Goal: Complete application form

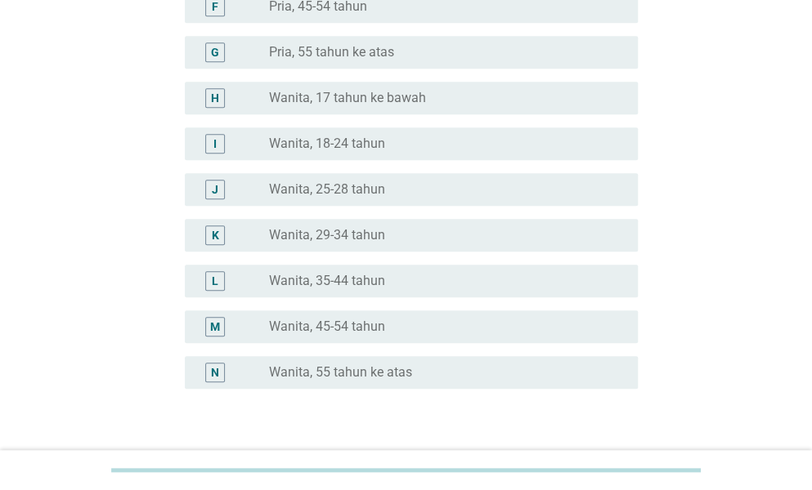
scroll to position [409, 0]
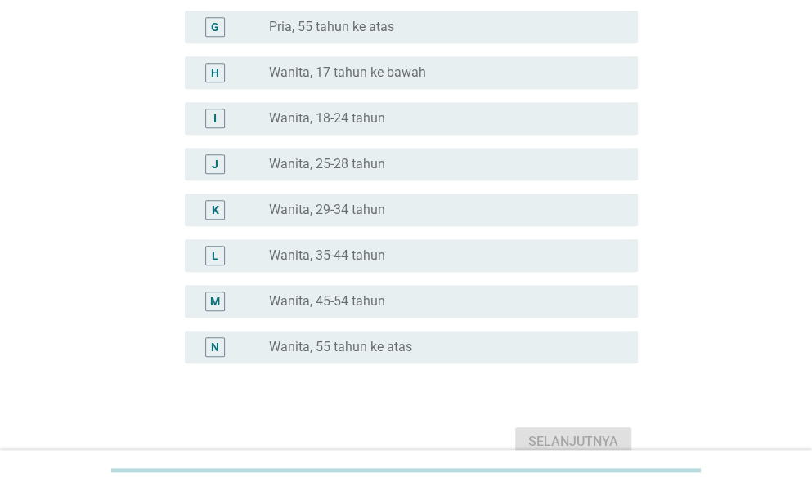
click at [330, 262] on label "Wanita, 35-44 tahun" at bounding box center [327, 256] width 116 height 16
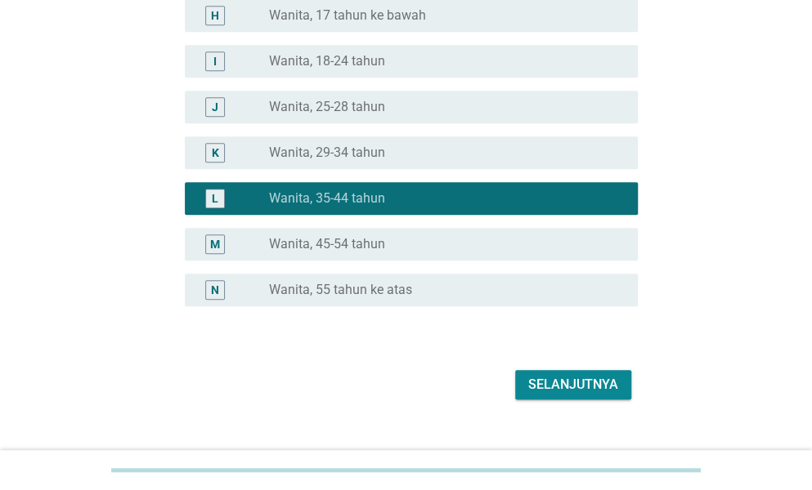
scroll to position [490, 0]
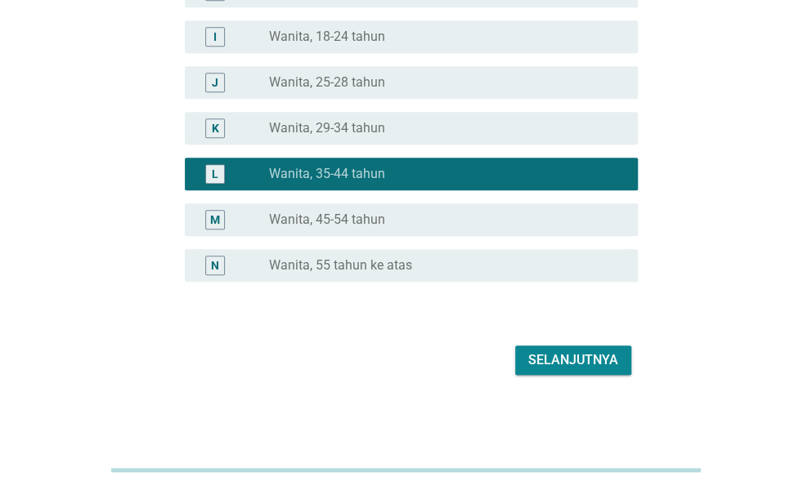
click at [557, 366] on div "Selanjutnya" at bounding box center [573, 361] width 90 height 20
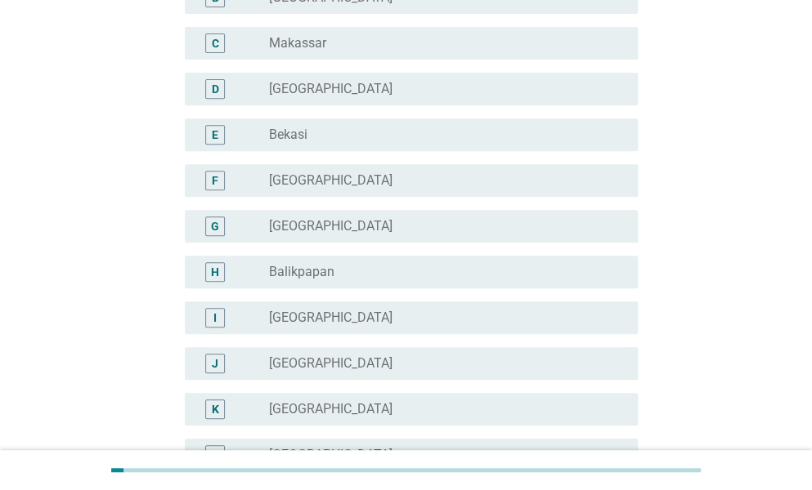
scroll to position [245, 0]
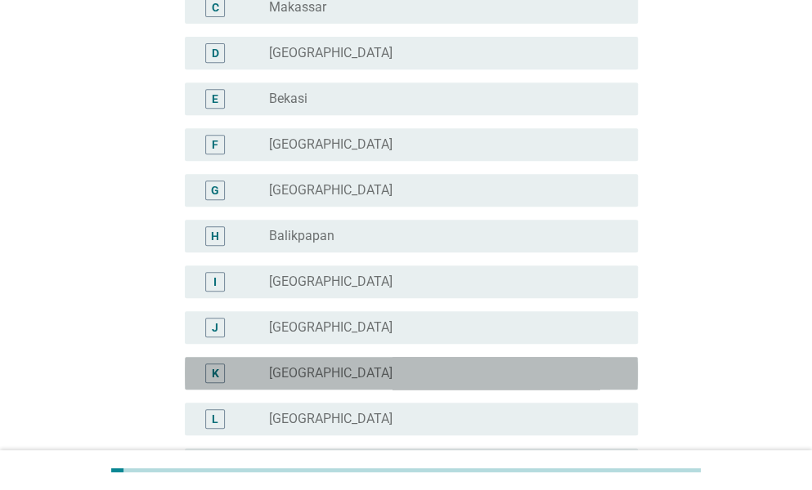
click at [284, 377] on label "[GEOGRAPHIC_DATA]" at bounding box center [330, 373] width 123 height 16
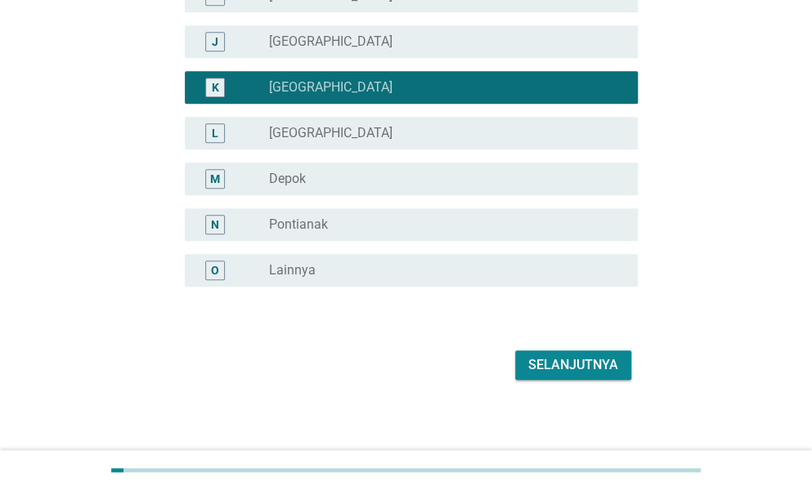
scroll to position [538, 0]
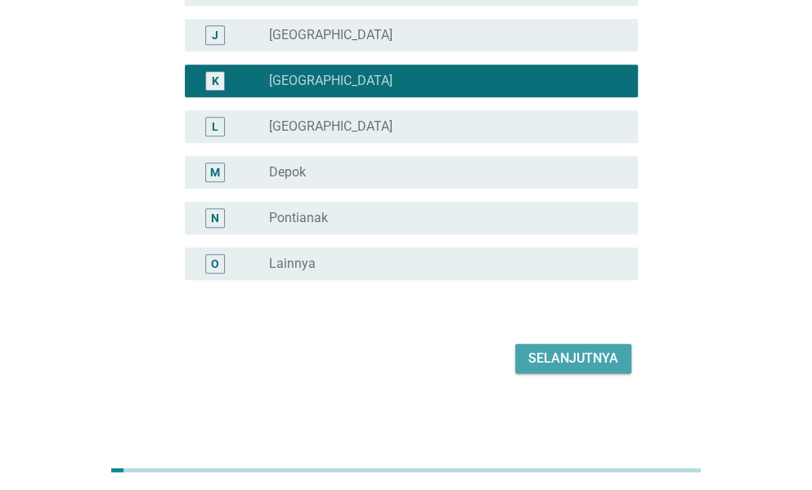
click at [580, 362] on div "Selanjutnya" at bounding box center [573, 359] width 90 height 20
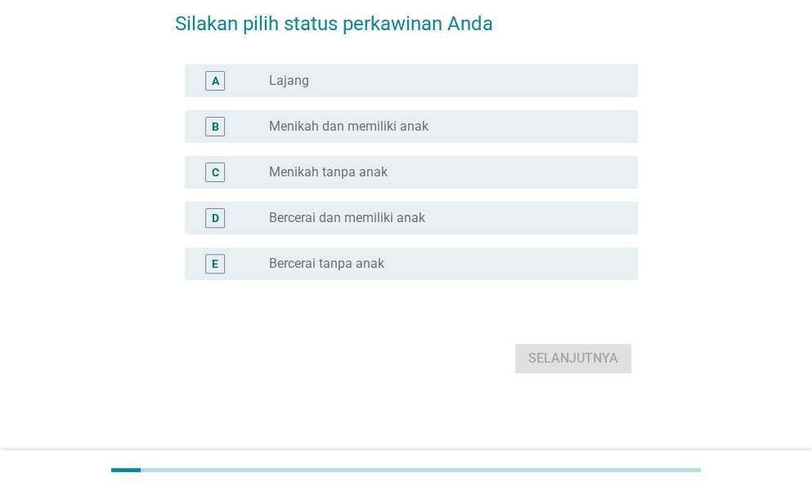
scroll to position [0, 0]
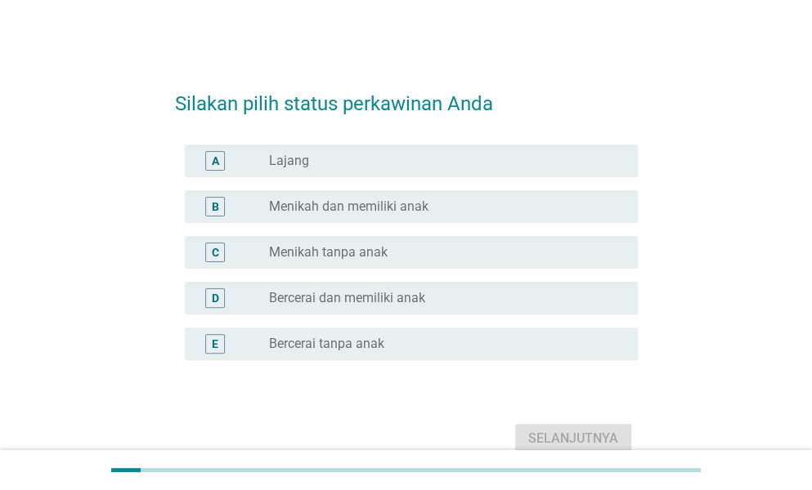
click at [376, 213] on label "Menikah dan memiliki anak" at bounding box center [348, 207] width 159 height 16
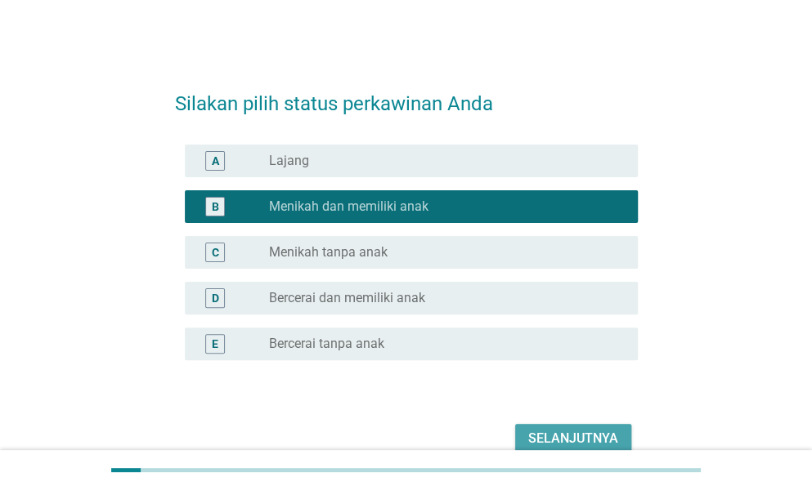
click at [584, 444] on div "Selanjutnya" at bounding box center [573, 439] width 90 height 20
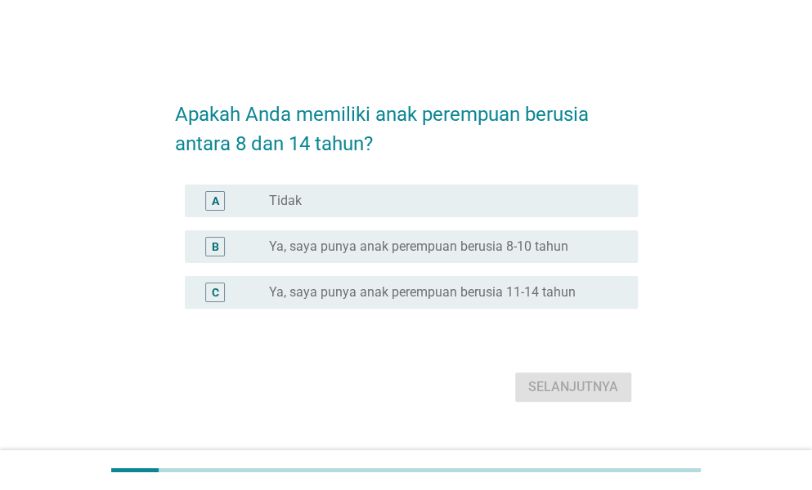
click at [376, 252] on label "Ya, saya punya anak perempuan berusia 8-10 tahun" at bounding box center [418, 247] width 299 height 16
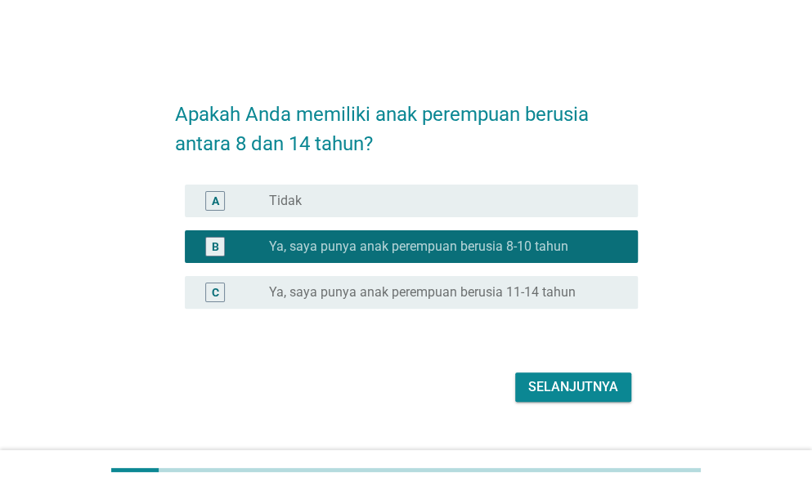
click at [571, 388] on div "Selanjutnya" at bounding box center [573, 388] width 90 height 20
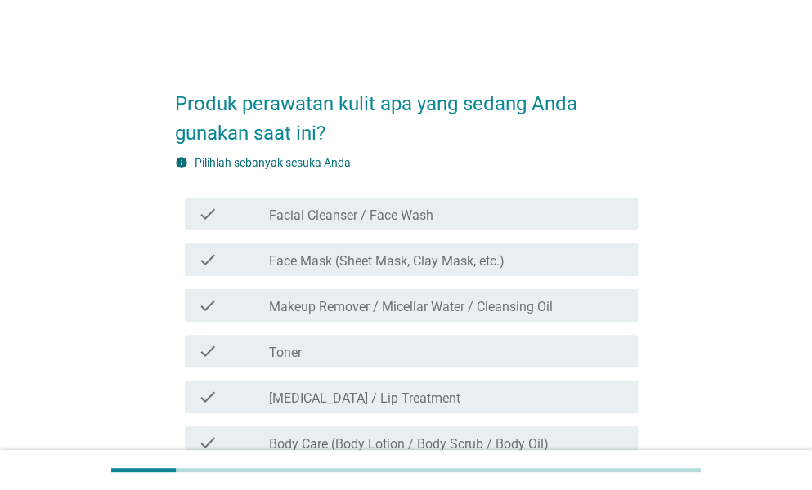
click at [371, 223] on label "Facial Cleanser / Face Wash" at bounding box center [351, 216] width 164 height 16
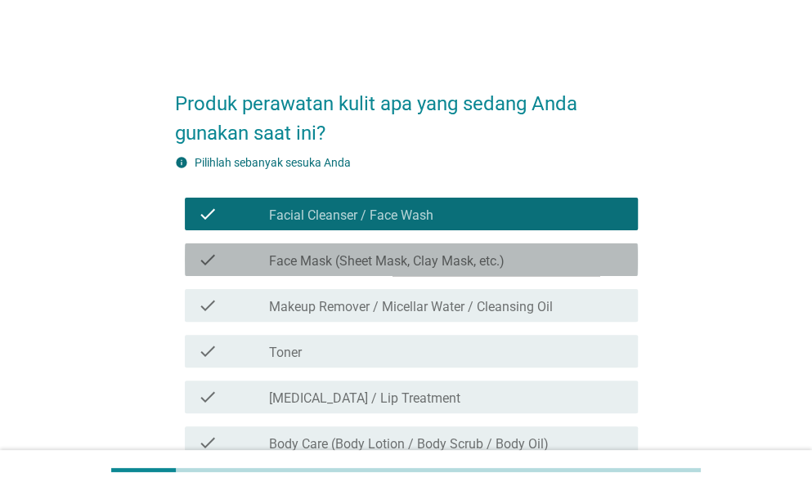
click at [367, 264] on label "Face Mask (Sheet Mask, Clay Mask, etc.)" at bounding box center [386, 261] width 235 height 16
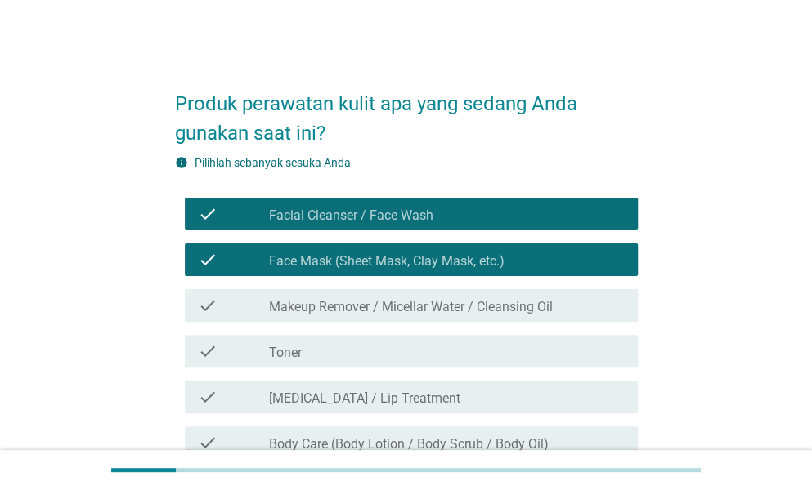
click at [368, 293] on div "check check_box_outline_blank Makeup Remover / Micellar Water / Cleansing Oil" at bounding box center [411, 305] width 453 height 33
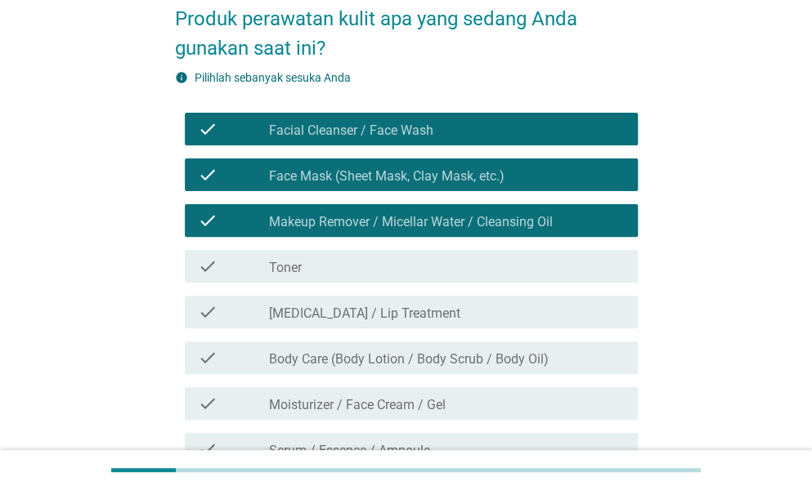
scroll to position [245, 0]
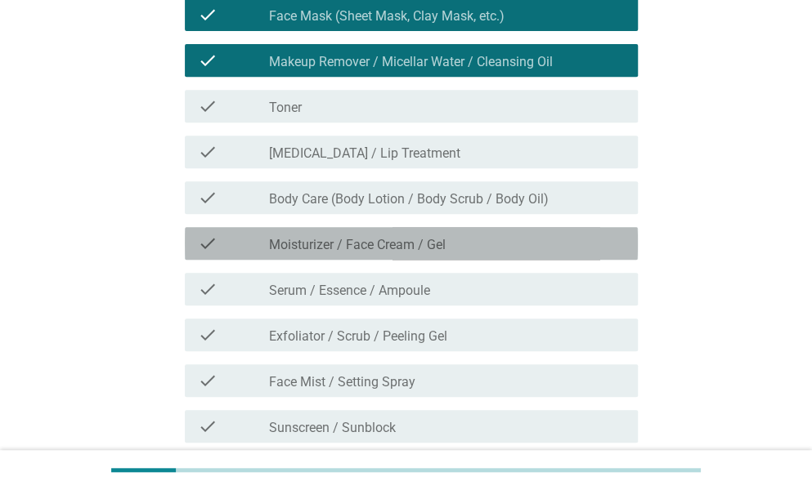
click at [368, 249] on label "Moisturizer / Face Cream / Gel" at bounding box center [357, 245] width 177 height 16
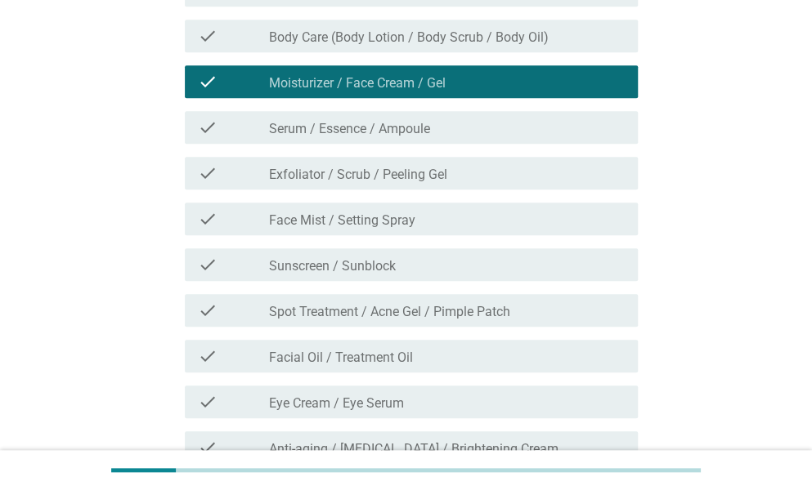
scroll to position [409, 0]
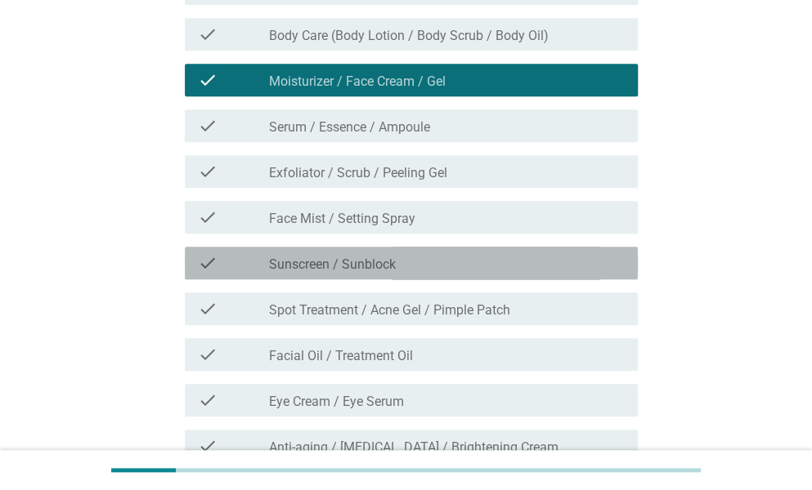
click at [363, 266] on label "Sunscreen / Sunblock" at bounding box center [332, 265] width 127 height 16
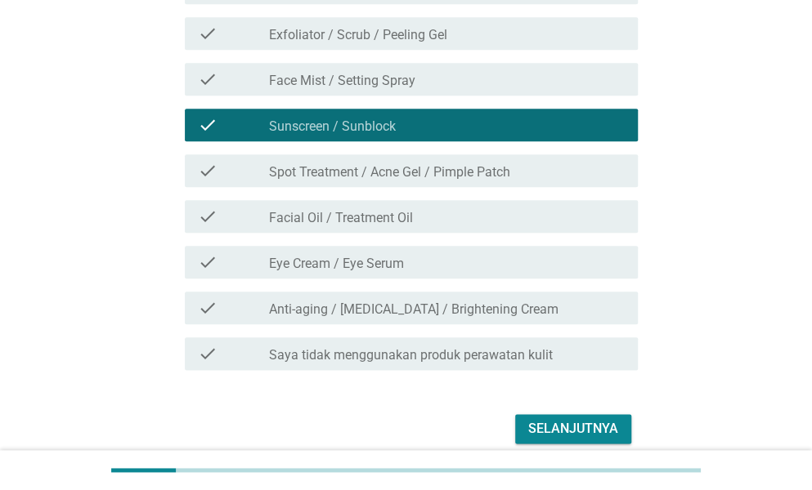
scroll to position [572, 0]
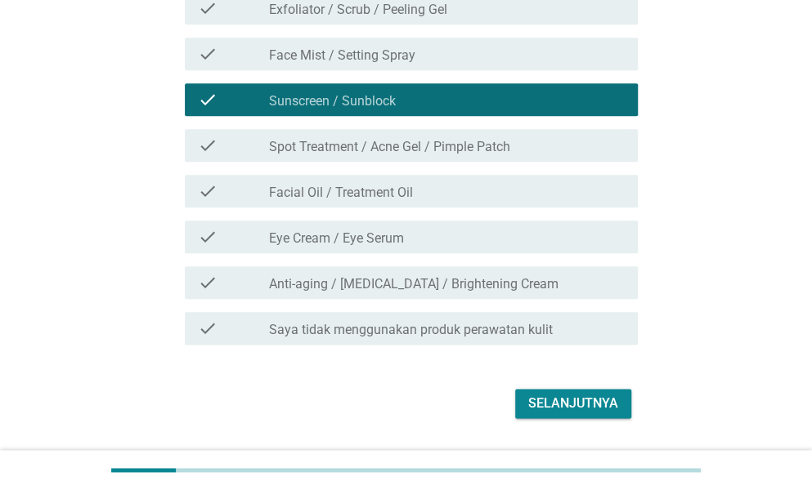
click at [361, 243] on label "Eye Cream / Eye Serum" at bounding box center [336, 238] width 135 height 16
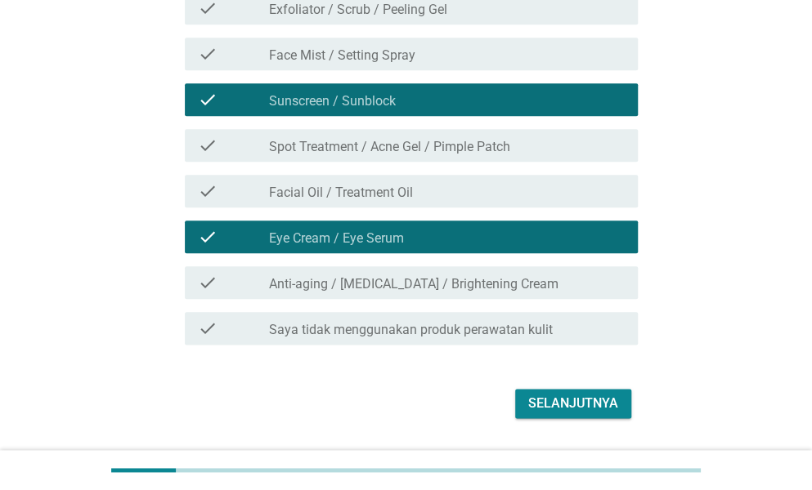
click at [571, 402] on div "Selanjutnya" at bounding box center [573, 404] width 90 height 20
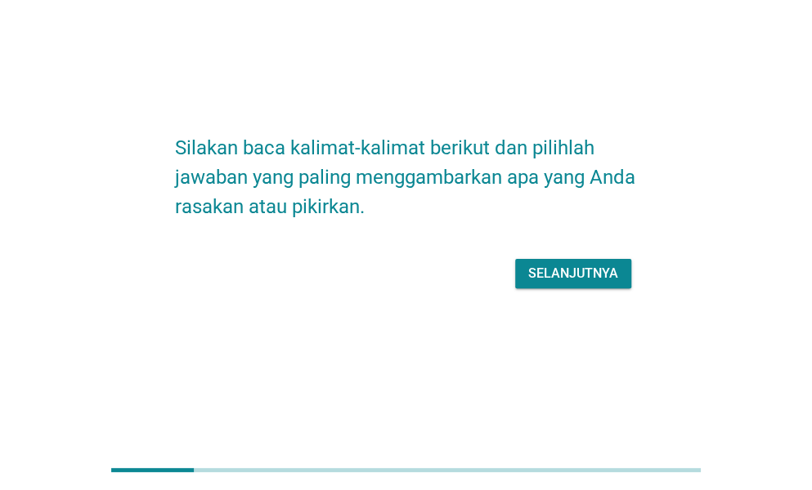
scroll to position [0, 0]
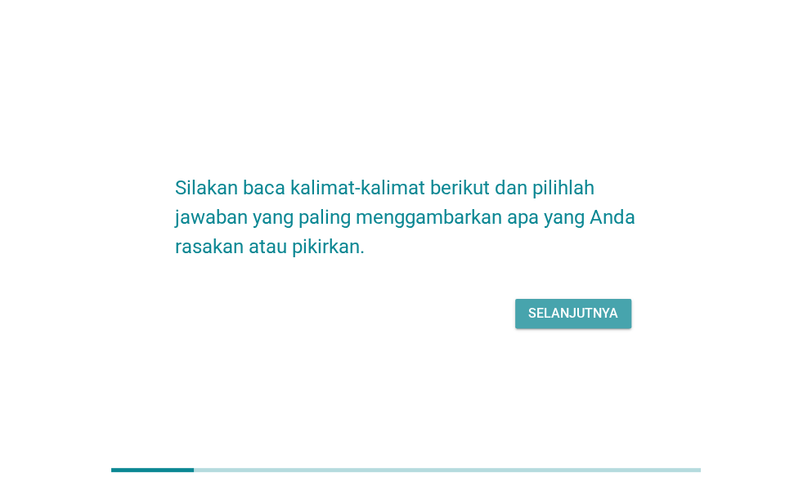
click at [565, 325] on button "Selanjutnya" at bounding box center [573, 313] width 116 height 29
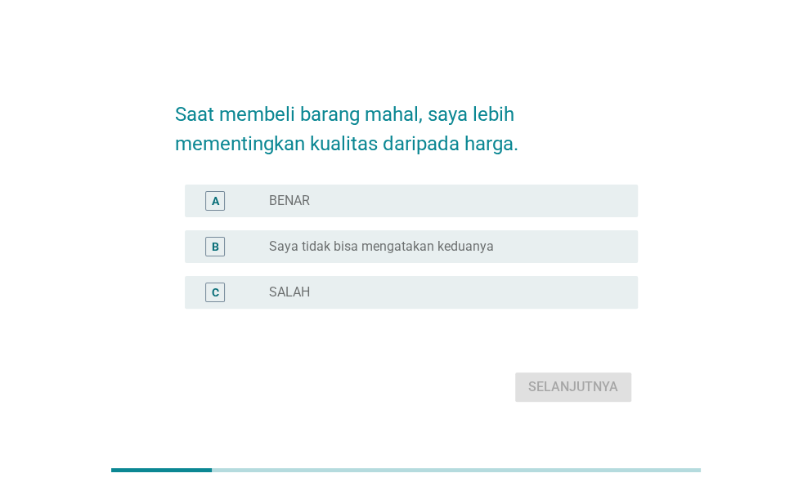
click at [436, 212] on div "A radio_button_unchecked BENAR" at bounding box center [411, 201] width 453 height 33
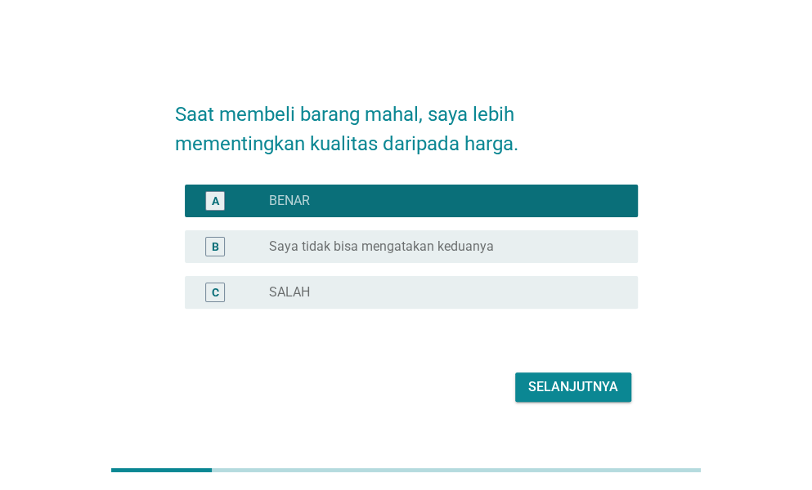
click at [580, 375] on button "Selanjutnya" at bounding box center [573, 387] width 116 height 29
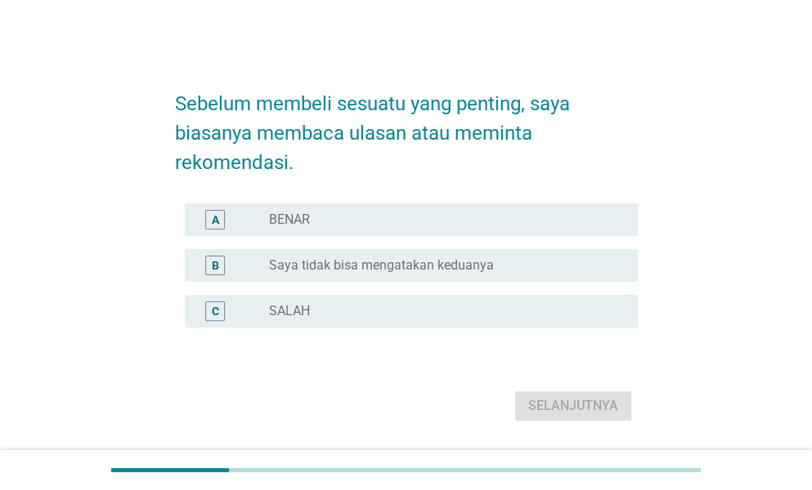
click at [362, 223] on div "radio_button_unchecked BENAR" at bounding box center [440, 220] width 342 height 16
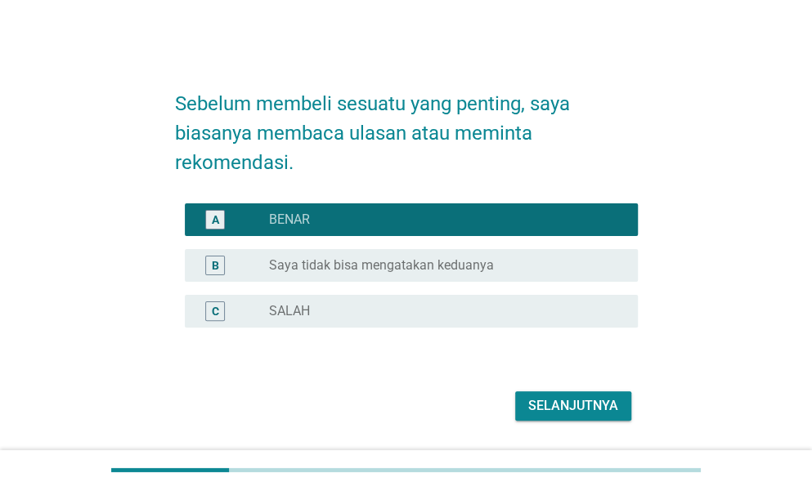
click at [551, 409] on div "Selanjutnya" at bounding box center [573, 406] width 90 height 20
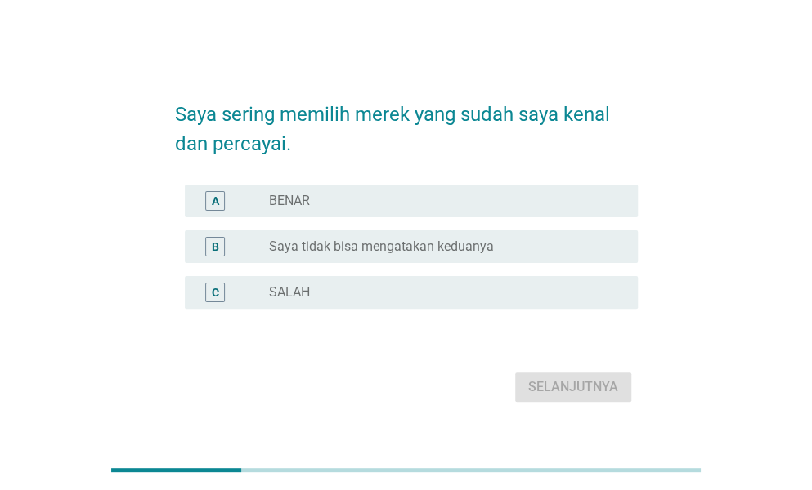
click at [369, 220] on div "A radio_button_unchecked BENAR" at bounding box center [406, 201] width 463 height 46
click at [367, 207] on div "radio_button_unchecked BENAR" at bounding box center [440, 201] width 342 height 16
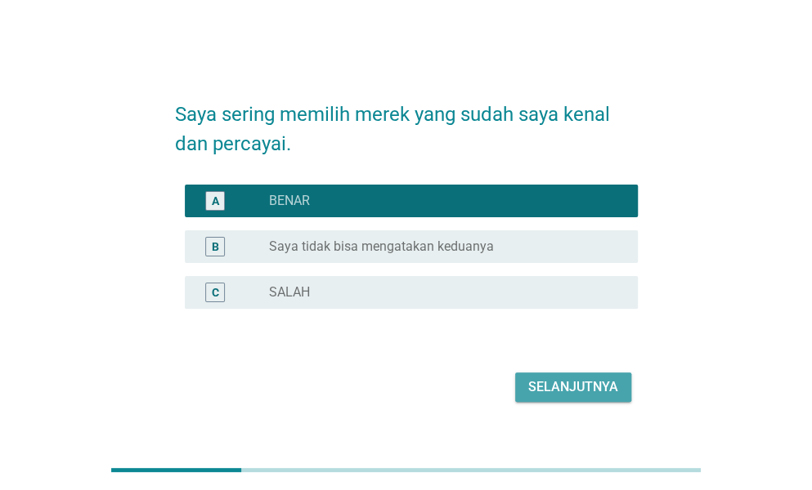
click at [557, 385] on div "Selanjutnya" at bounding box center [573, 388] width 90 height 20
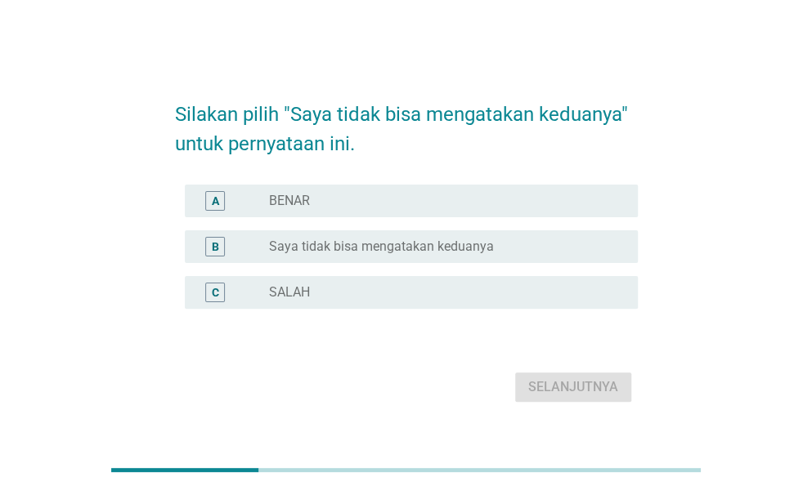
click at [347, 244] on label "Saya tidak bisa mengatakan keduanya" at bounding box center [381, 247] width 225 height 16
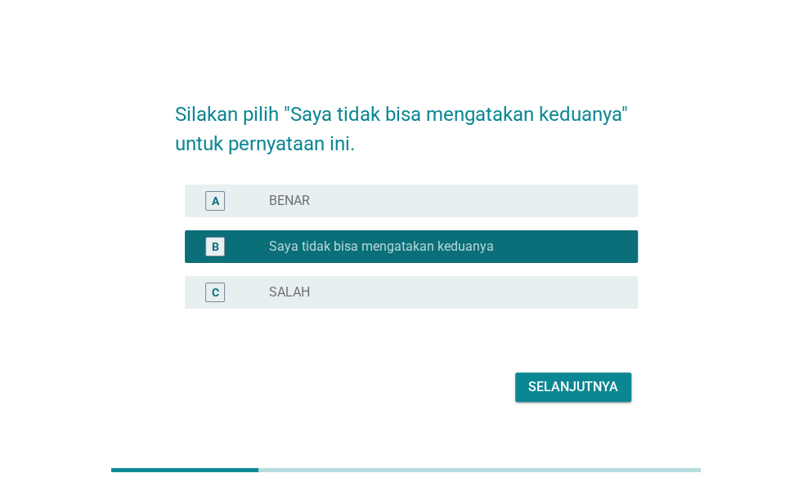
click at [575, 380] on div "Selanjutnya" at bounding box center [573, 388] width 90 height 20
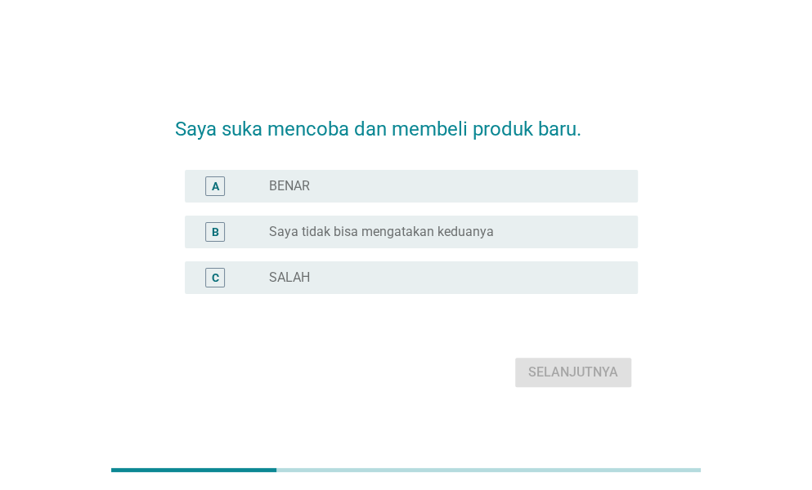
click at [371, 190] on div "radio_button_unchecked BENAR" at bounding box center [440, 186] width 342 height 16
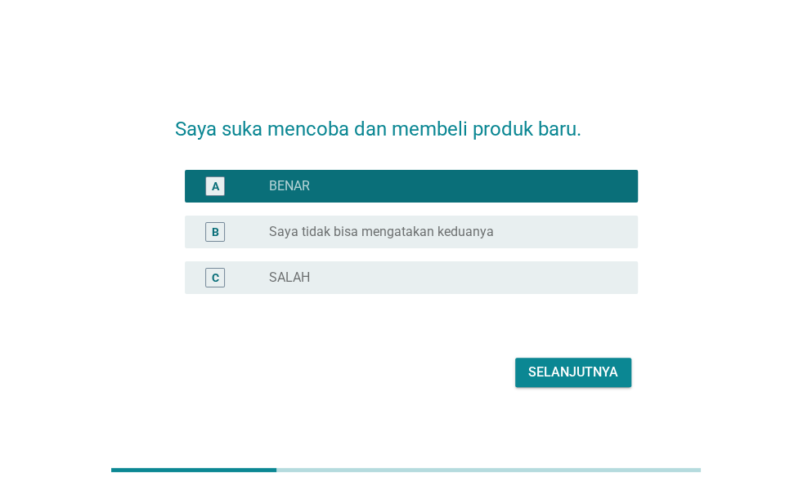
click at [550, 364] on div "Selanjutnya" at bounding box center [573, 373] width 90 height 20
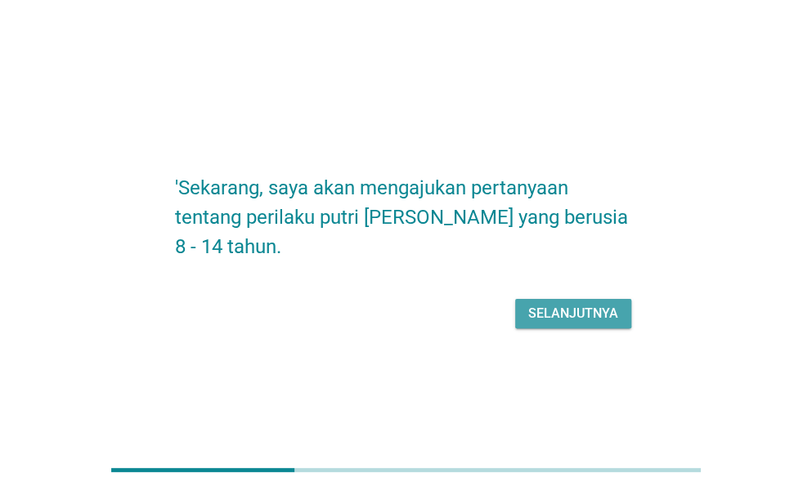
click at [530, 318] on div "Selanjutnya" at bounding box center [573, 314] width 90 height 20
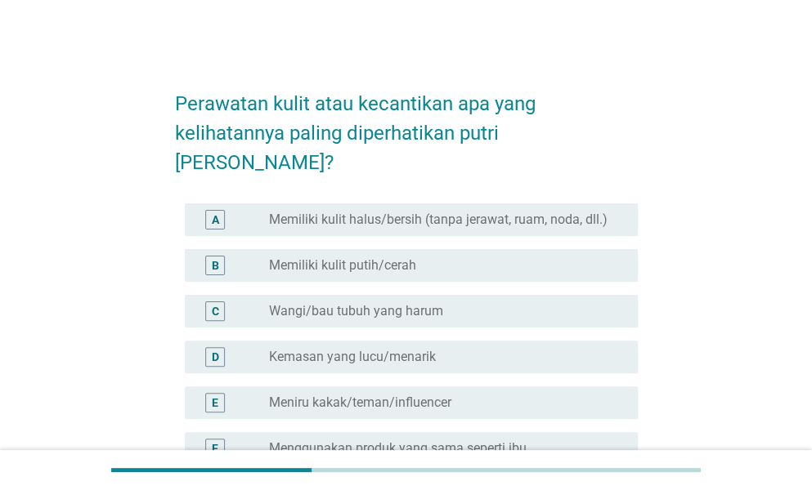
click at [391, 257] on label "Memiliki kulit putih/cerah" at bounding box center [342, 265] width 147 height 16
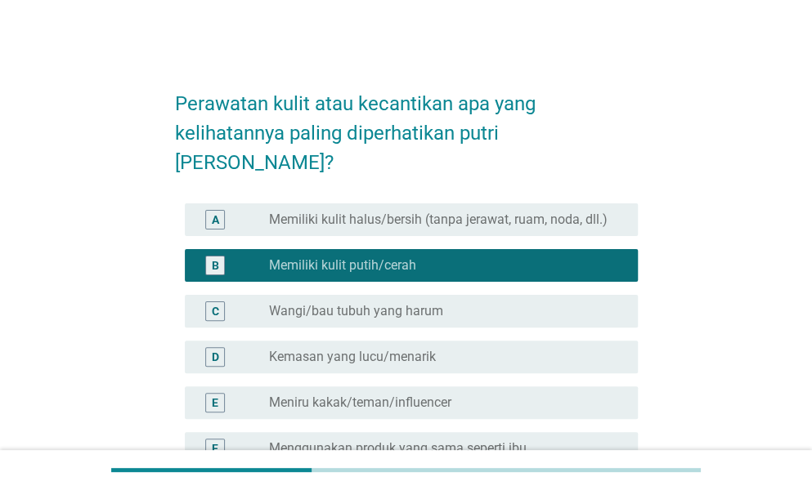
click at [381, 212] on label "Memiliki kulit halus/bersih (tanpa jerawat, ruam, noda, dll.)" at bounding box center [438, 220] width 338 height 16
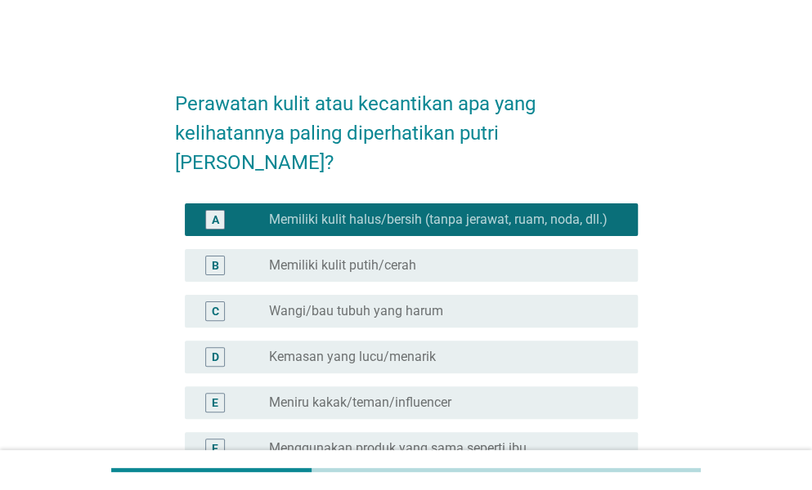
click at [373, 303] on label "Wangi/bau tubuh yang harum" at bounding box center [356, 311] width 174 height 16
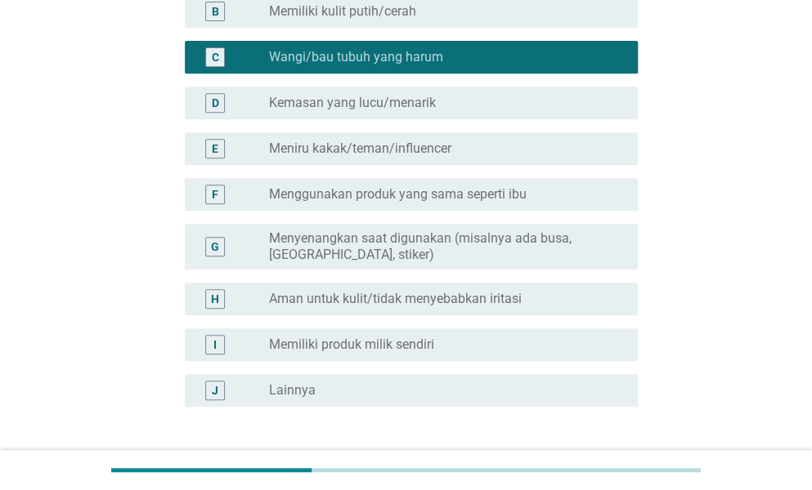
scroll to position [351, 0]
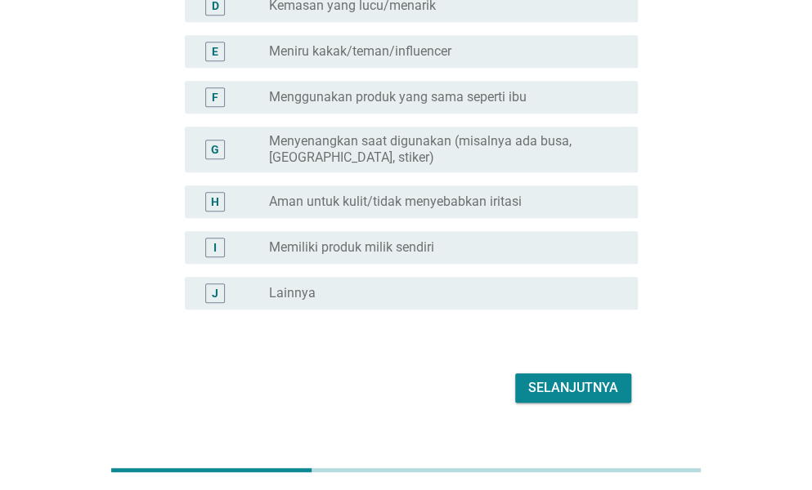
click at [548, 378] on div "Selanjutnya" at bounding box center [573, 388] width 90 height 20
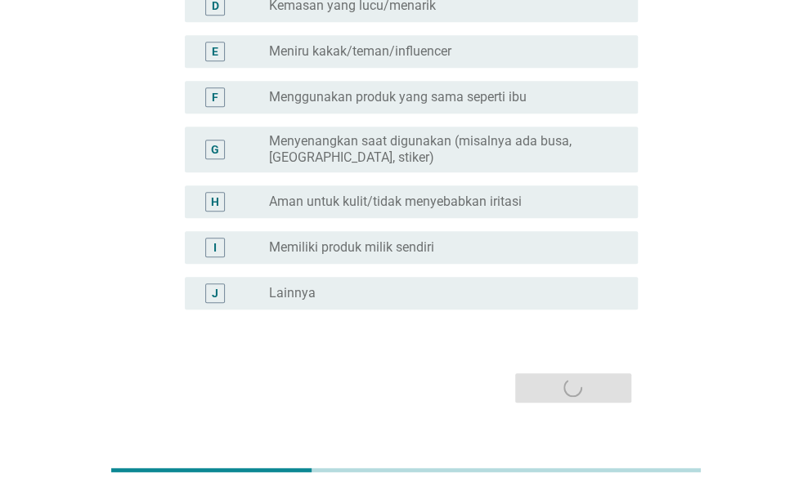
scroll to position [0, 0]
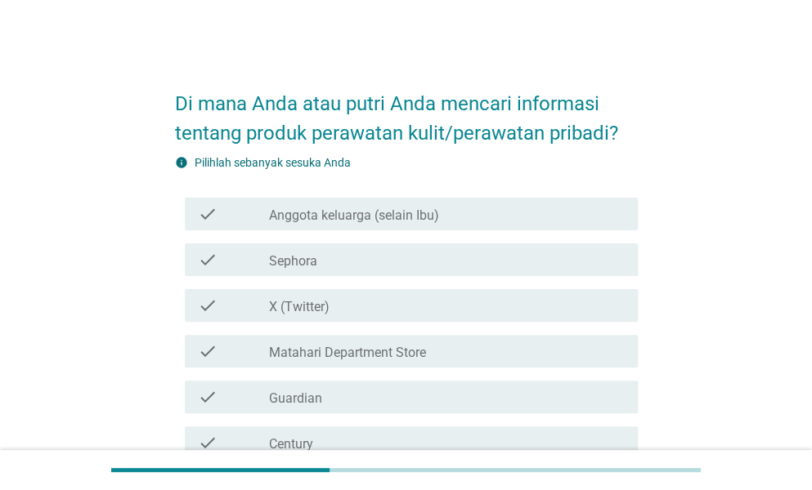
click at [376, 226] on div "check check_box_outline_blank Anggota keluarga (selain Ibu)" at bounding box center [411, 214] width 453 height 33
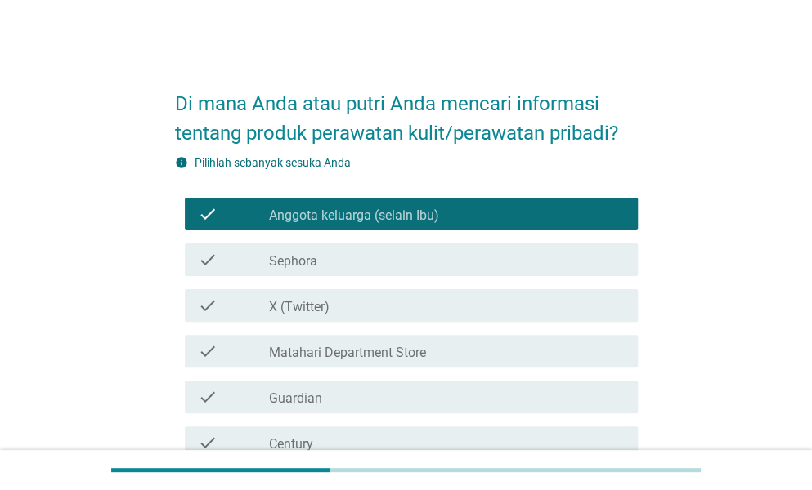
click at [354, 254] on div "check_box_outline_blank Sephora" at bounding box center [447, 260] width 356 height 20
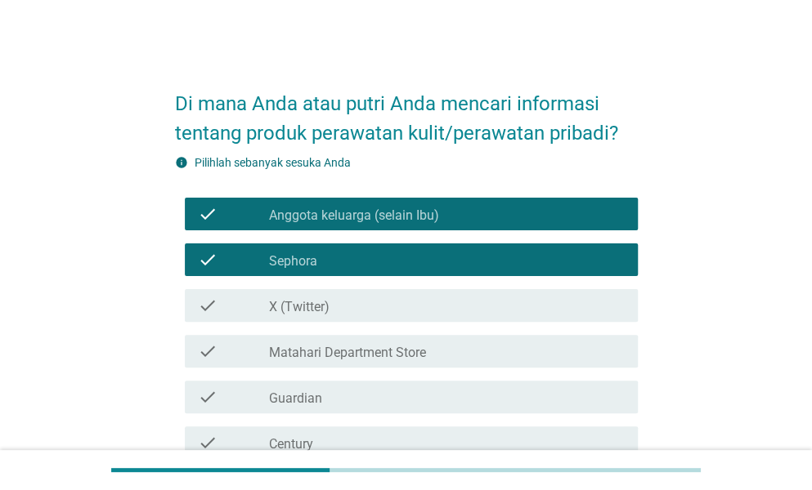
scroll to position [163, 0]
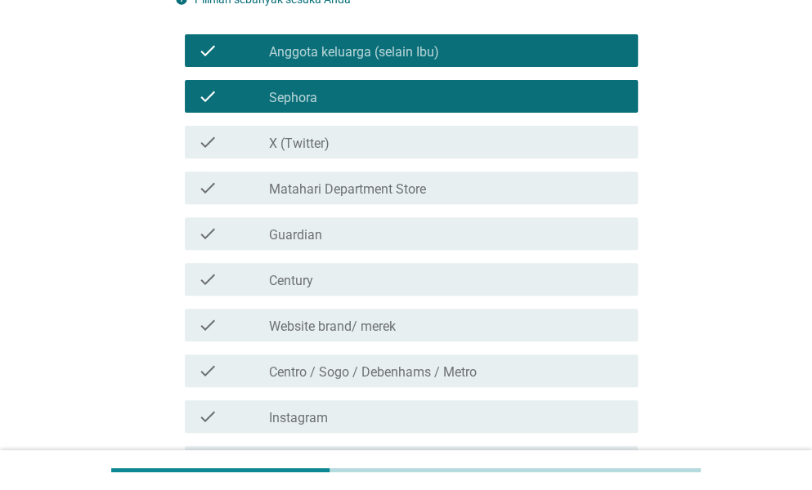
click at [360, 280] on div "check_box_outline_blank Century" at bounding box center [447, 280] width 356 height 20
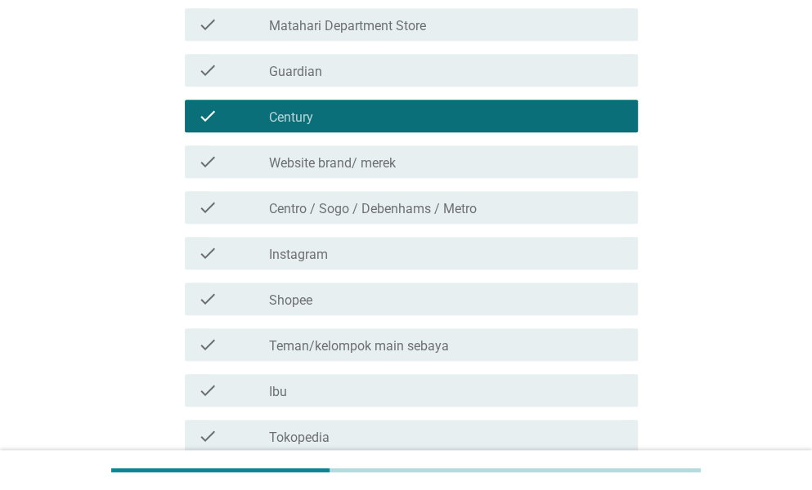
scroll to position [409, 0]
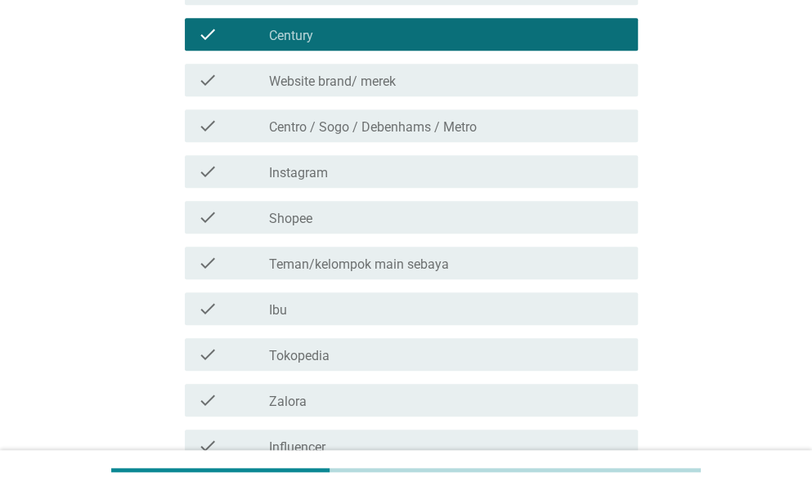
click at [350, 215] on div "check_box_outline_blank Shopee" at bounding box center [447, 218] width 356 height 20
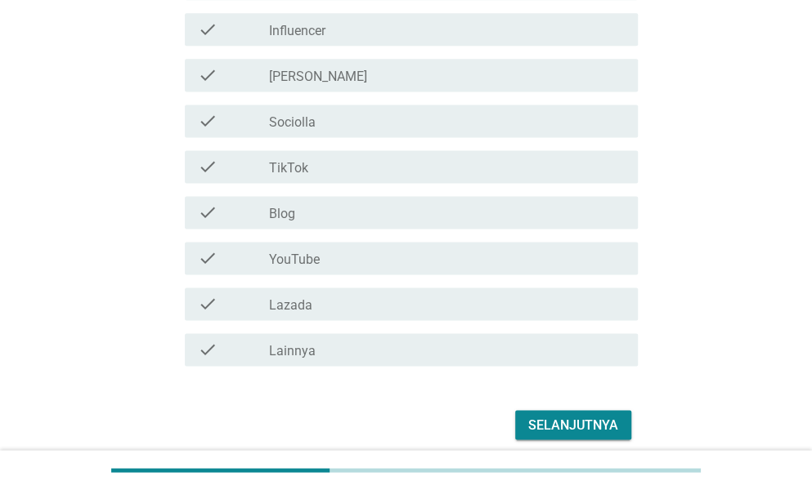
scroll to position [892, 0]
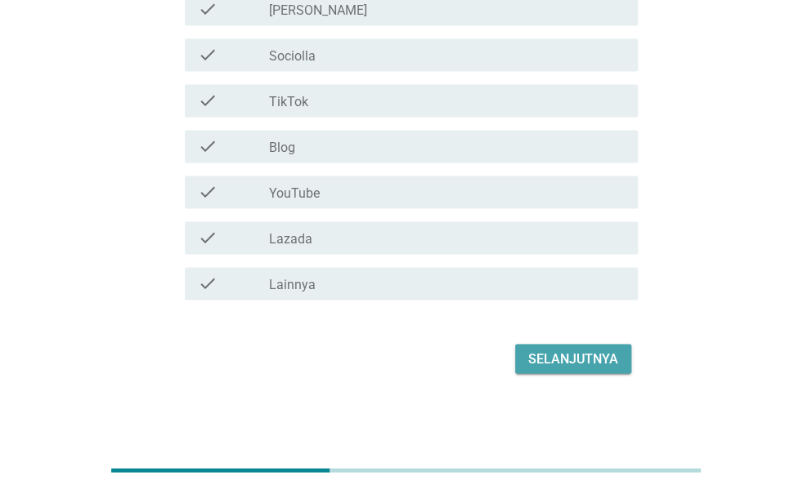
click at [569, 363] on div "Selanjutnya" at bounding box center [573, 359] width 90 height 20
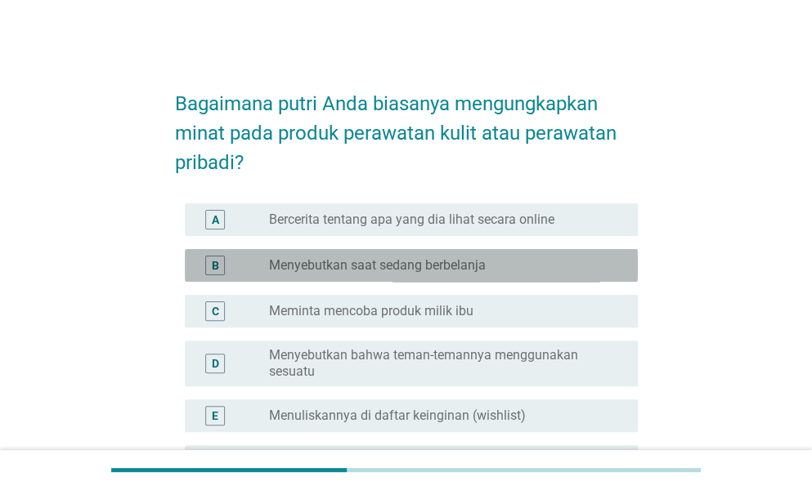
click at [389, 267] on label "Menyebutkan saat sedang berbelanja" at bounding box center [377, 265] width 217 height 16
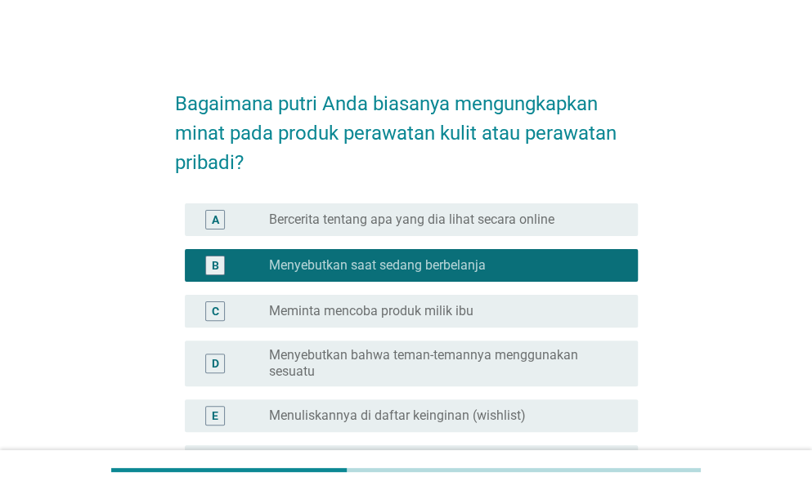
click at [365, 357] on label "Menyebutkan bahwa teman-temannya menggunakan sesuatu" at bounding box center [440, 363] width 342 height 33
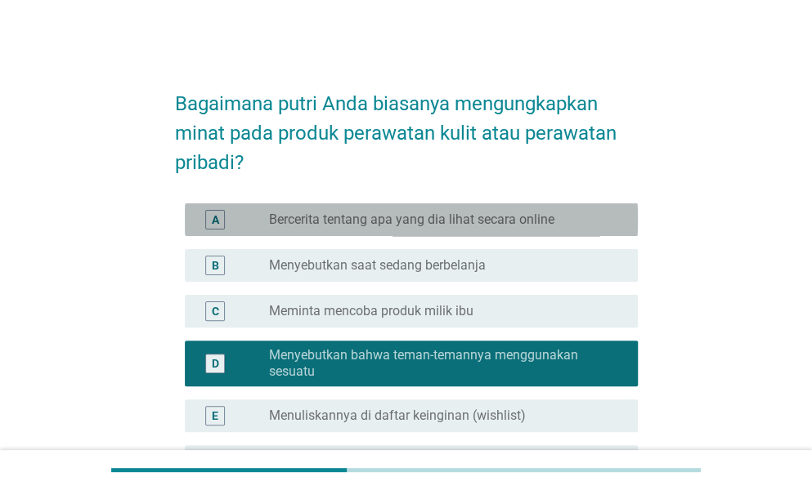
click at [348, 226] on label "Bercerita tentang apa yang dia lihat secara online" at bounding box center [411, 220] width 285 height 16
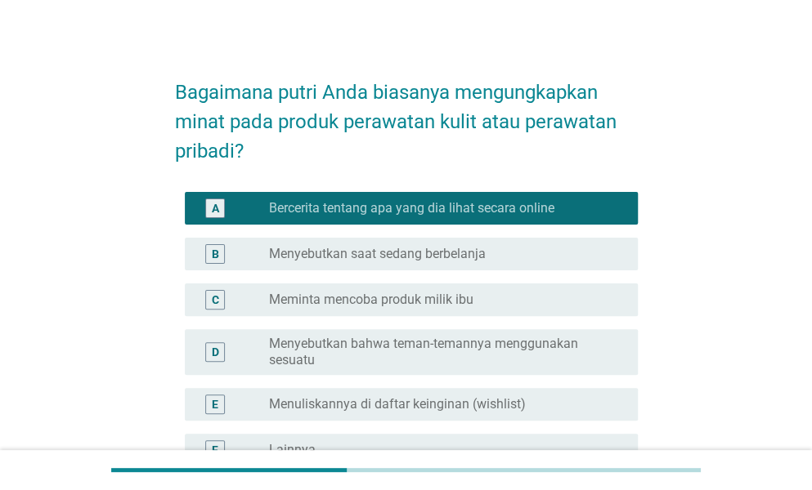
scroll to position [198, 0]
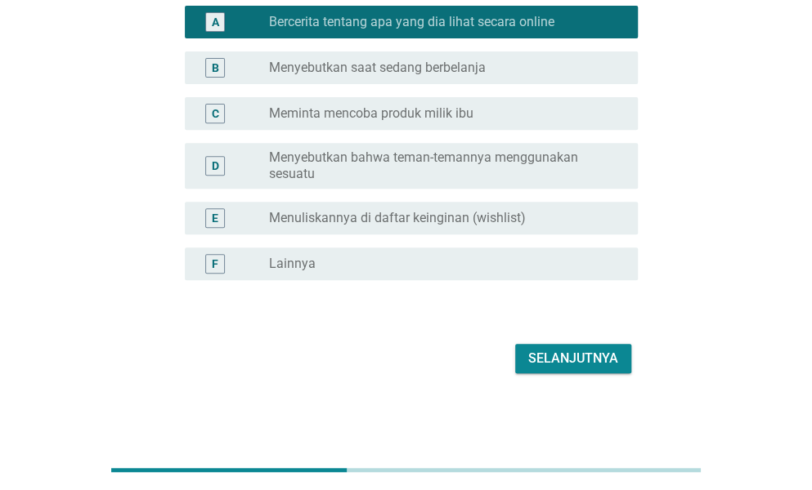
click at [548, 356] on div "Selanjutnya" at bounding box center [573, 359] width 90 height 20
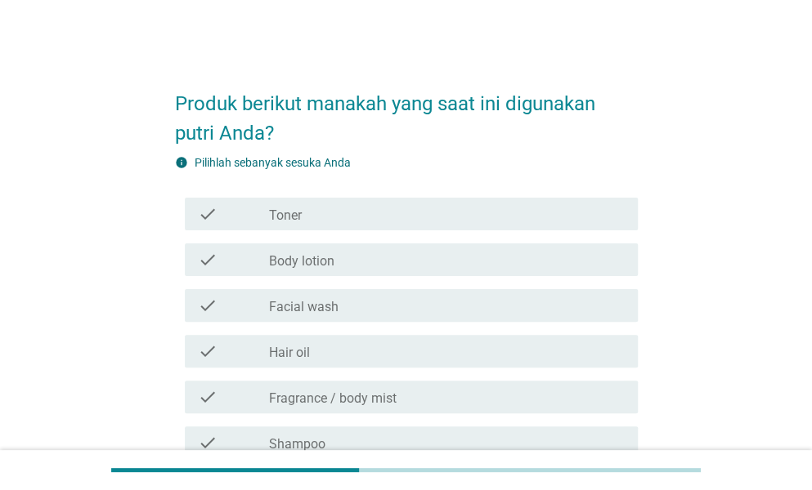
click at [340, 258] on div "check_box_outline_blank Body lotion" at bounding box center [447, 260] width 356 height 20
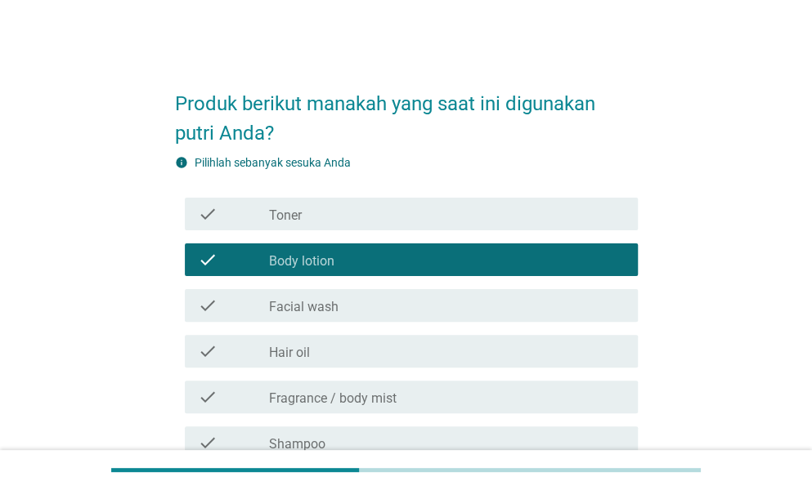
click at [343, 210] on div "check_box_outline_blank Toner" at bounding box center [447, 214] width 356 height 20
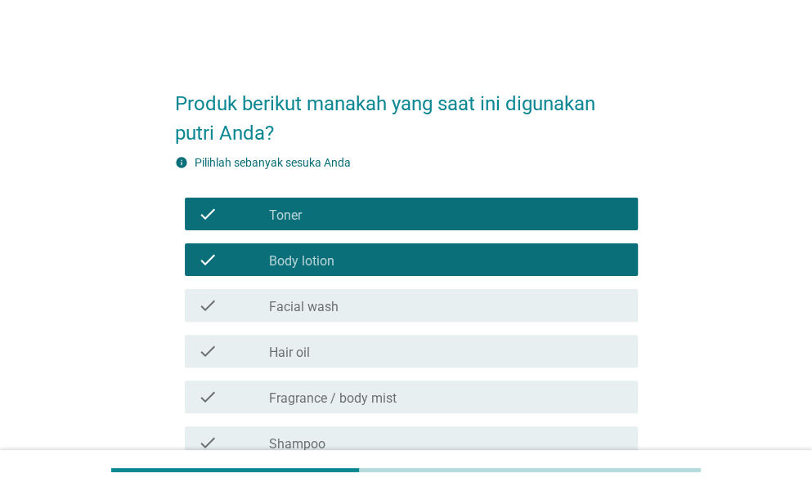
click at [343, 302] on div "check_box_outline_blank Facial wash" at bounding box center [447, 306] width 356 height 20
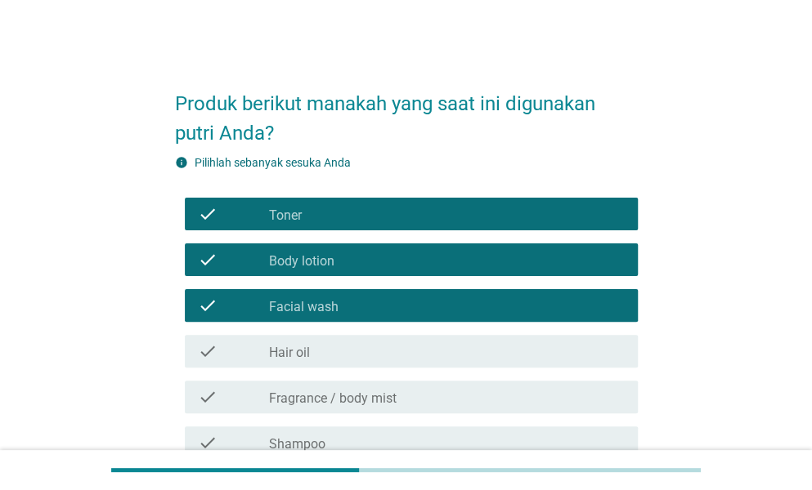
scroll to position [82, 0]
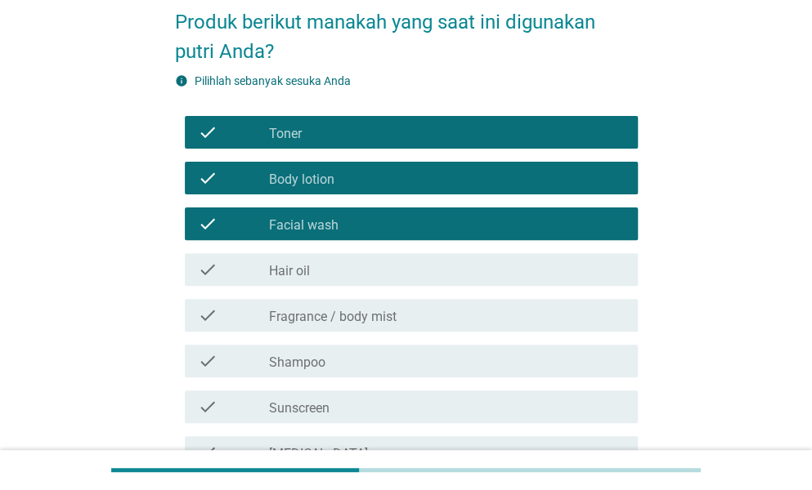
click at [325, 362] on div "check_box_outline_blank Shampoo" at bounding box center [447, 361] width 356 height 20
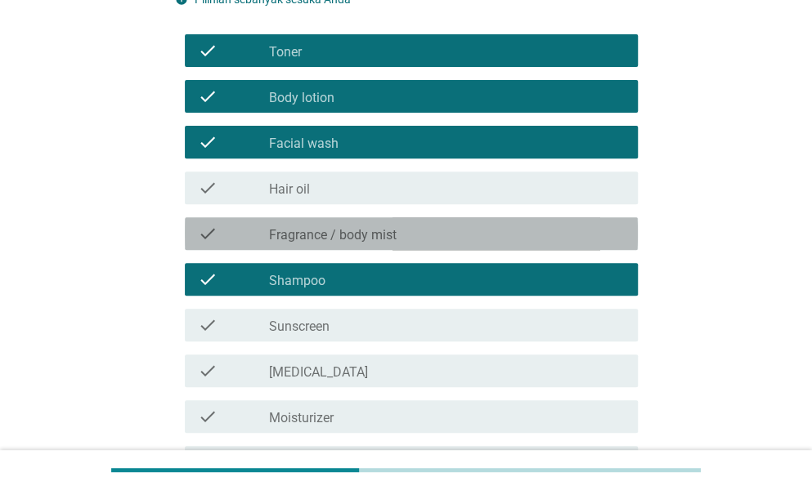
click at [334, 233] on label "Fragrance / body mist" at bounding box center [333, 235] width 128 height 16
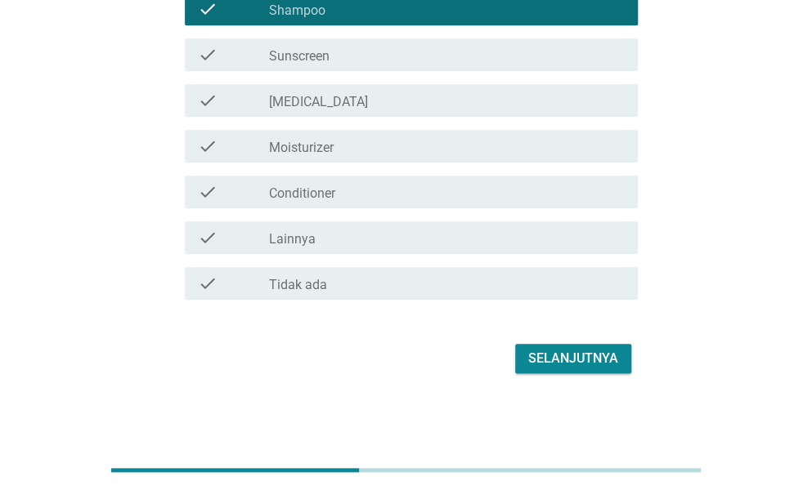
scroll to position [189, 0]
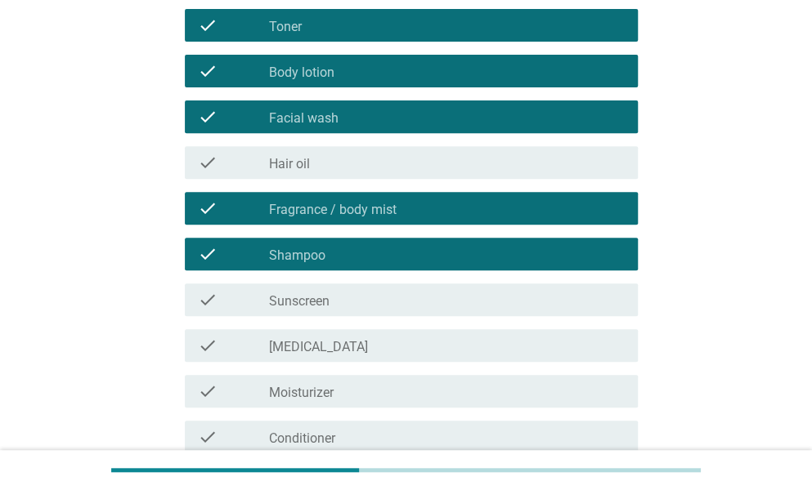
click at [330, 293] on div "check_box_outline_blank Sunscreen" at bounding box center [447, 300] width 356 height 20
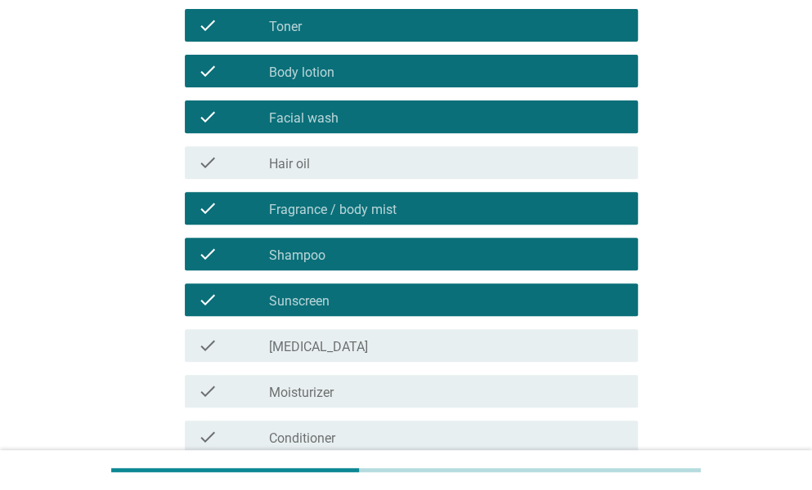
click at [407, 348] on div "check_box_outline_blank [MEDICAL_DATA]" at bounding box center [447, 346] width 356 height 20
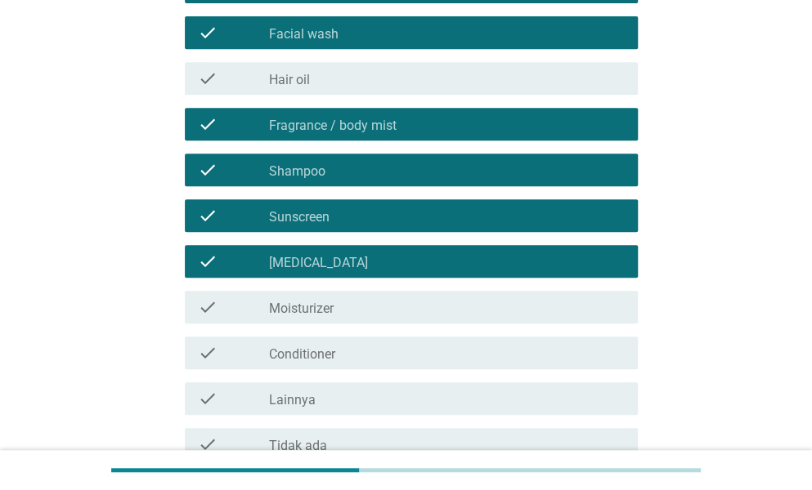
scroll to position [352, 0]
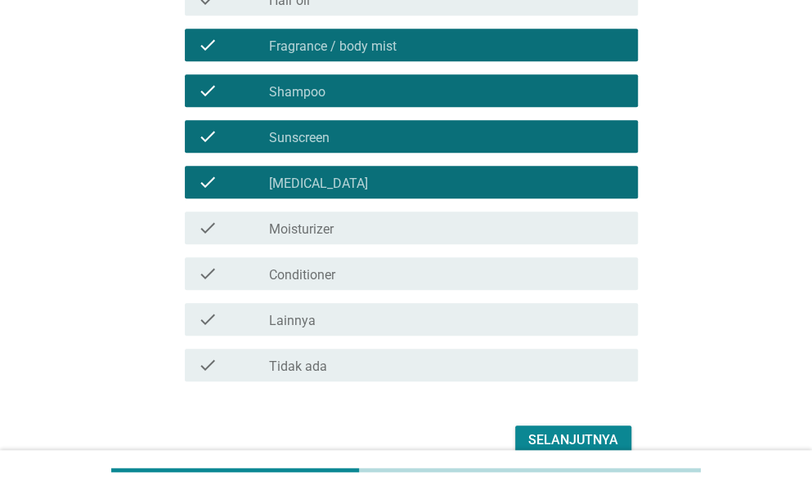
click at [358, 220] on div "check_box_outline_blank Moisturizer" at bounding box center [447, 228] width 356 height 20
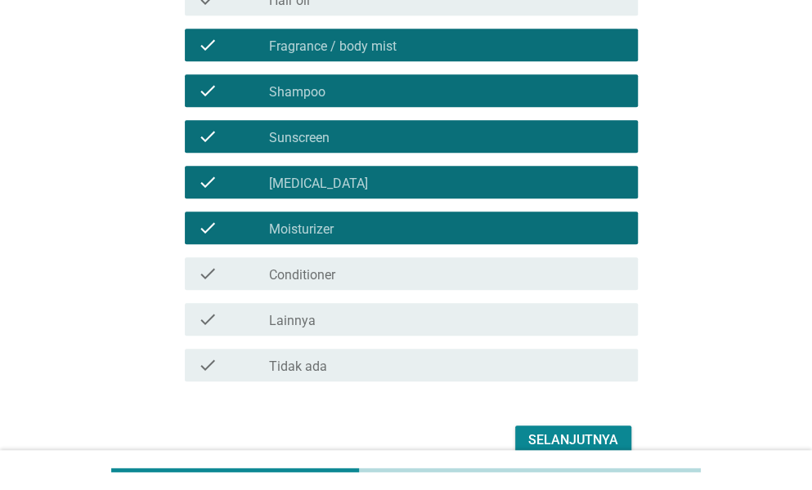
click at [550, 437] on div "Selanjutnya" at bounding box center [573, 441] width 90 height 20
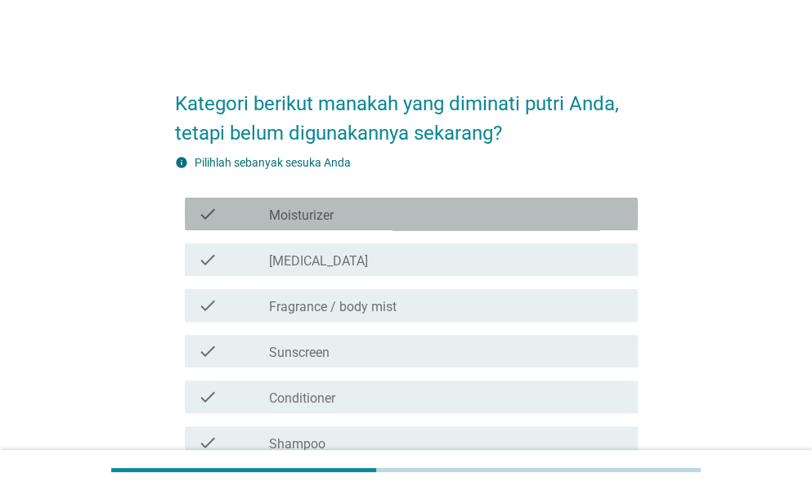
click at [310, 220] on label "Moisturizer" at bounding box center [301, 216] width 65 height 16
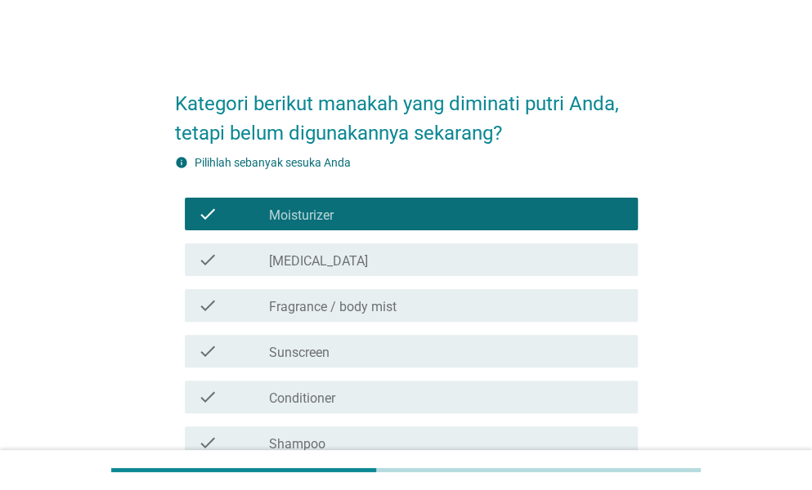
click at [308, 253] on label "[MEDICAL_DATA]" at bounding box center [318, 261] width 99 height 16
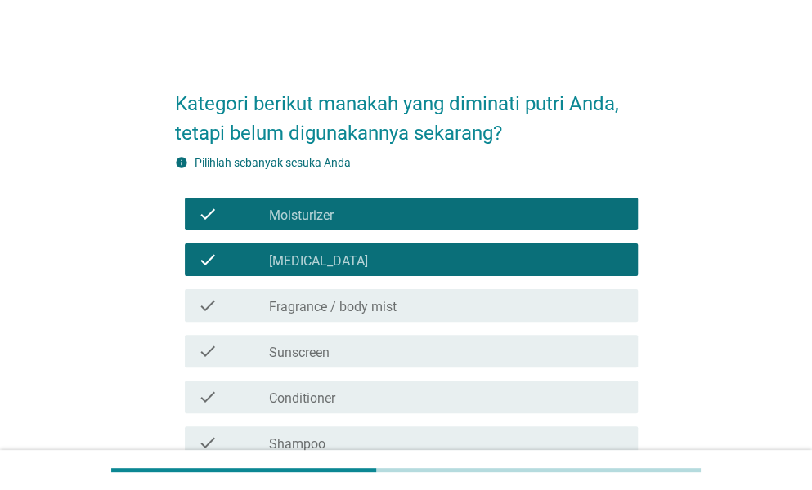
click at [319, 310] on label "Fragrance / body mist" at bounding box center [333, 307] width 128 height 16
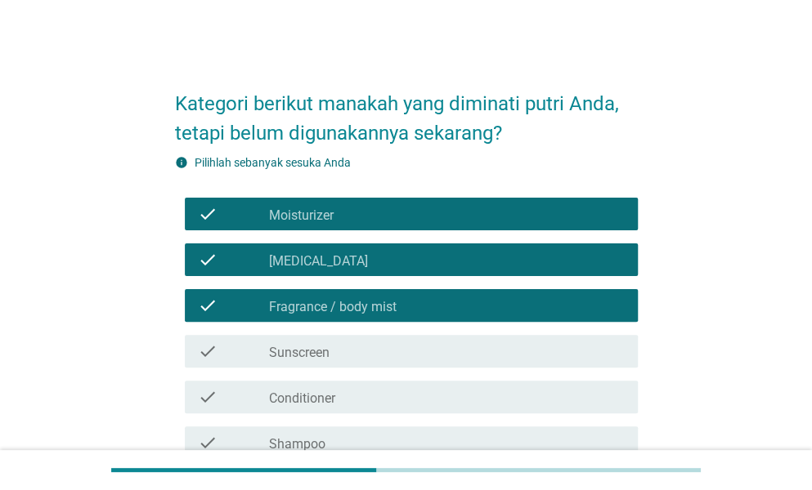
click at [306, 220] on label "Moisturizer" at bounding box center [301, 216] width 65 height 16
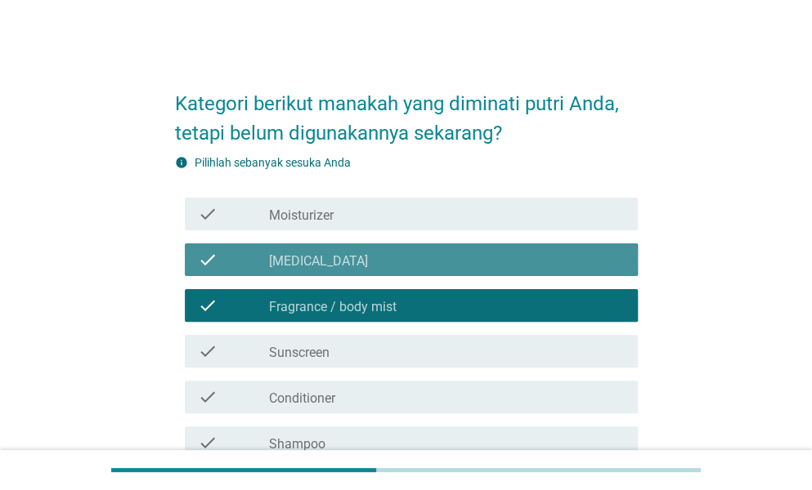
click at [302, 256] on label "[MEDICAL_DATA]" at bounding box center [318, 261] width 99 height 16
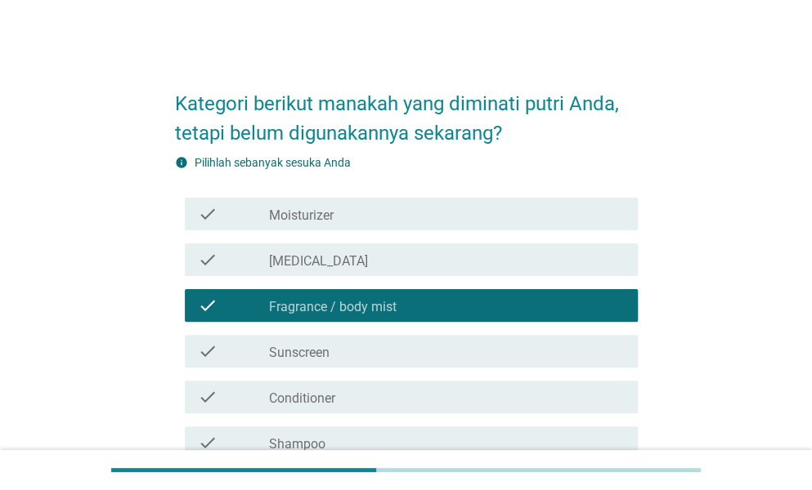
click at [306, 299] on label "Fragrance / body mist" at bounding box center [333, 307] width 128 height 16
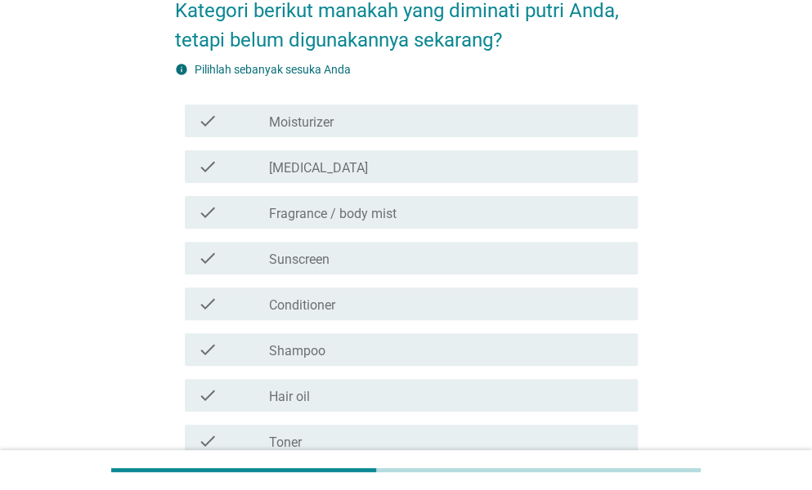
scroll to position [163, 0]
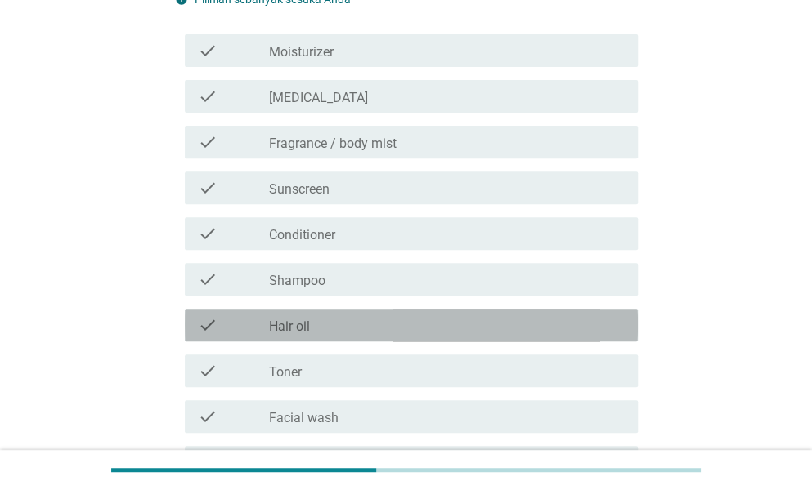
click at [307, 327] on label "Hair oil" at bounding box center [289, 327] width 41 height 16
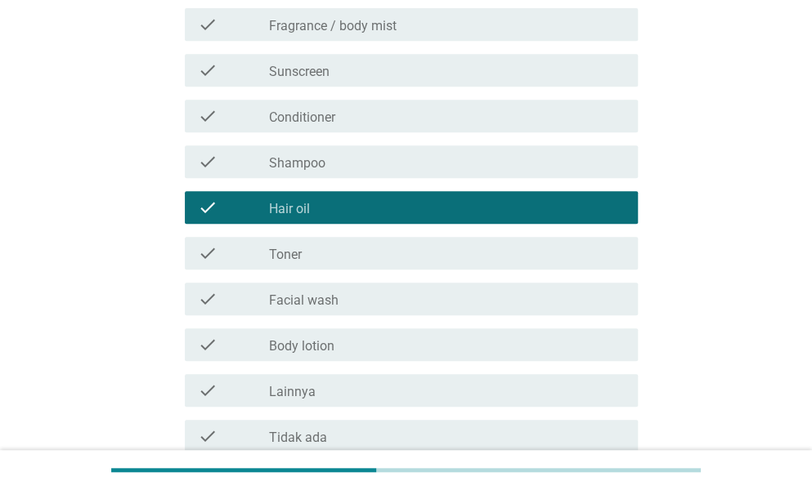
scroll to position [409, 0]
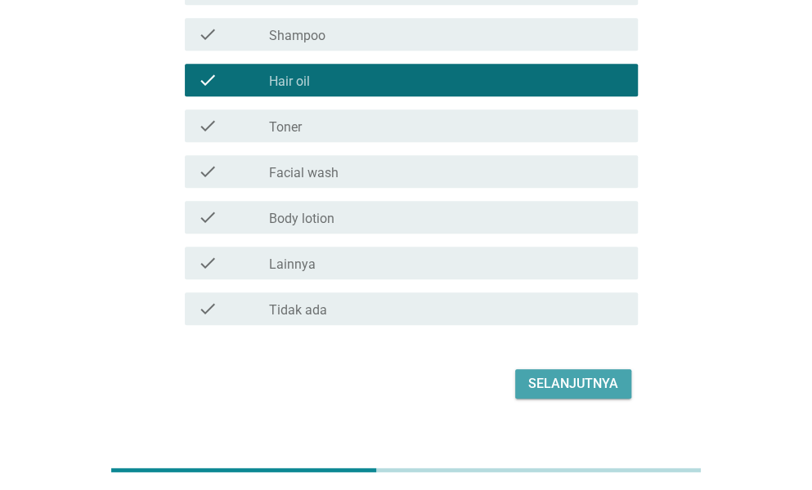
click at [580, 378] on div "Selanjutnya" at bounding box center [573, 384] width 90 height 20
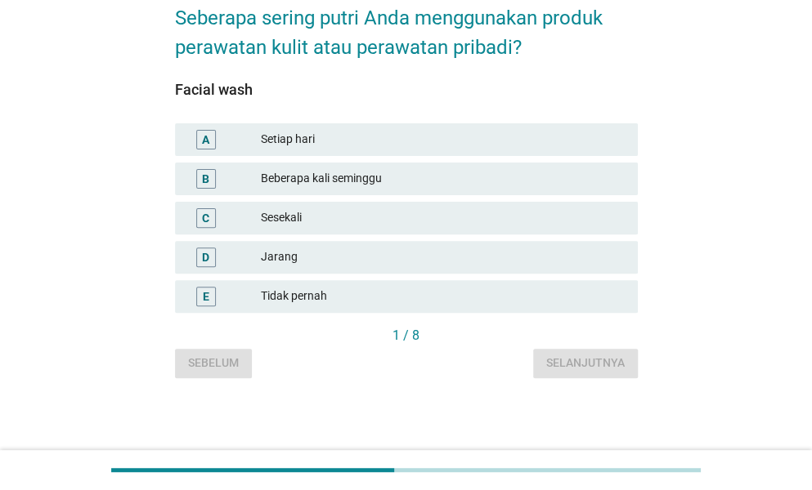
scroll to position [0, 0]
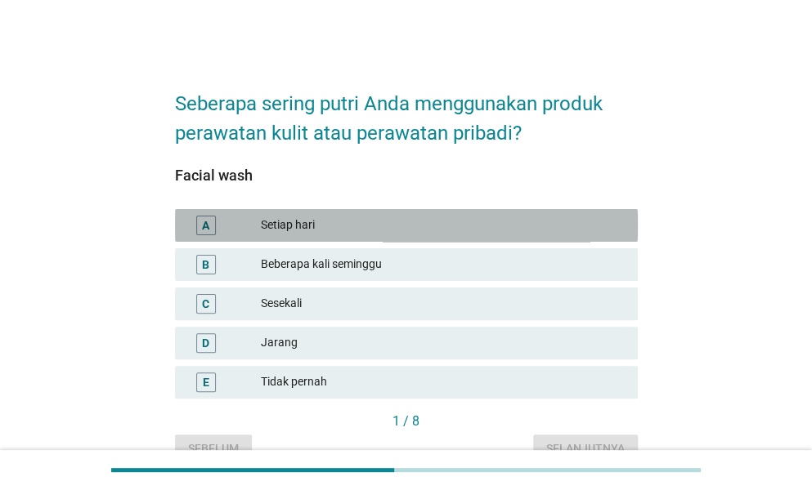
click at [304, 229] on div "Setiap hari" at bounding box center [443, 226] width 364 height 20
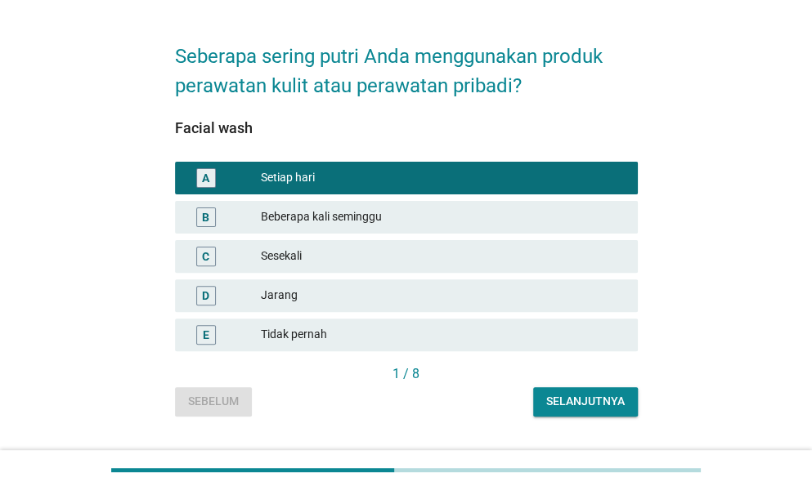
scroll to position [86, 0]
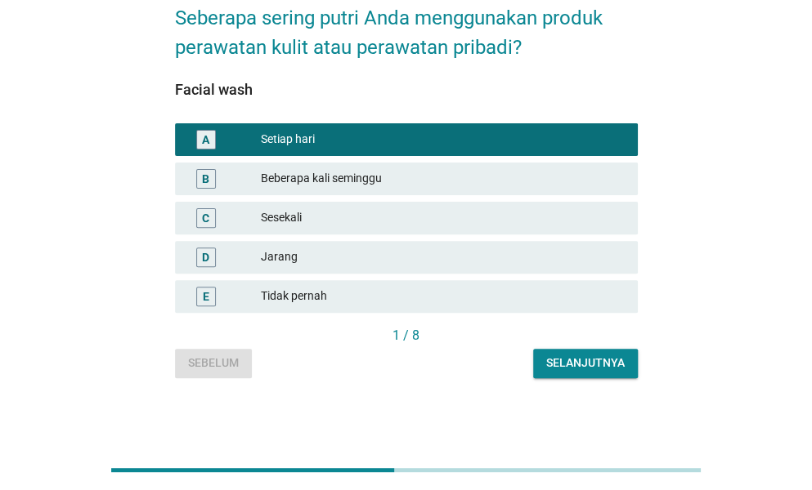
click at [553, 361] on div "Selanjutnya" at bounding box center [585, 363] width 78 height 17
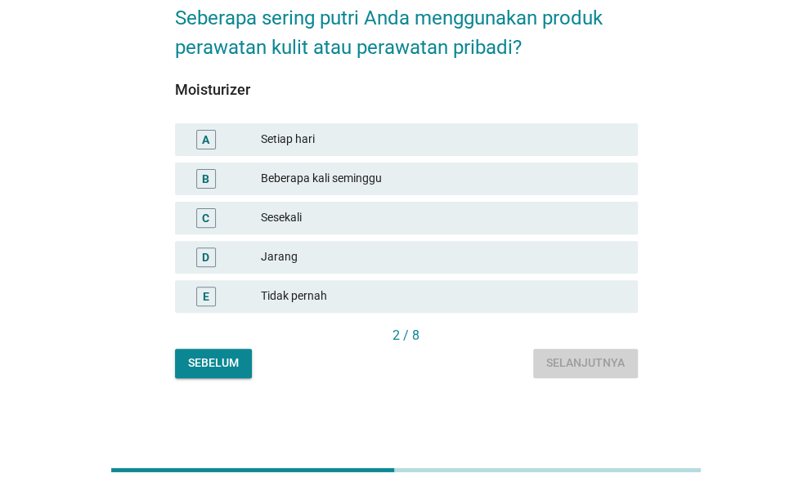
scroll to position [0, 0]
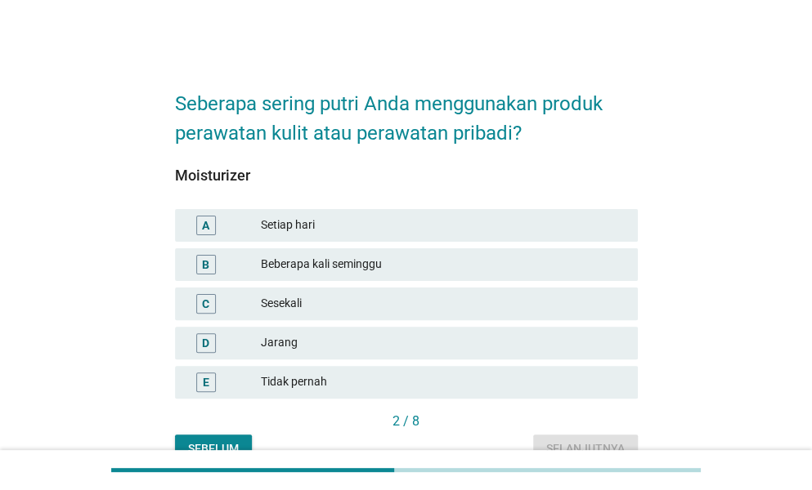
click at [330, 231] on div "Setiap hari" at bounding box center [443, 226] width 364 height 20
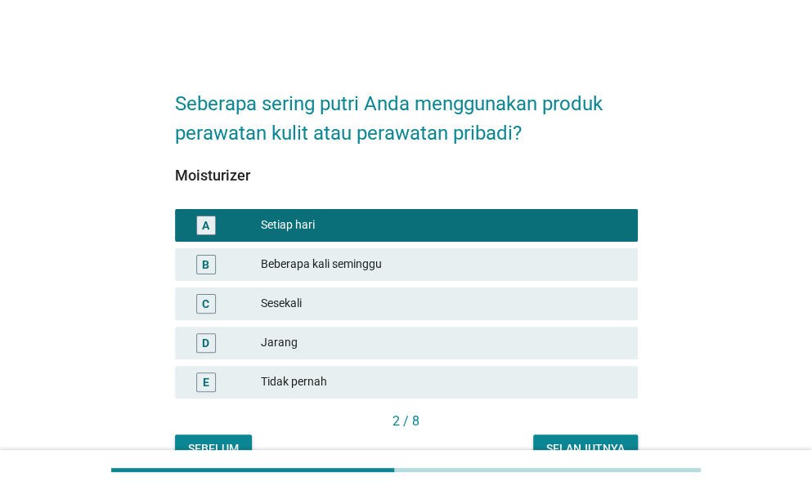
scroll to position [82, 0]
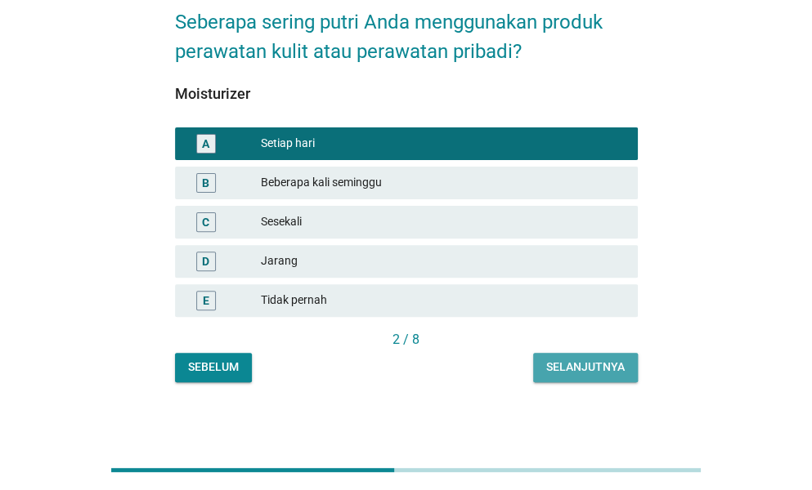
click at [550, 364] on div "Selanjutnya" at bounding box center [585, 367] width 78 height 17
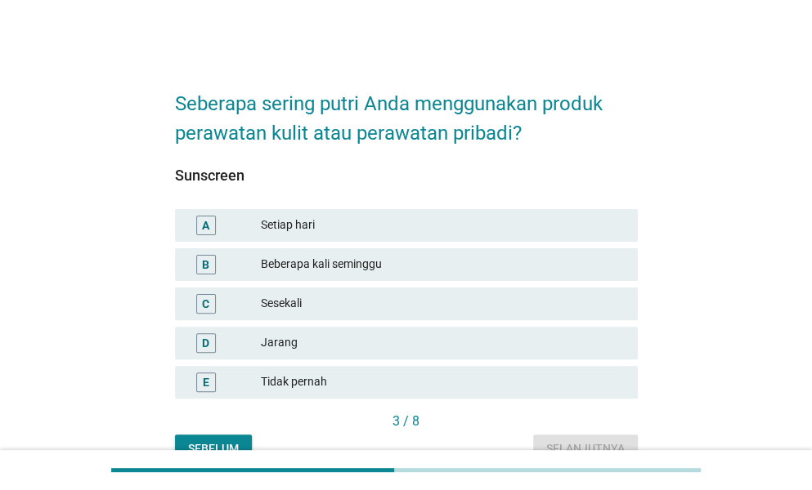
click at [349, 230] on div "Setiap hari" at bounding box center [443, 226] width 364 height 20
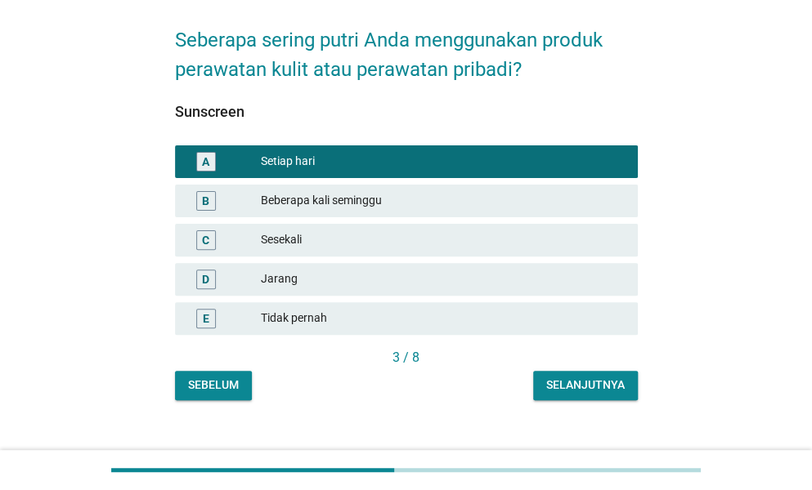
scroll to position [82, 0]
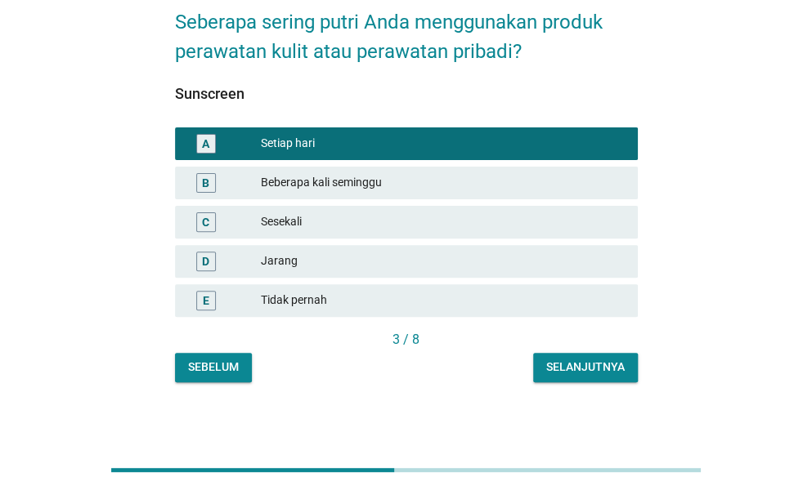
click at [567, 369] on div "Selanjutnya" at bounding box center [585, 367] width 78 height 17
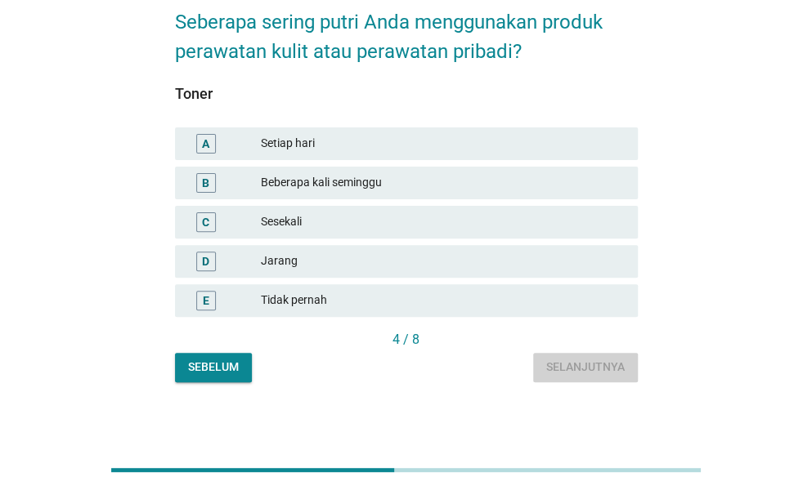
scroll to position [0, 0]
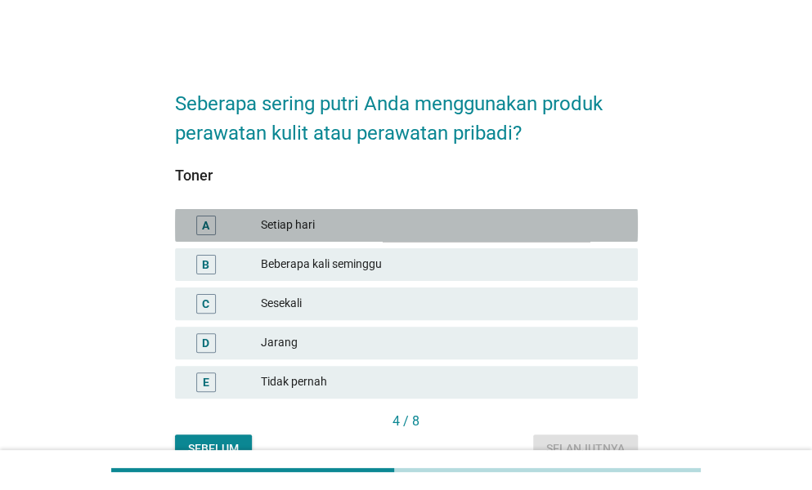
click at [278, 220] on div "Setiap hari" at bounding box center [443, 226] width 364 height 20
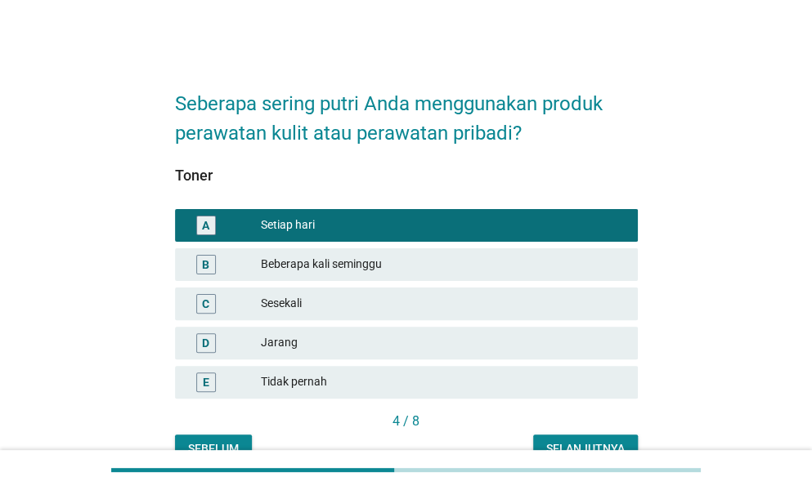
scroll to position [82, 0]
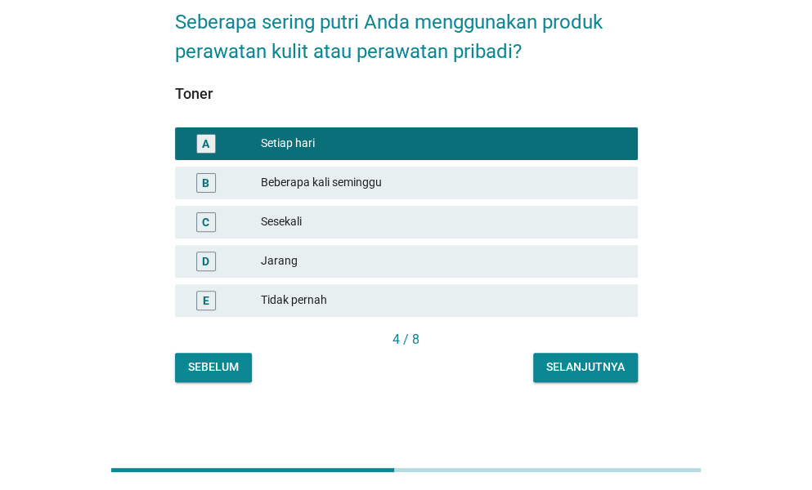
click at [554, 361] on div "Selanjutnya" at bounding box center [585, 367] width 78 height 17
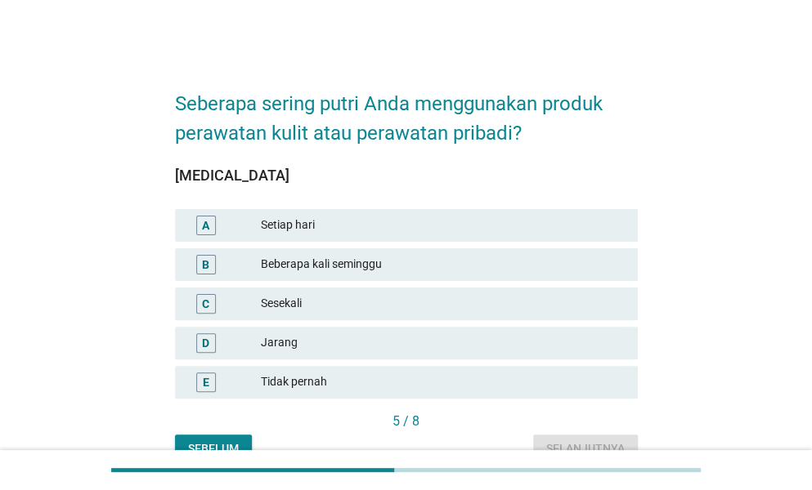
click at [323, 218] on div "Setiap hari" at bounding box center [443, 226] width 364 height 20
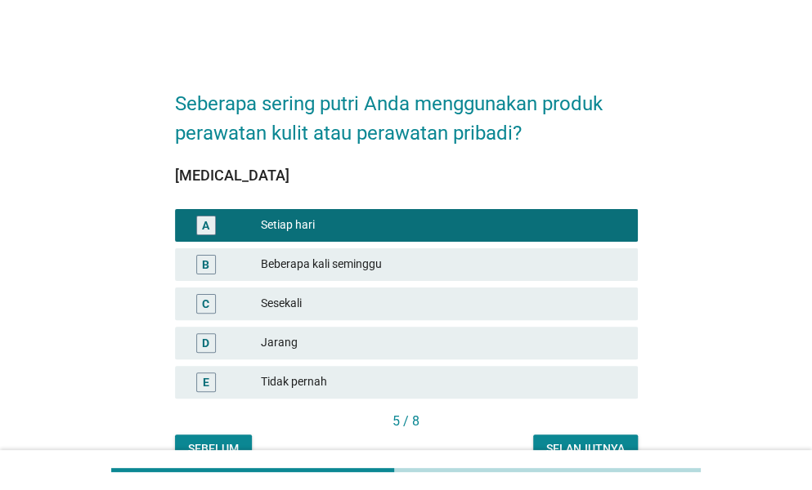
scroll to position [82, 0]
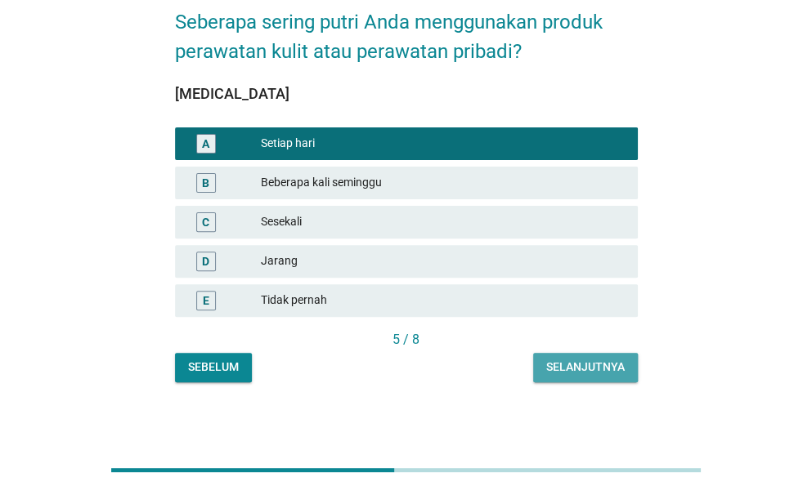
click at [575, 369] on div "Selanjutnya" at bounding box center [585, 367] width 78 height 17
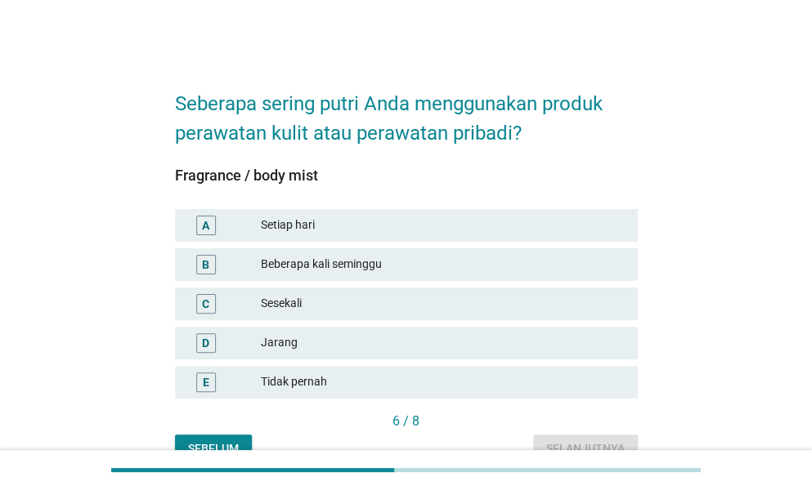
click at [370, 226] on div "Setiap hari" at bounding box center [443, 226] width 364 height 20
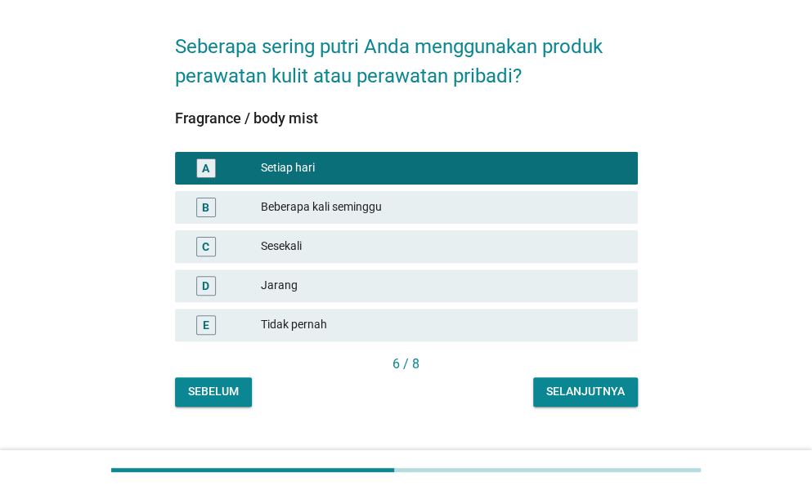
scroll to position [82, 0]
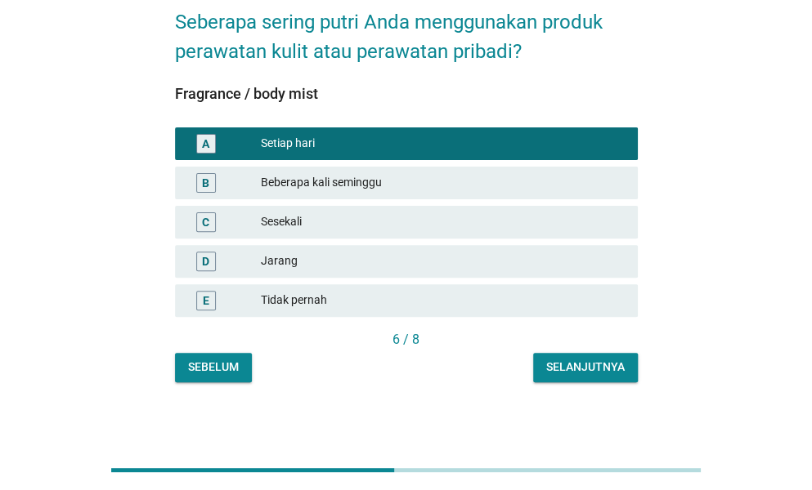
click at [553, 367] on div "Selanjutnya" at bounding box center [585, 367] width 78 height 17
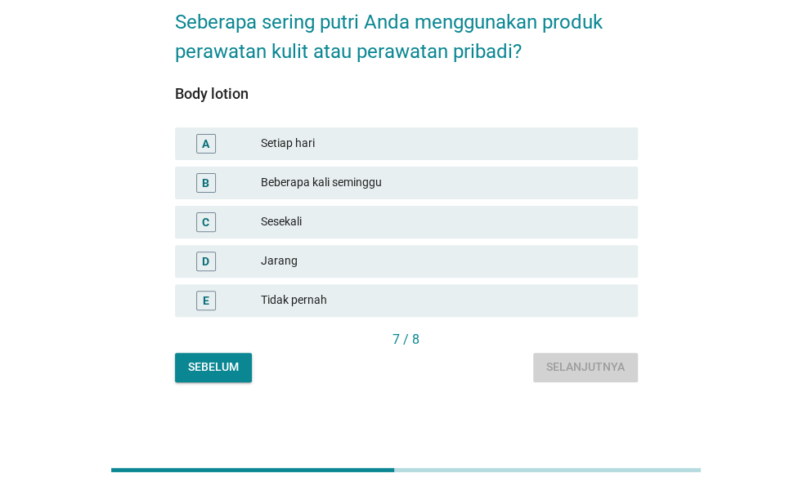
scroll to position [0, 0]
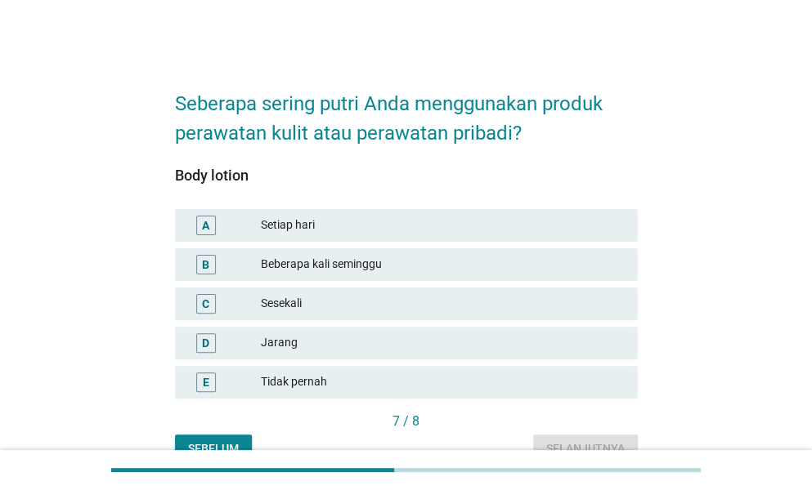
click at [278, 225] on div "Setiap hari" at bounding box center [443, 226] width 364 height 20
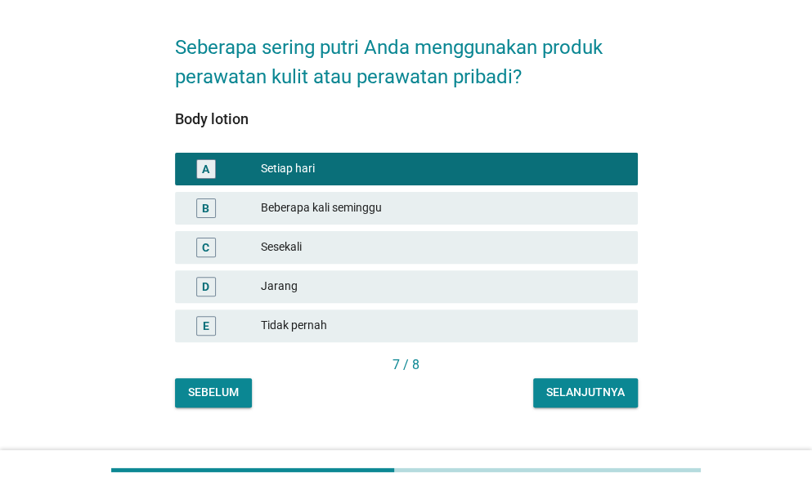
scroll to position [82, 0]
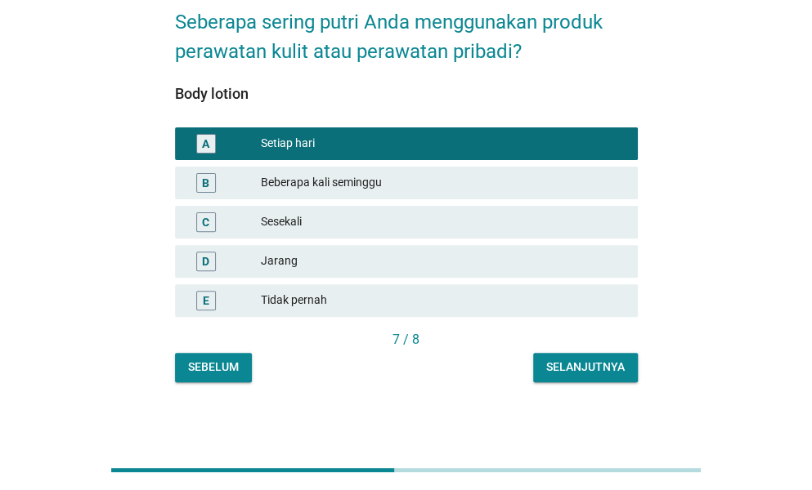
click at [572, 374] on div "Selanjutnya" at bounding box center [585, 367] width 78 height 17
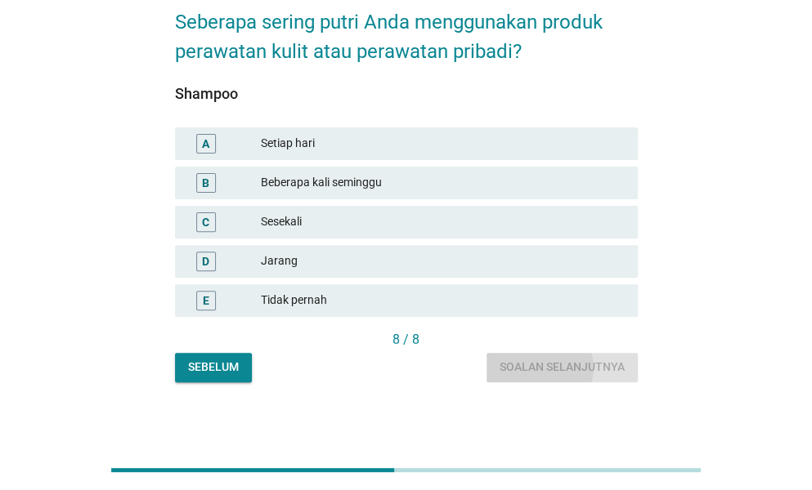
scroll to position [0, 0]
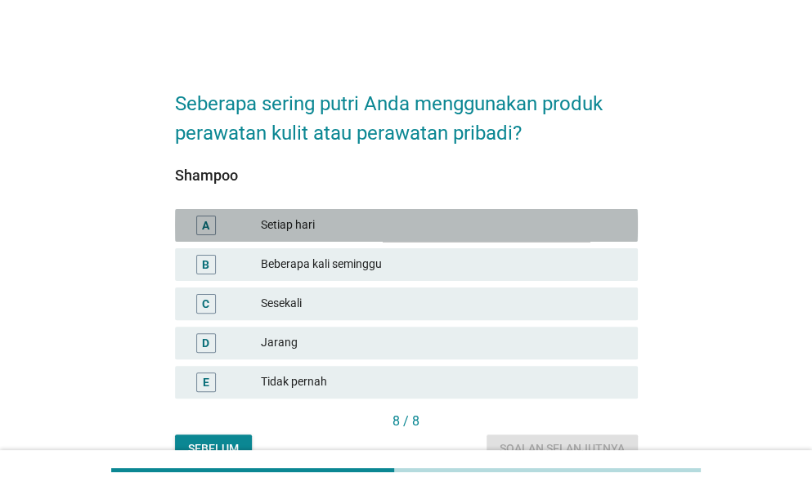
click at [319, 222] on div "Setiap hari" at bounding box center [443, 226] width 364 height 20
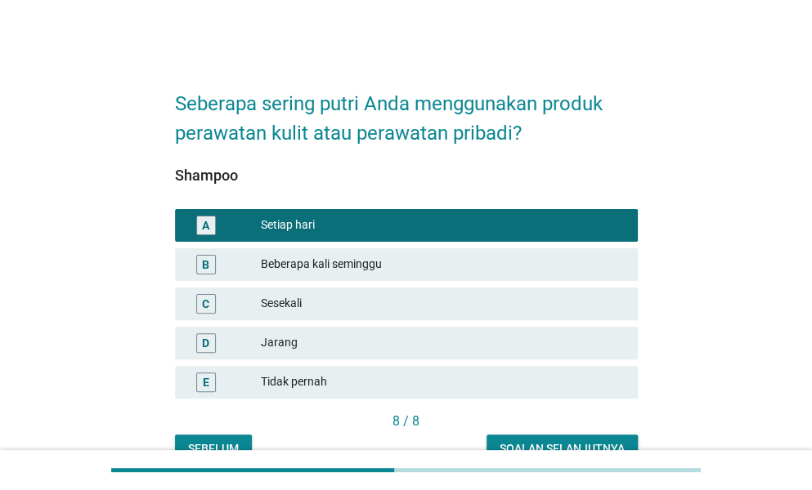
scroll to position [82, 0]
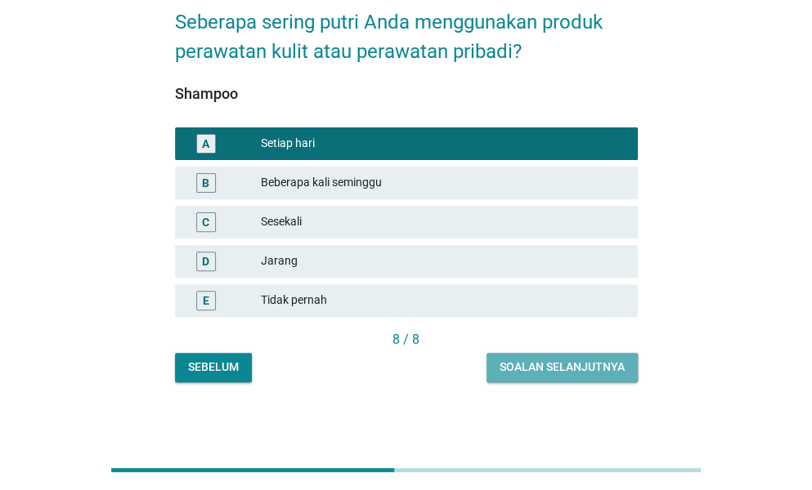
click at [599, 367] on div "Soalan selanjutnya" at bounding box center [561, 367] width 125 height 17
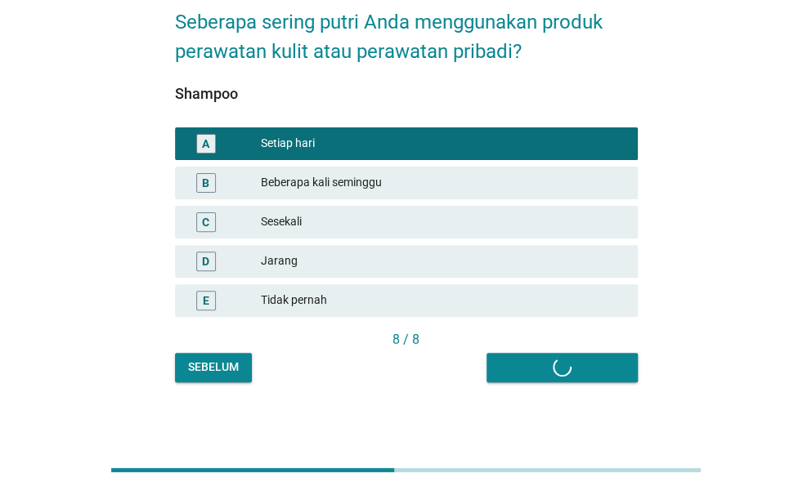
scroll to position [0, 0]
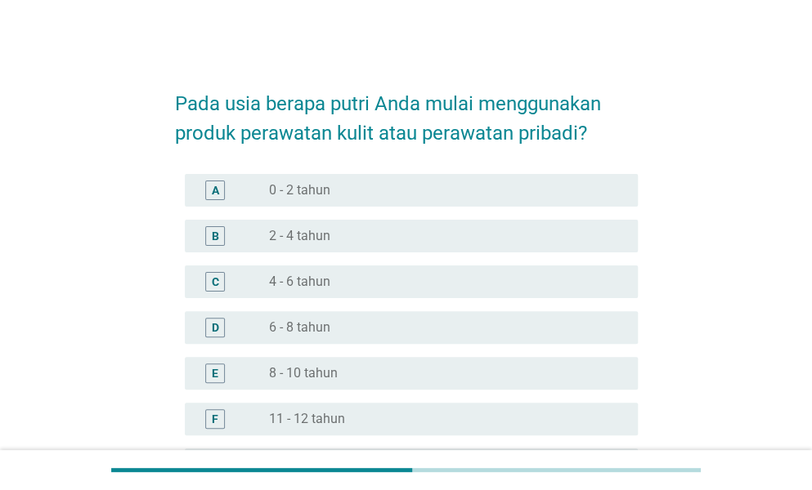
click at [331, 238] on div "radio_button_unchecked 2 - 4 tahun" at bounding box center [440, 236] width 342 height 16
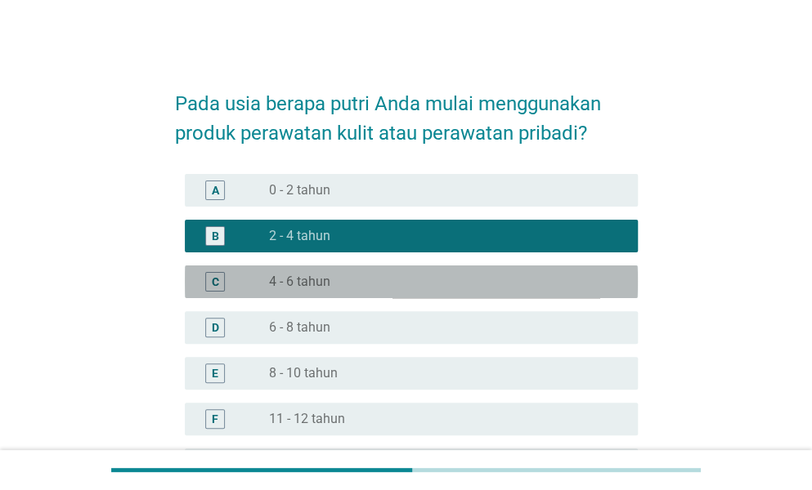
click at [335, 277] on div "radio_button_unchecked 4 - 6 tahun" at bounding box center [440, 282] width 342 height 16
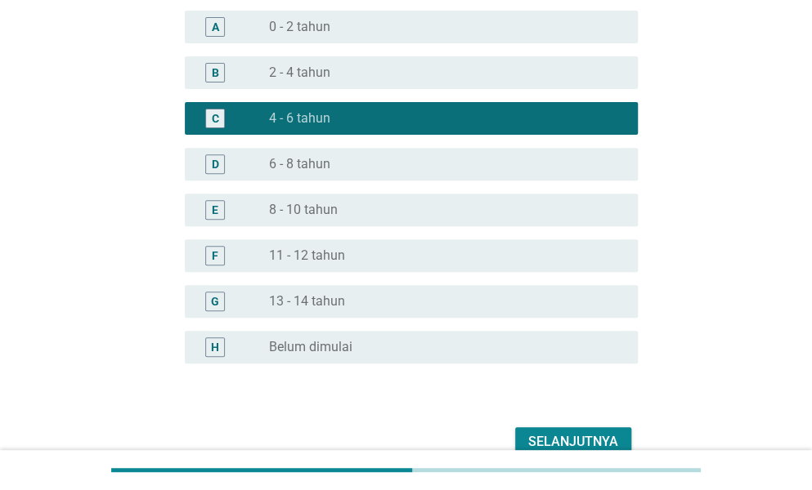
scroll to position [245, 0]
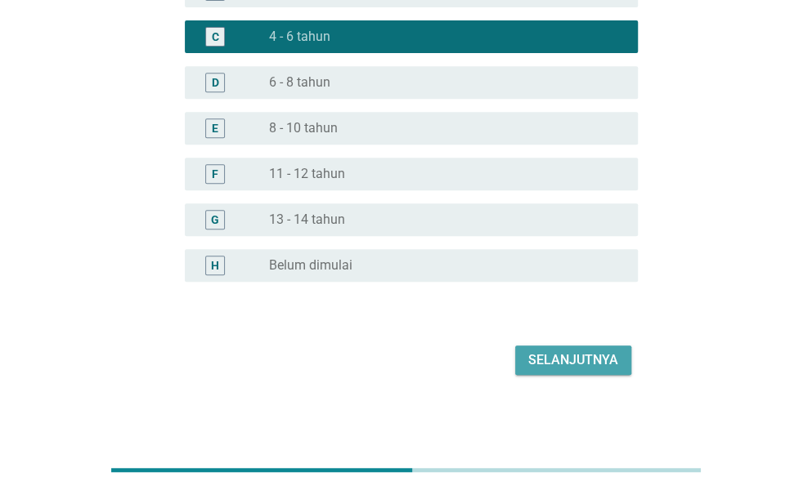
click at [525, 365] on button "Selanjutnya" at bounding box center [573, 360] width 116 height 29
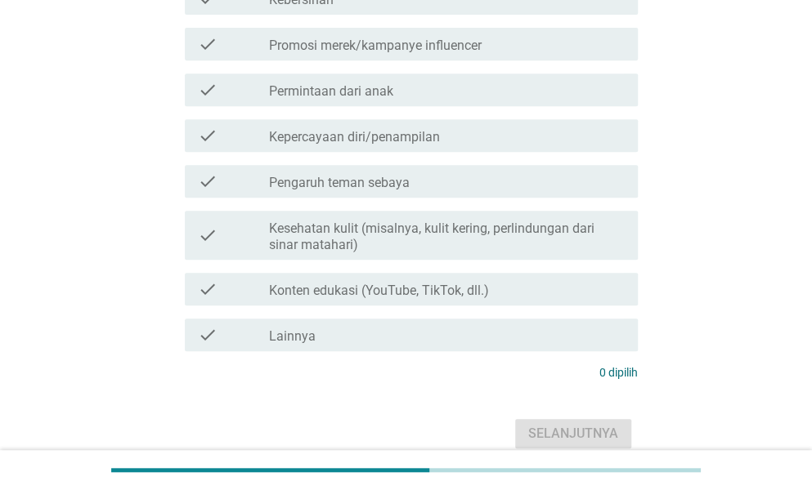
scroll to position [0, 0]
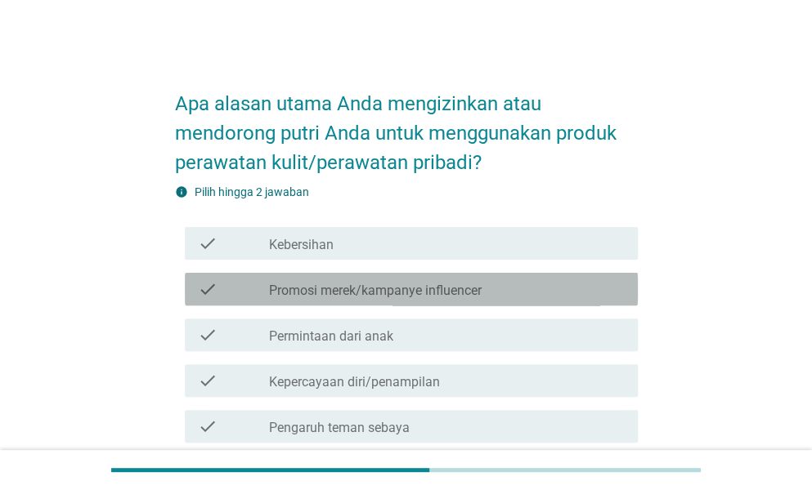
click at [374, 292] on label "Promosi merek/kampanye influencer" at bounding box center [375, 291] width 213 height 16
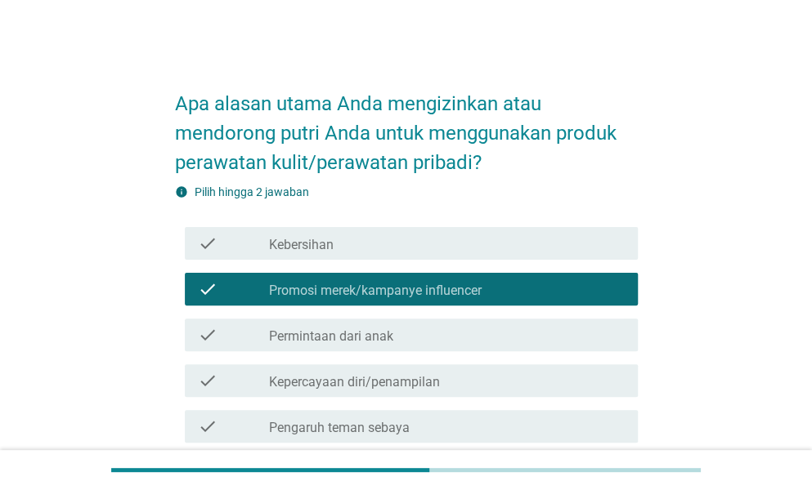
click at [333, 248] on div "check_box_outline_blank Kebersihan" at bounding box center [447, 244] width 356 height 20
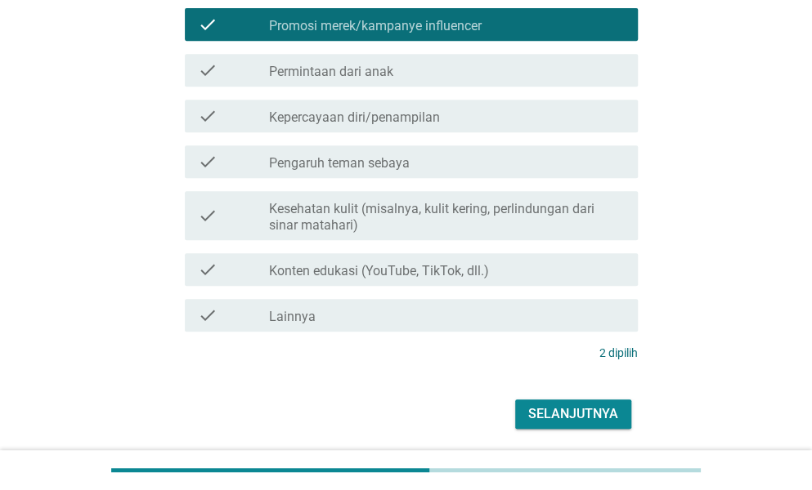
scroll to position [320, 0]
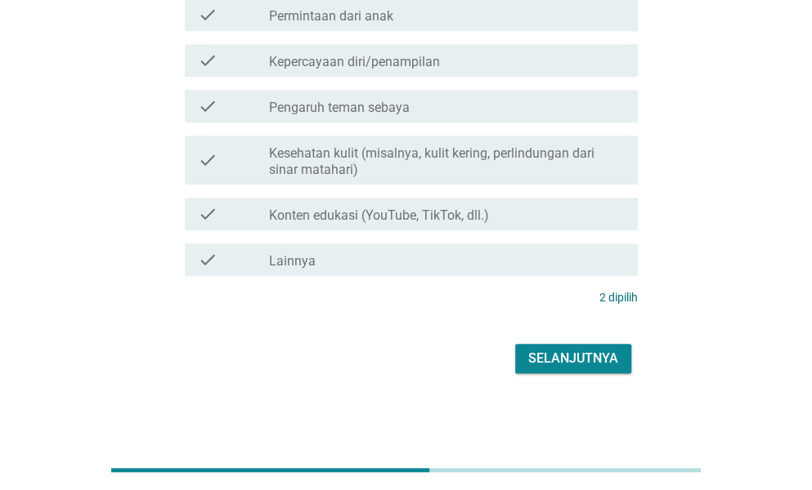
click at [572, 358] on div "Selanjutnya" at bounding box center [573, 359] width 90 height 20
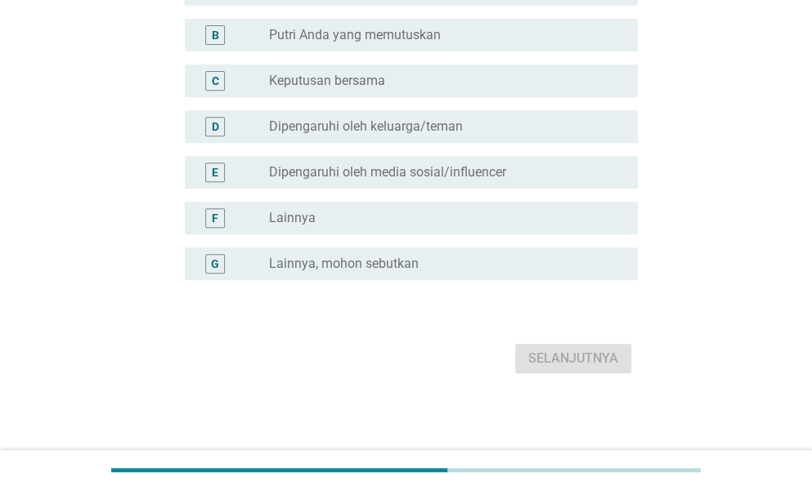
scroll to position [0, 0]
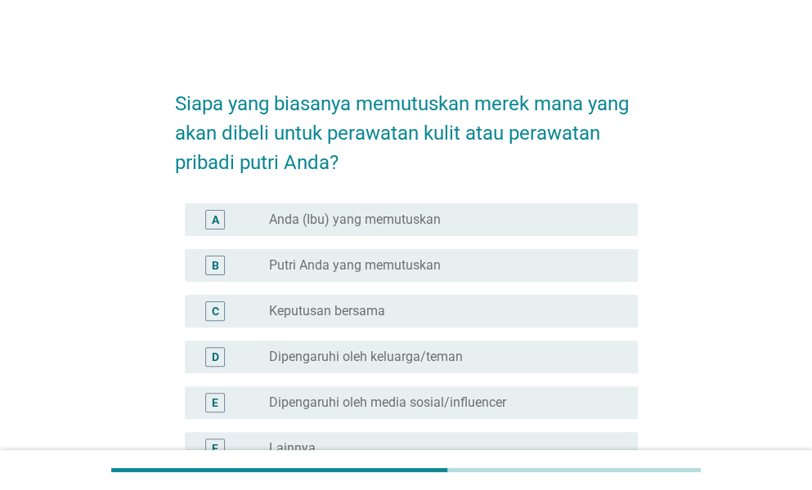
click at [373, 226] on label "Anda (Ibu) yang memutuskan" at bounding box center [355, 220] width 172 height 16
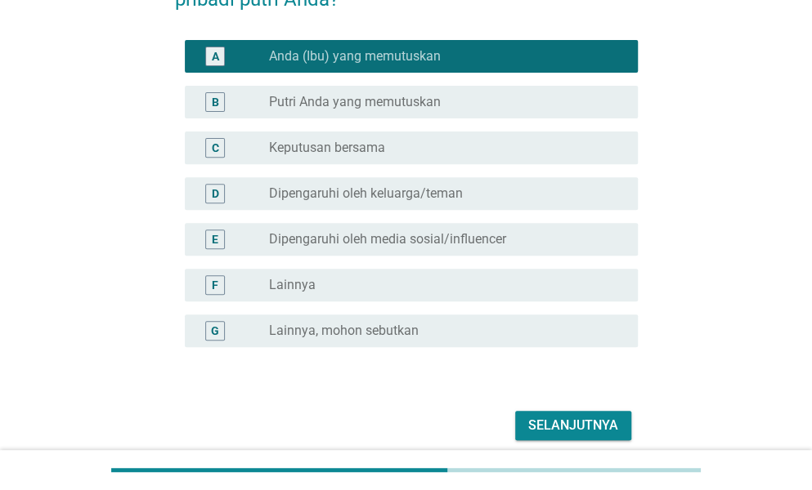
scroll to position [230, 0]
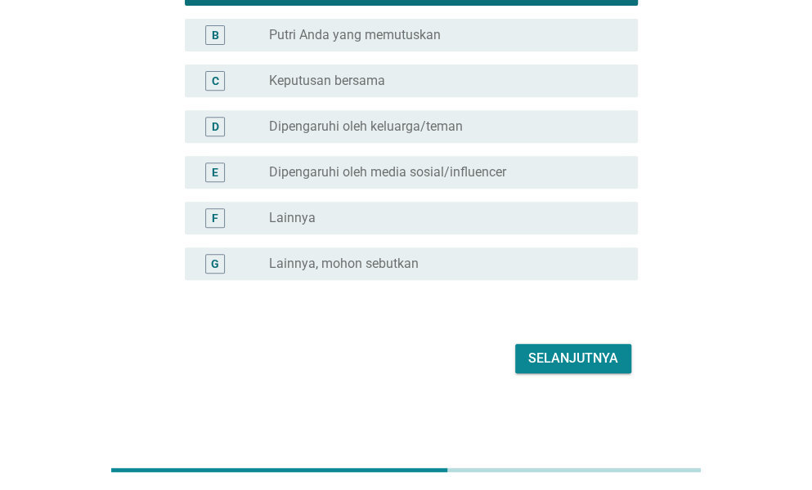
click at [530, 351] on div "Selanjutnya" at bounding box center [573, 359] width 90 height 20
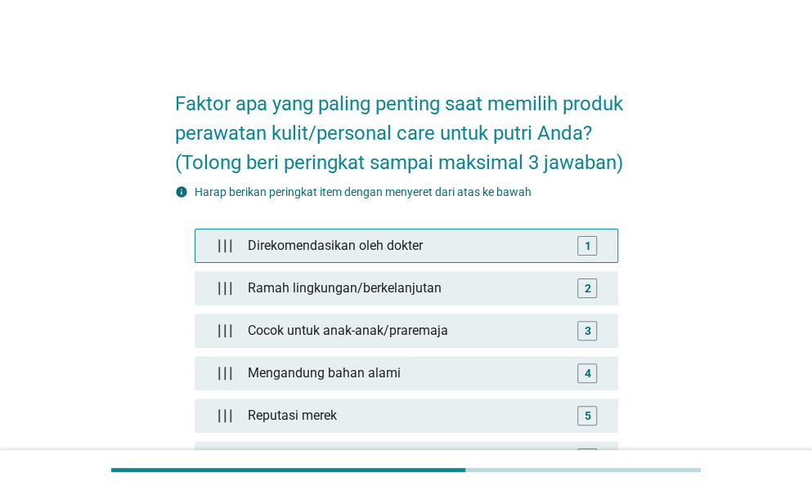
click at [446, 255] on div "Direkomendasikan oleh dokter" at bounding box center [405, 246] width 329 height 33
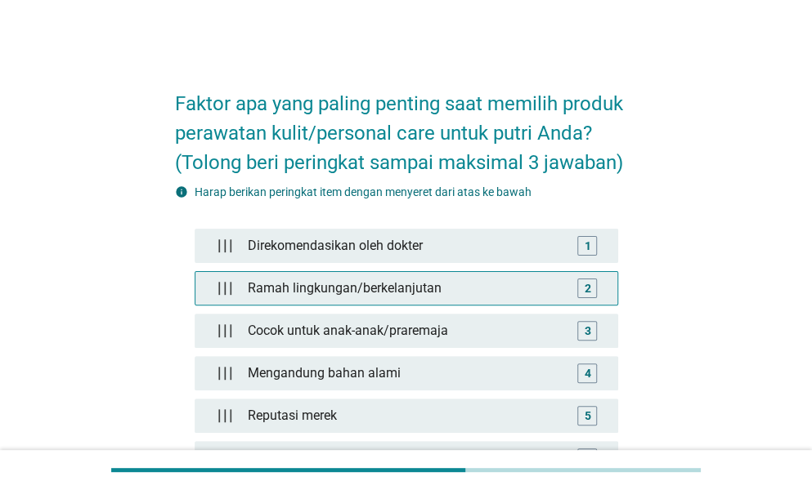
click at [580, 293] on div "2" at bounding box center [587, 289] width 20 height 20
click at [224, 289] on img at bounding box center [231, 288] width 15 height 15
click at [221, 289] on div at bounding box center [232, 288] width 33 height 33
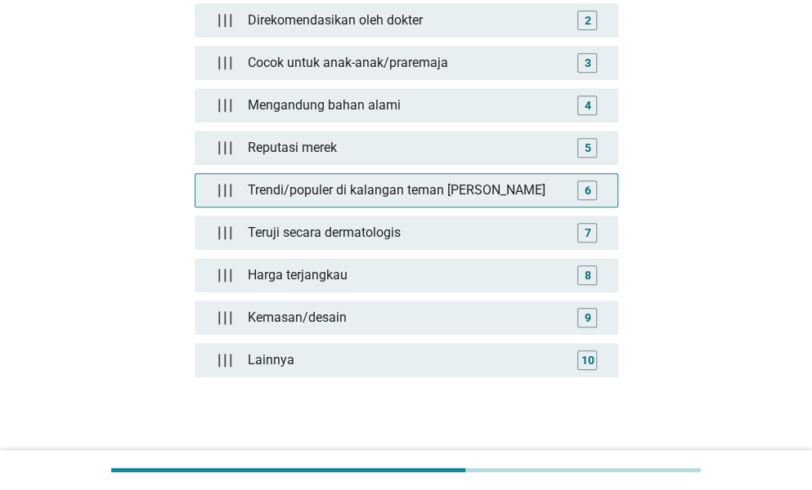
scroll to position [369, 0]
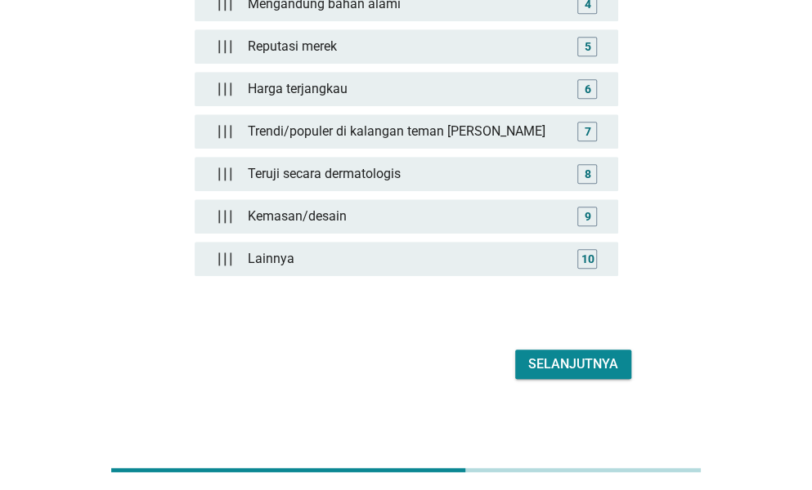
click at [602, 355] on div "Selanjutnya" at bounding box center [573, 365] width 90 height 20
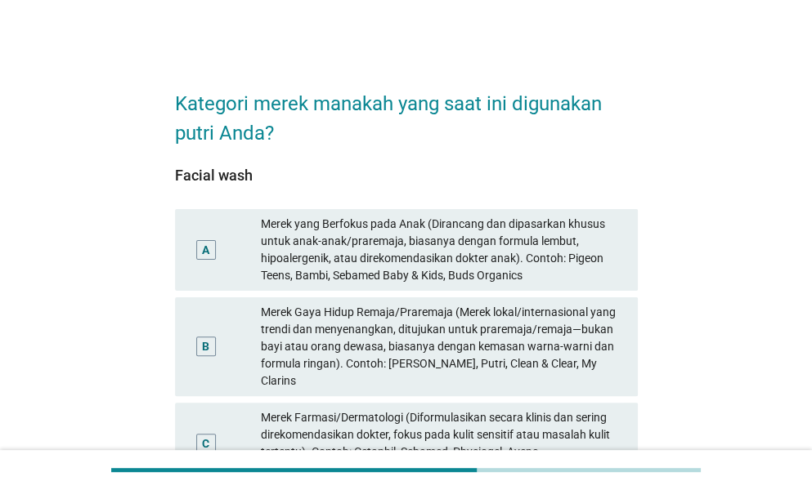
click at [315, 241] on div "Merek yang Berfokus pada Anak (Dirancang dan dipasarkan khusus untuk anak-anak/…" at bounding box center [443, 250] width 364 height 69
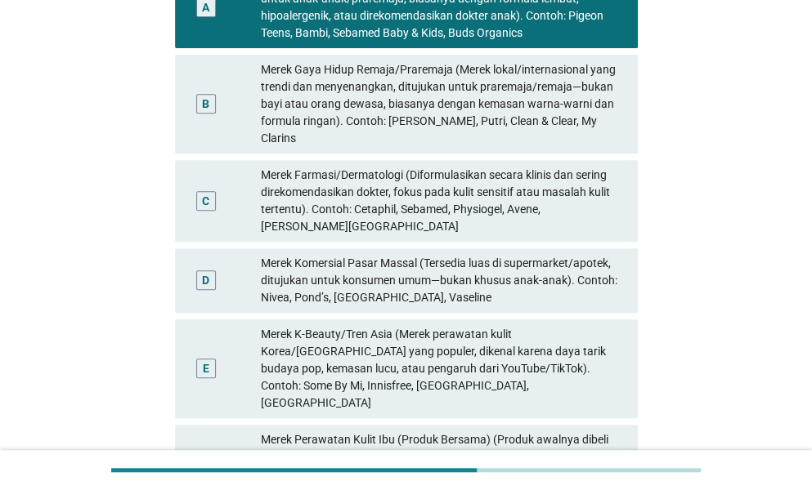
scroll to position [245, 0]
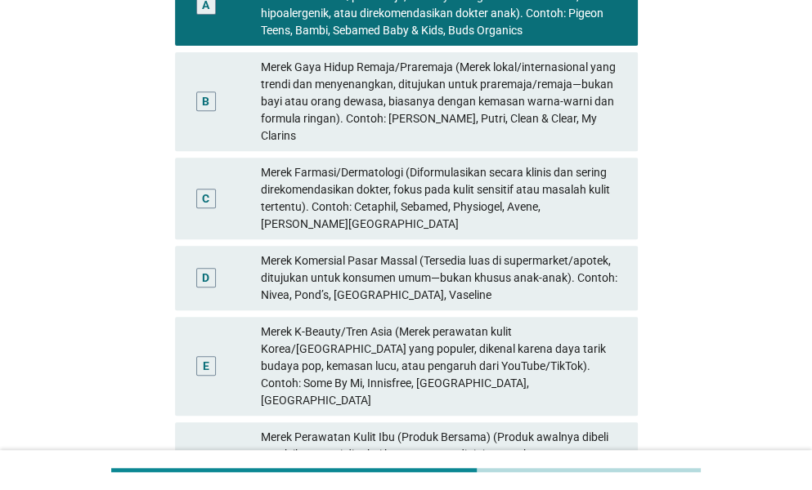
click at [315, 253] on div "Merek Komersial Pasar Massal (Tersedia luas di supermarket/apotek, ditujukan un…" at bounding box center [443, 278] width 364 height 51
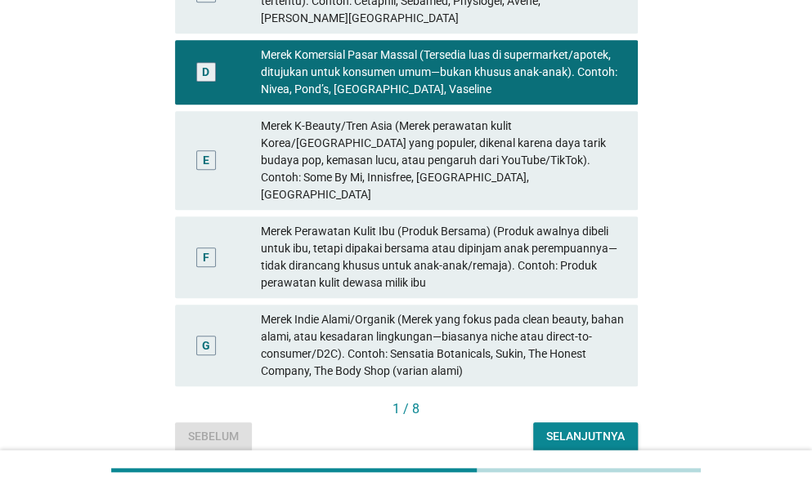
scroll to position [490, 0]
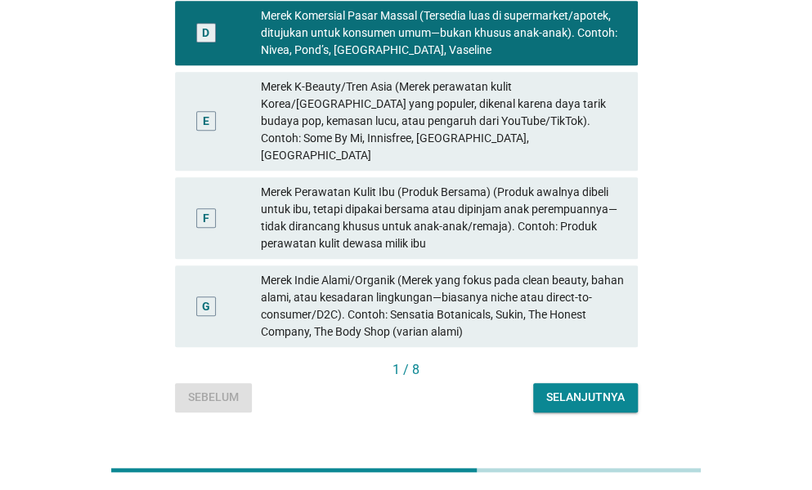
click at [555, 389] on div "Selanjutnya" at bounding box center [585, 397] width 78 height 17
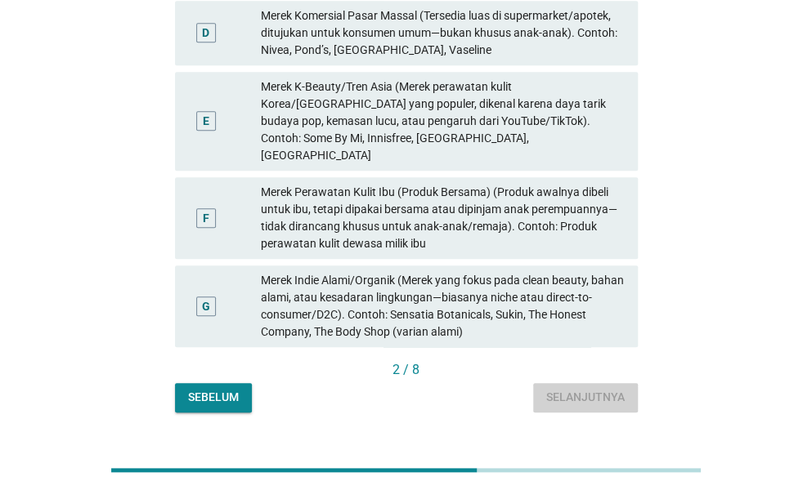
scroll to position [0, 0]
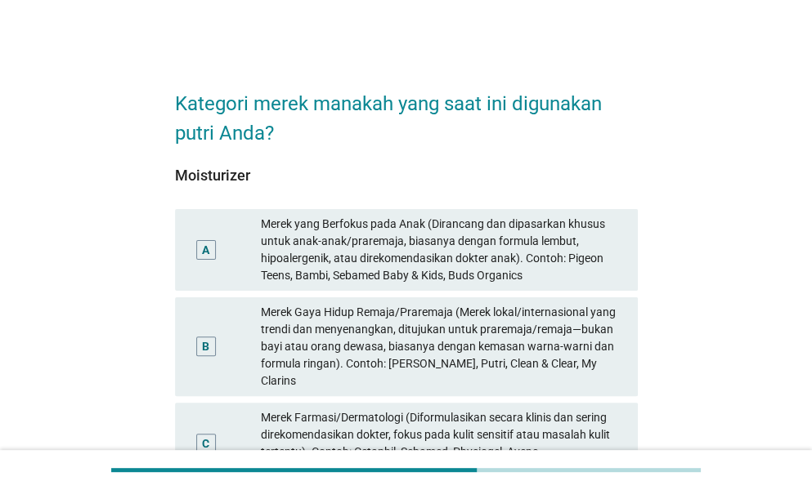
click at [422, 244] on div "Merek yang Berfokus pada Anak (Dirancang dan dipasarkan khusus untuk anak-anak/…" at bounding box center [443, 250] width 364 height 69
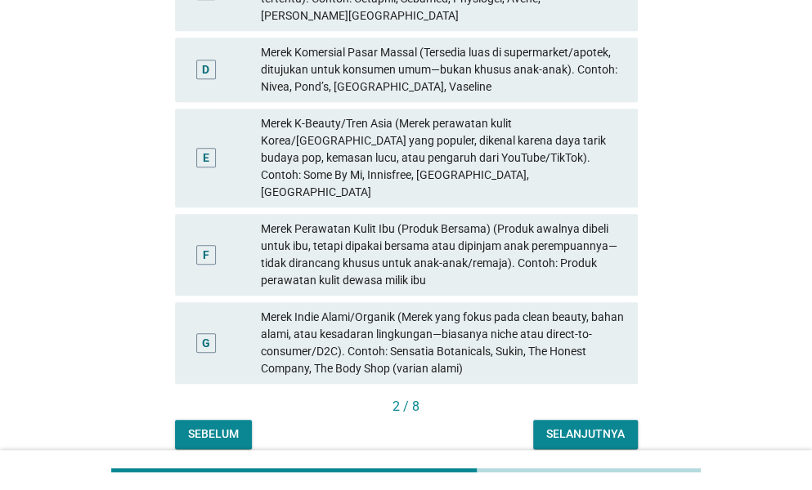
scroll to position [490, 0]
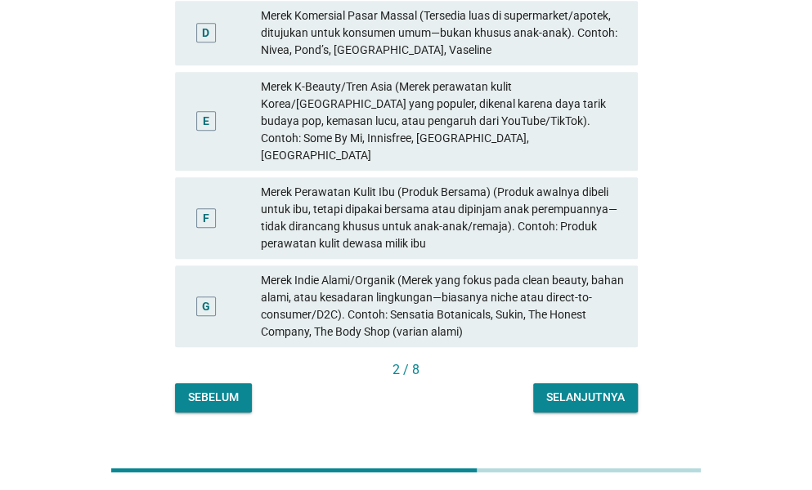
click at [548, 389] on div "Selanjutnya" at bounding box center [585, 397] width 78 height 17
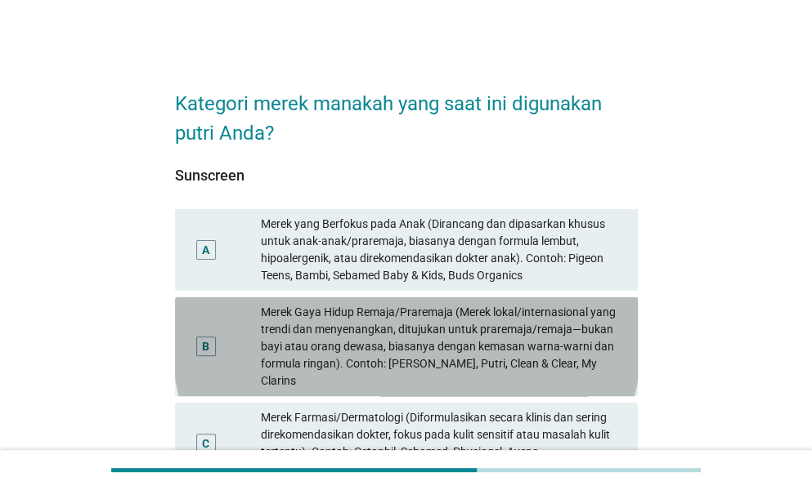
click at [474, 319] on div "Merek Gaya Hidup Remaja/Praremaja (Merek lokal/internasional yang trendi dan me…" at bounding box center [443, 347] width 364 height 86
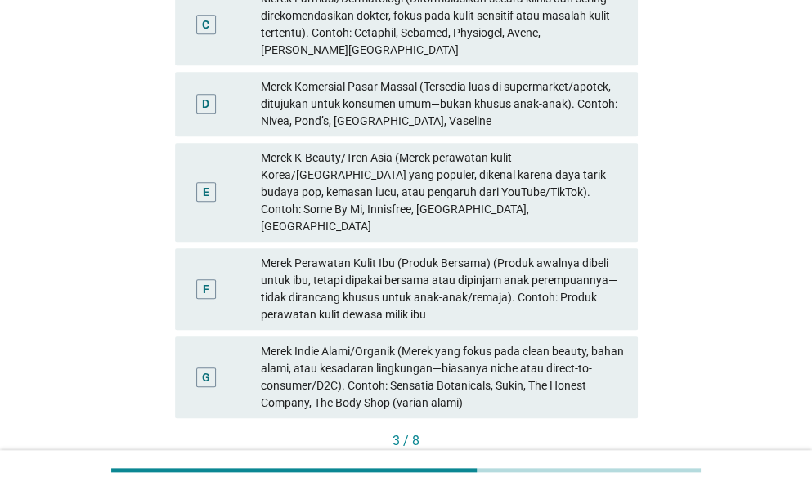
scroll to position [490, 0]
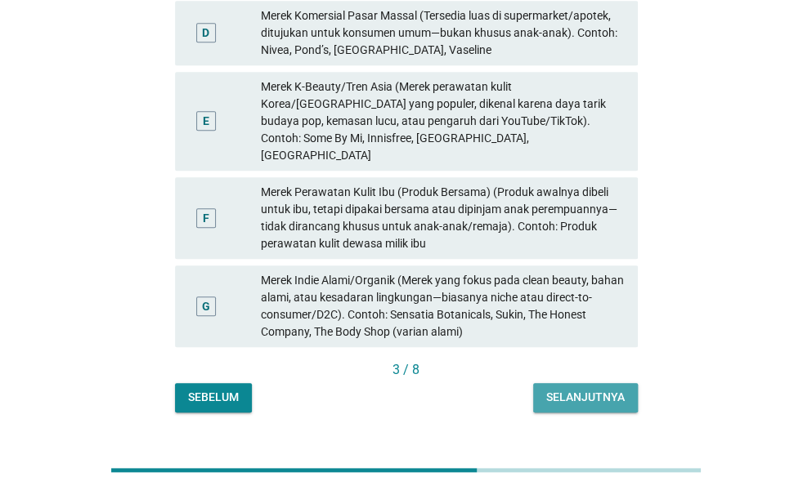
click at [541, 383] on button "Selanjutnya" at bounding box center [585, 397] width 105 height 29
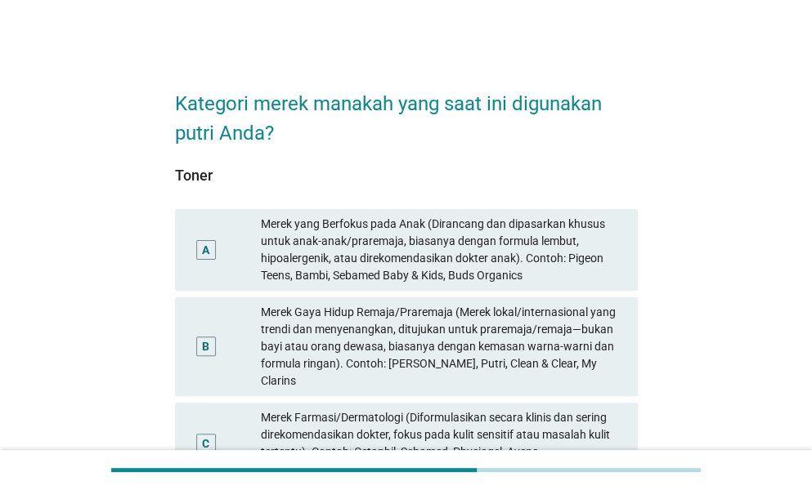
click at [384, 315] on div "Merek Gaya Hidup Remaja/Praremaja (Merek lokal/internasional yang trendi dan me…" at bounding box center [443, 347] width 364 height 86
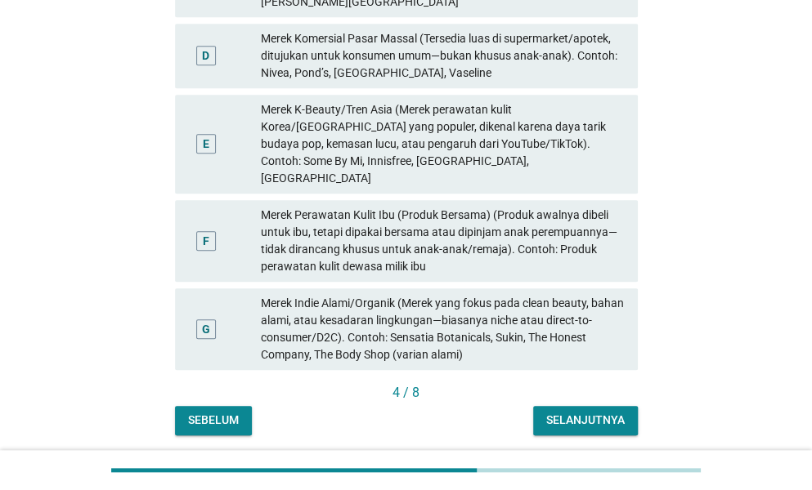
scroll to position [490, 0]
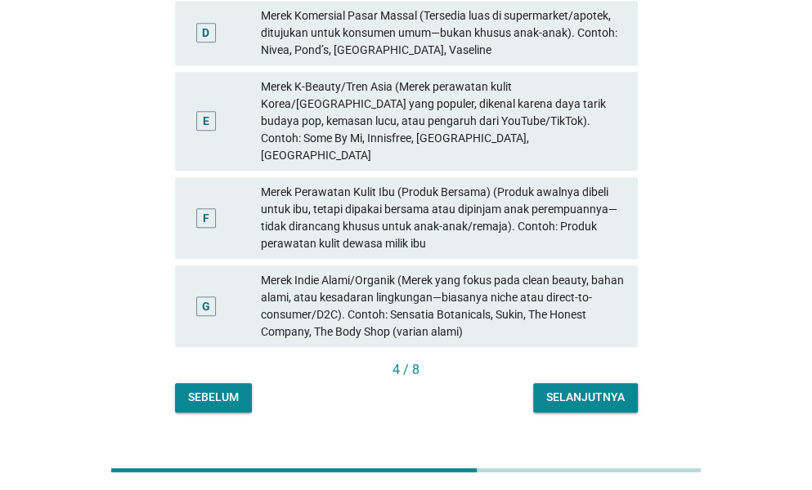
click at [562, 389] on div "Selanjutnya" at bounding box center [585, 397] width 78 height 17
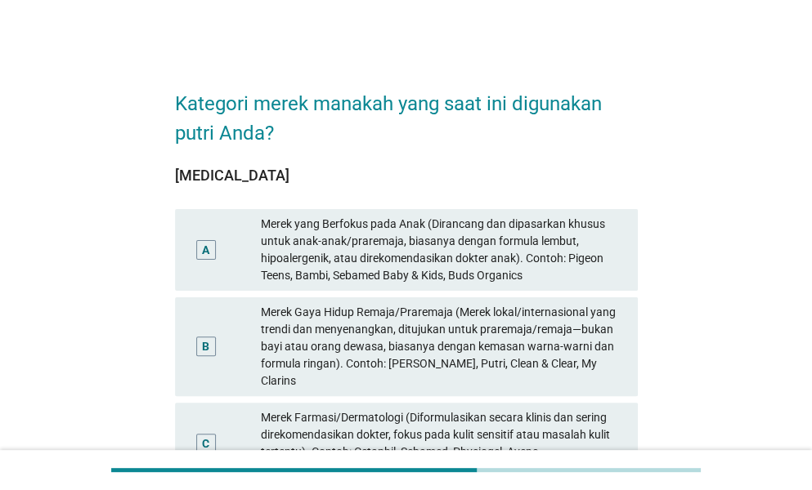
click at [461, 255] on div "Merek yang Berfokus pada Anak (Dirancang dan dipasarkan khusus untuk anak-anak/…" at bounding box center [443, 250] width 364 height 69
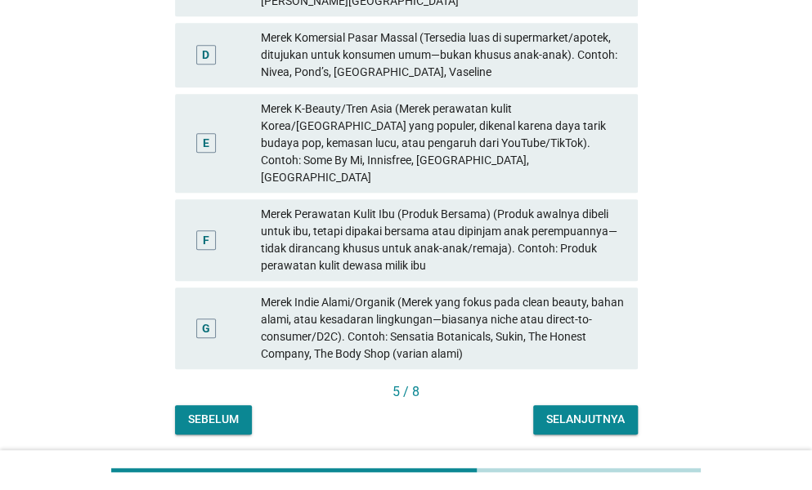
scroll to position [490, 0]
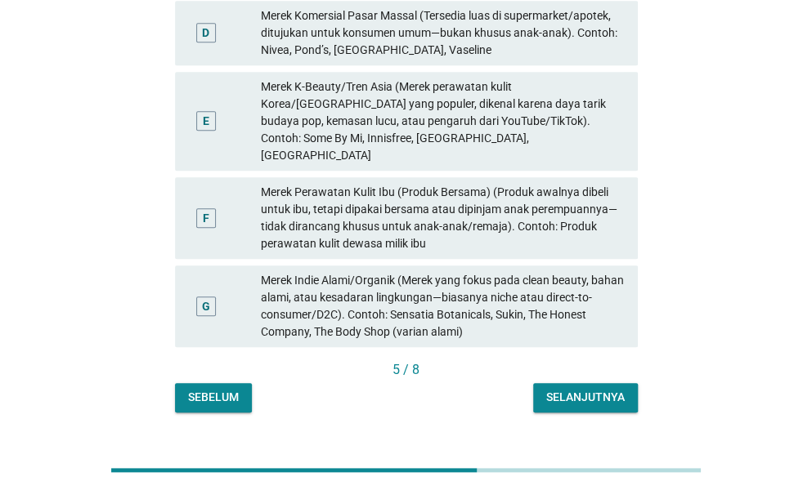
click at [583, 389] on div "Selanjutnya" at bounding box center [585, 397] width 78 height 17
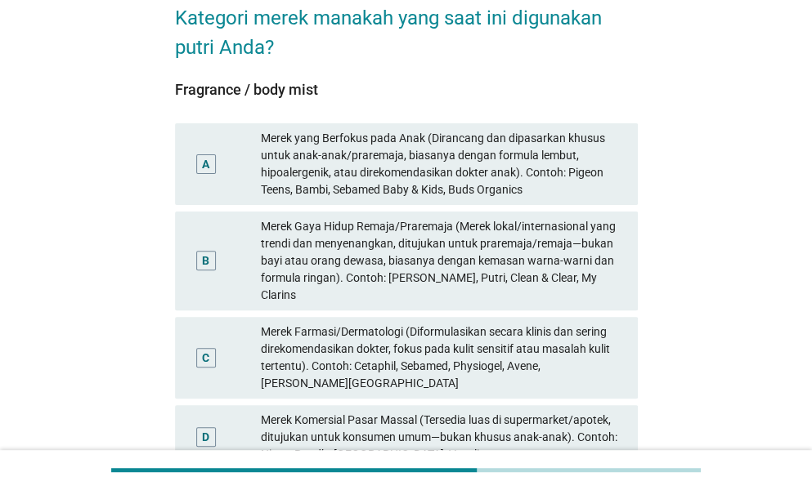
scroll to position [163, 0]
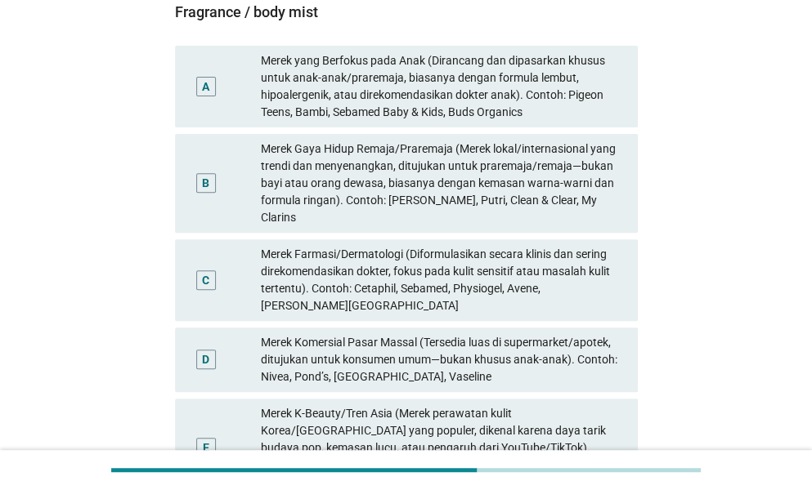
click at [411, 266] on div "Merek Farmasi/Dermatologi (Diformulasikan secara klinis dan sering direkomendas…" at bounding box center [443, 280] width 364 height 69
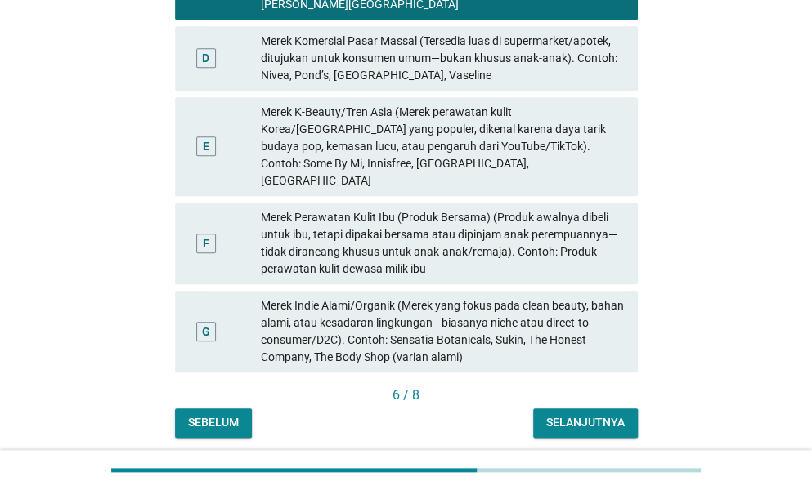
scroll to position [490, 0]
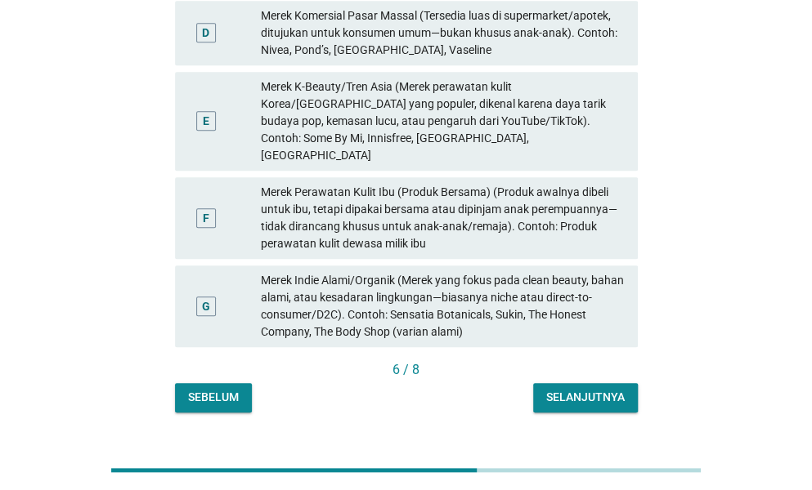
click at [602, 389] on div "Selanjutnya" at bounding box center [585, 397] width 78 height 17
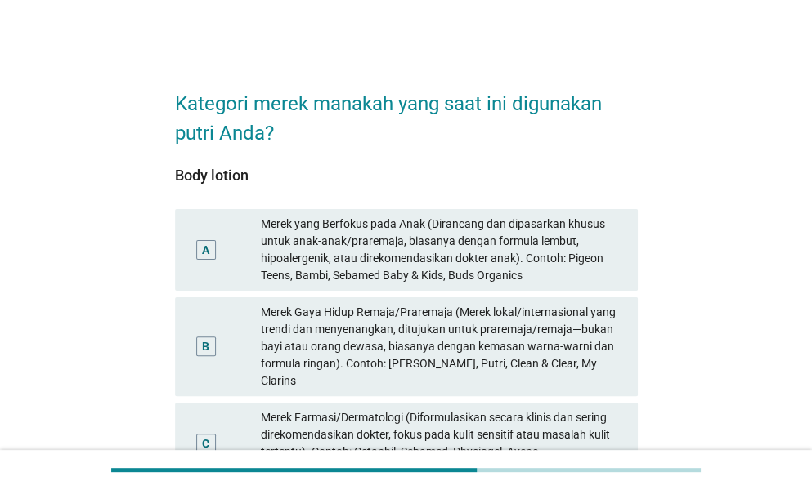
click at [536, 260] on div "Merek yang Berfokus pada Anak (Dirancang dan dipasarkan khusus untuk anak-anak/…" at bounding box center [443, 250] width 364 height 69
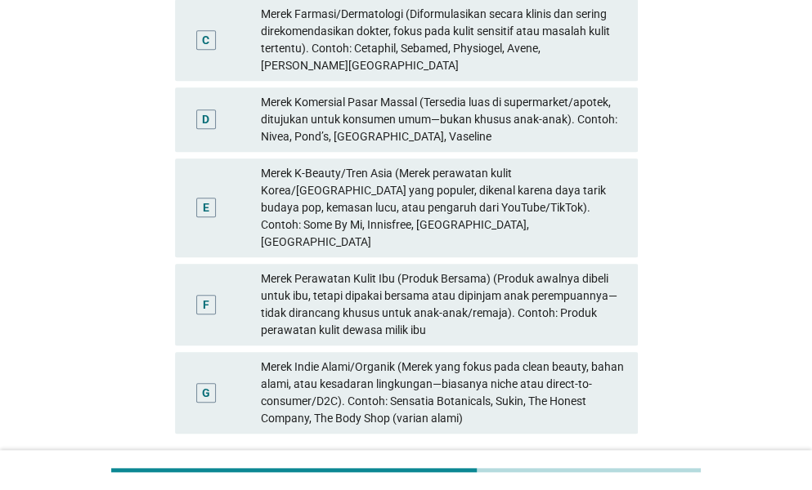
scroll to position [490, 0]
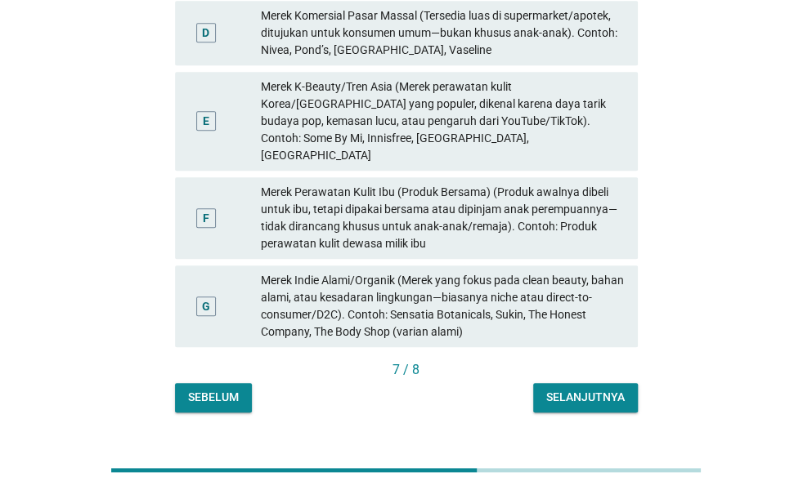
click at [585, 389] on div "Selanjutnya" at bounding box center [585, 397] width 78 height 17
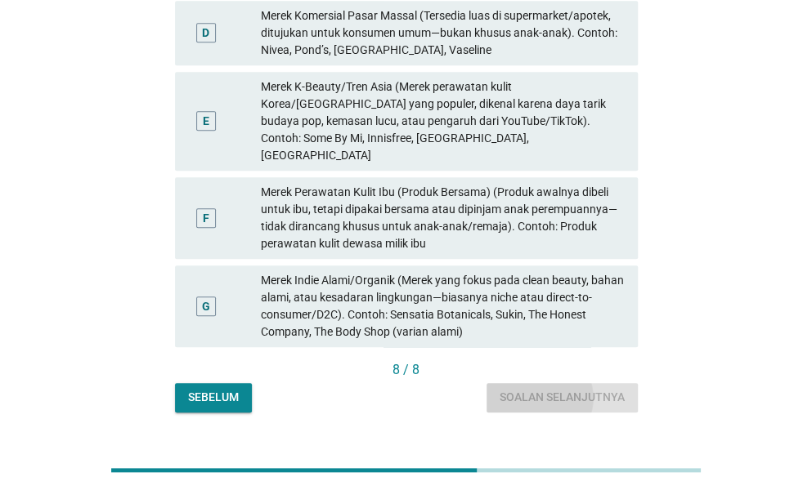
scroll to position [0, 0]
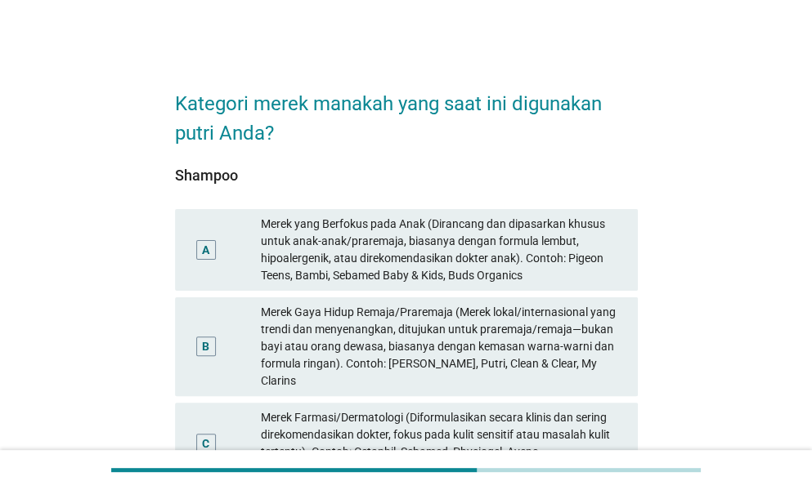
click at [394, 269] on div "Merek yang Berfokus pada Anak (Dirancang dan dipasarkan khusus untuk anak-anak/…" at bounding box center [443, 250] width 364 height 69
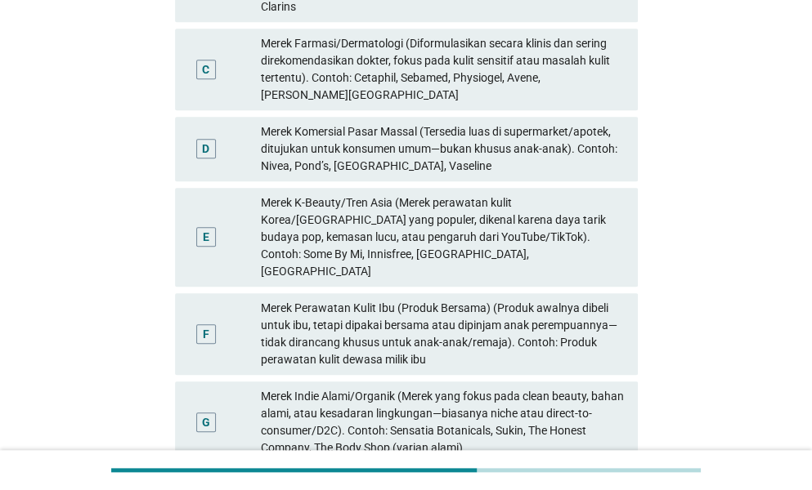
scroll to position [490, 0]
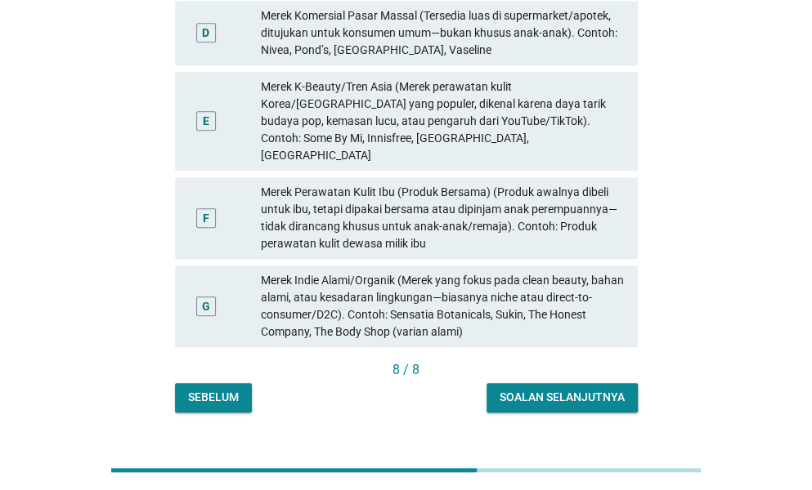
click at [546, 389] on div "Soalan selanjutnya" at bounding box center [561, 397] width 125 height 17
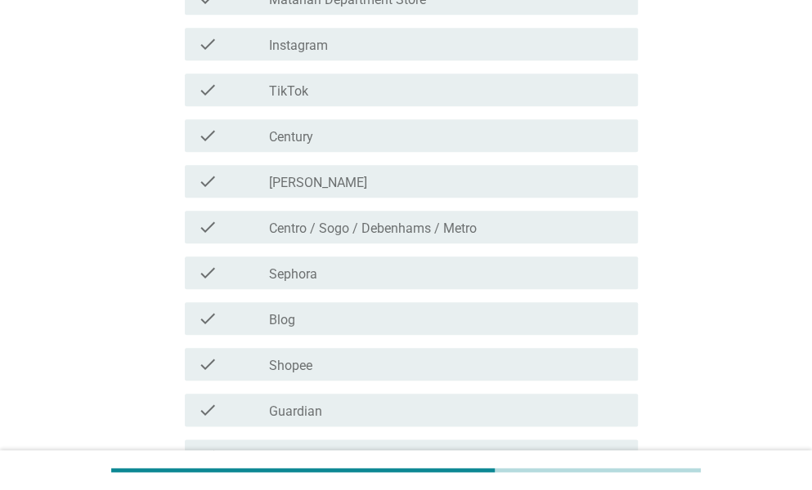
scroll to position [0, 0]
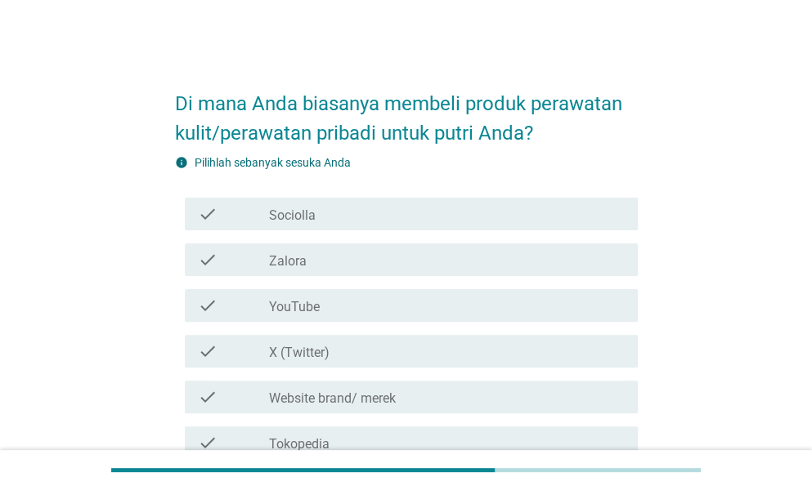
click at [310, 217] on label "Sociolla" at bounding box center [292, 216] width 47 height 16
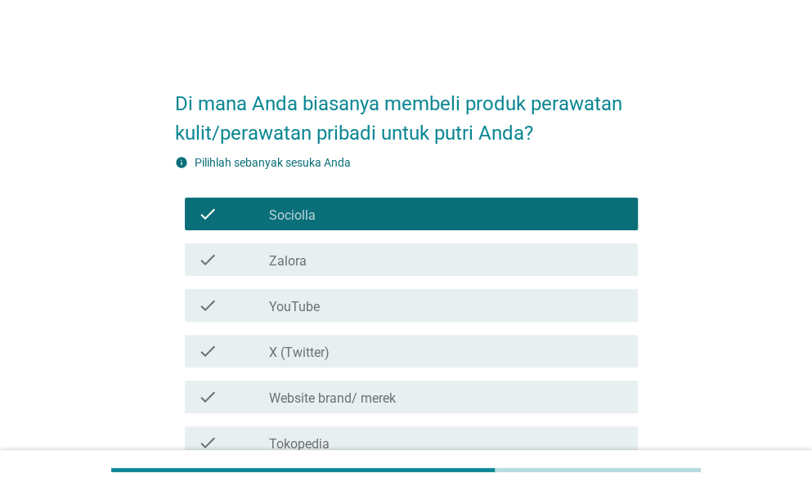
click at [340, 300] on div "check_box_outline_blank YouTube" at bounding box center [447, 306] width 356 height 20
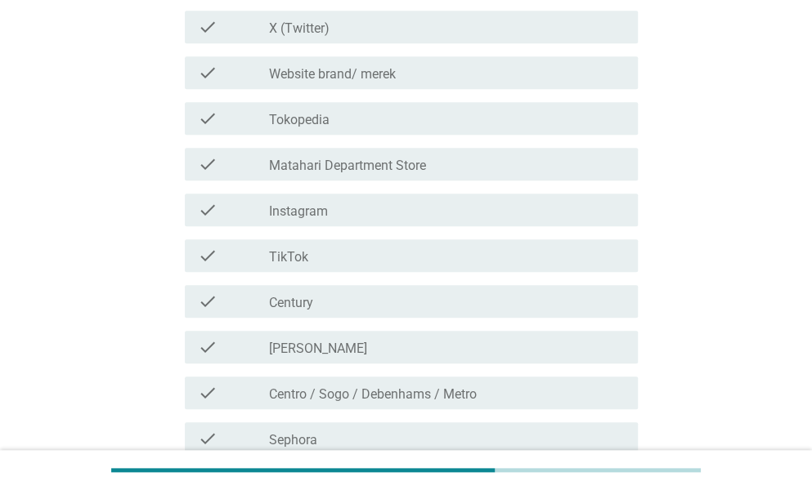
scroll to position [327, 0]
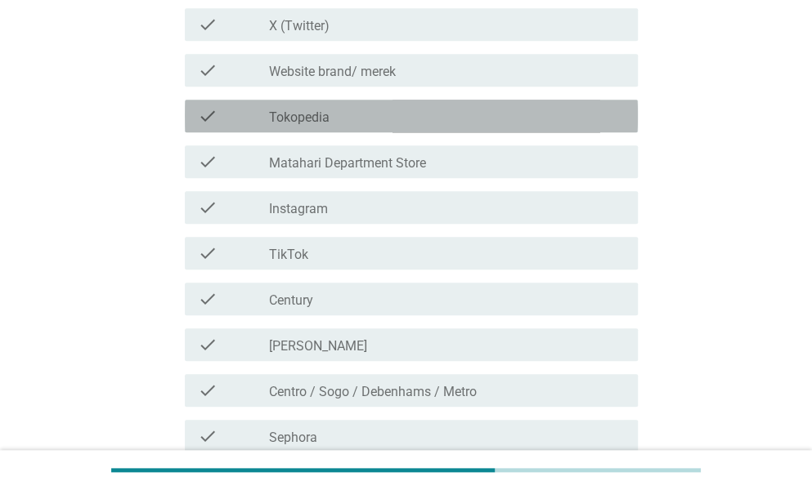
click at [320, 116] on label "Tokopedia" at bounding box center [299, 118] width 60 height 16
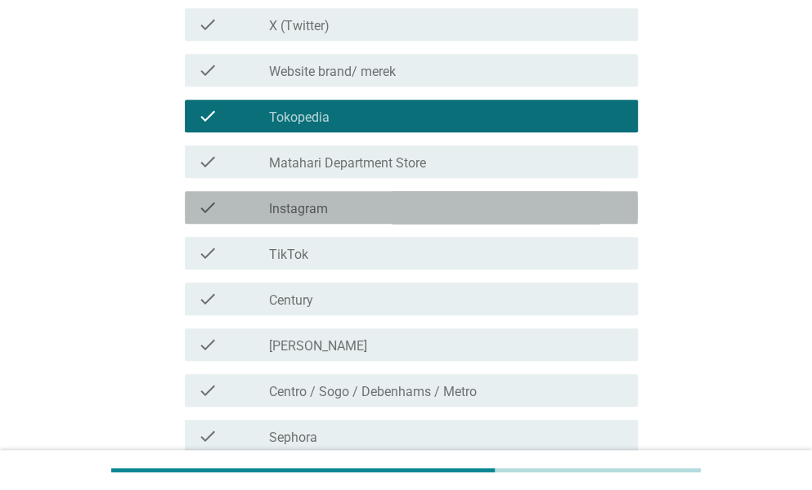
click at [328, 199] on div "check_box_outline_blank Instagram" at bounding box center [447, 208] width 356 height 20
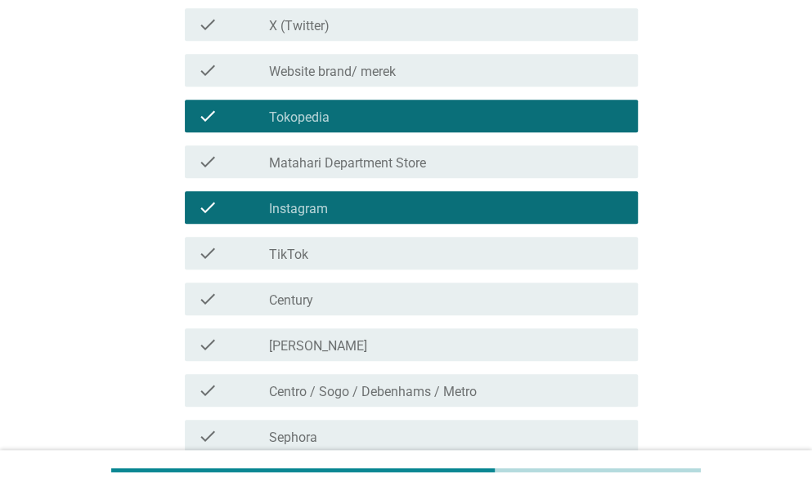
click at [330, 249] on div "check_box_outline_blank TikTok" at bounding box center [447, 254] width 356 height 20
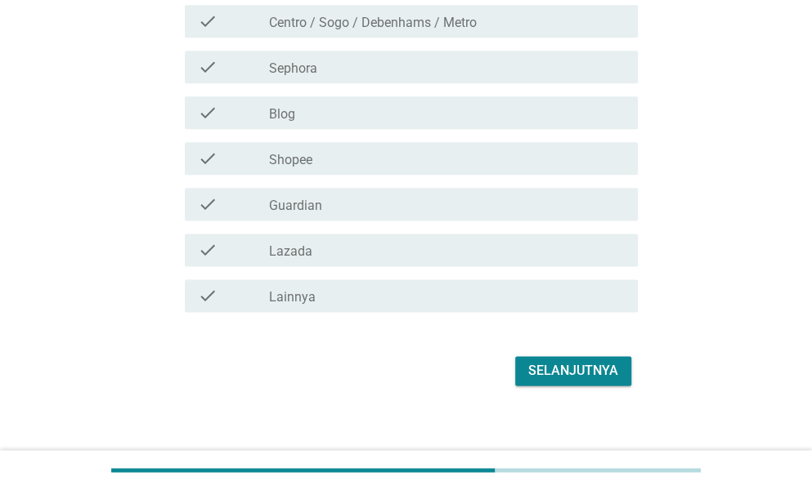
scroll to position [709, 0]
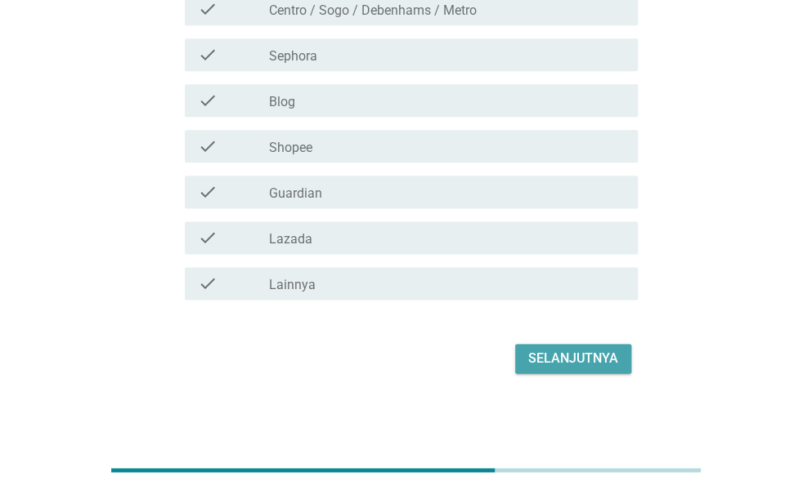
click at [566, 357] on div "Selanjutnya" at bounding box center [573, 359] width 90 height 20
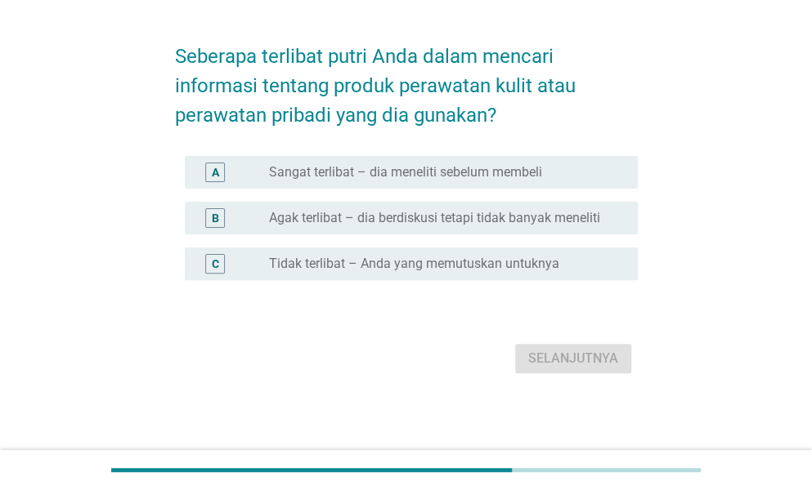
scroll to position [0, 0]
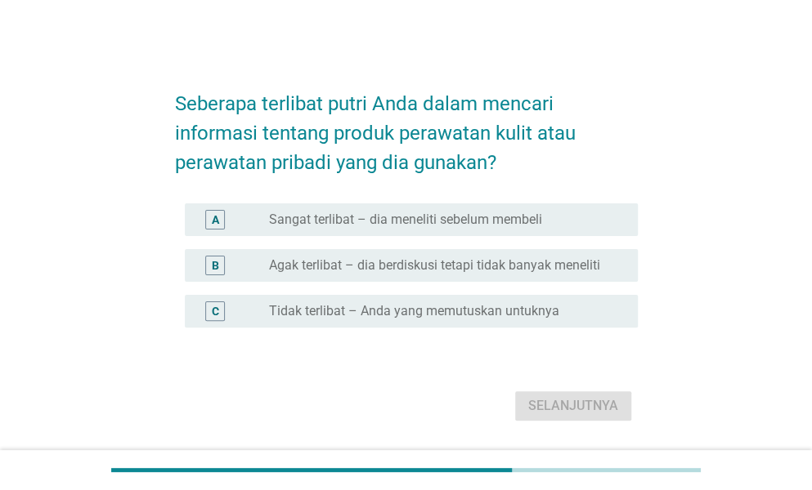
click at [394, 269] on label "Agak terlibat – dia berdiskusi tetapi tidak banyak meneliti" at bounding box center [434, 265] width 331 height 16
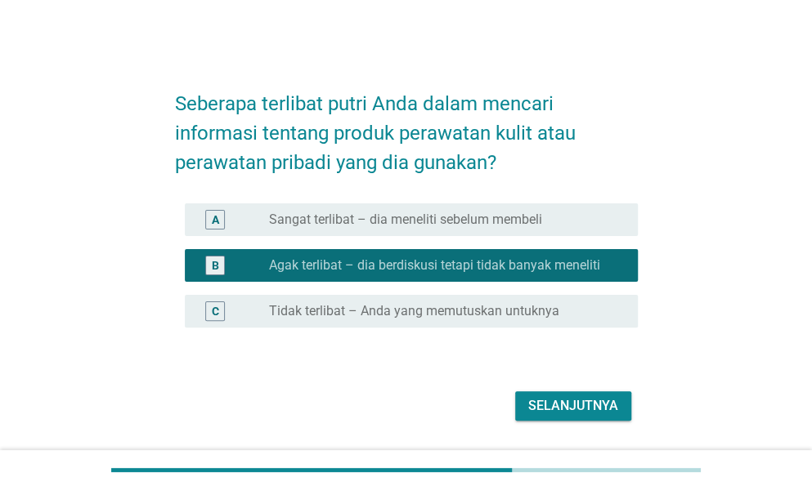
click at [541, 409] on div "Selanjutnya" at bounding box center [573, 406] width 90 height 20
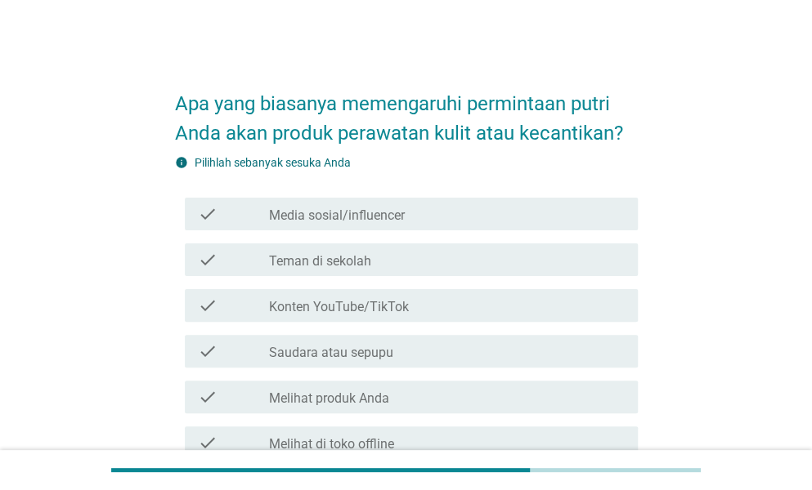
click at [383, 213] on label "Media sosial/influencer" at bounding box center [337, 216] width 136 height 16
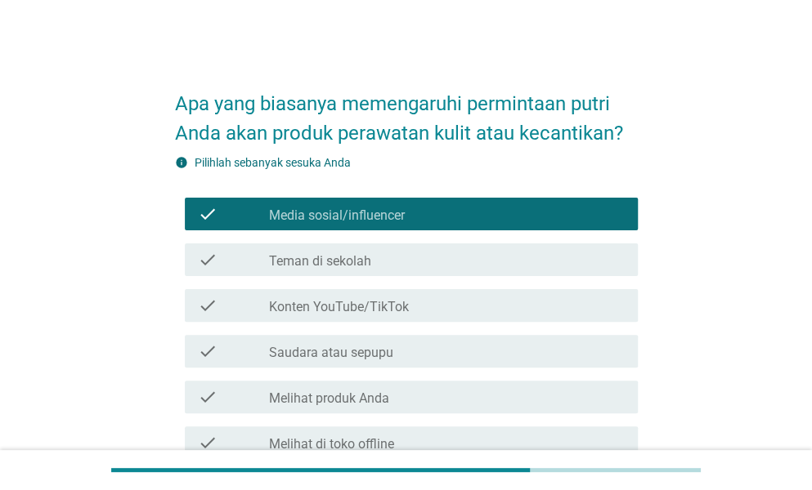
scroll to position [82, 0]
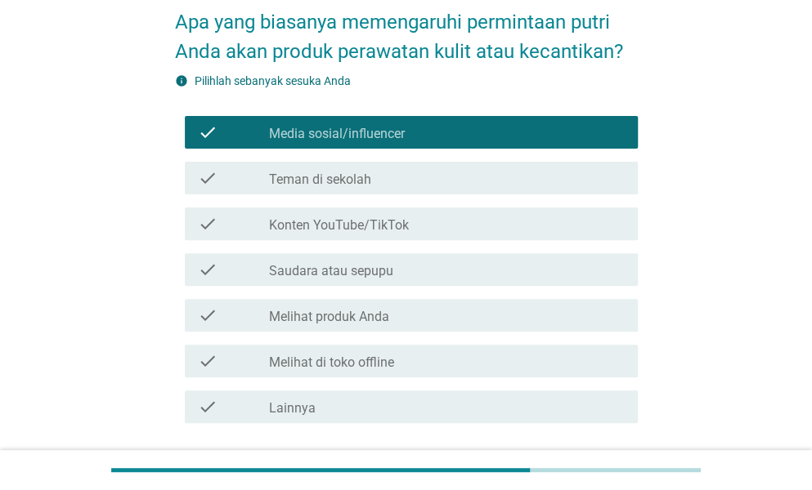
click at [376, 220] on label "Konten YouTube/TikTok" at bounding box center [339, 225] width 140 height 16
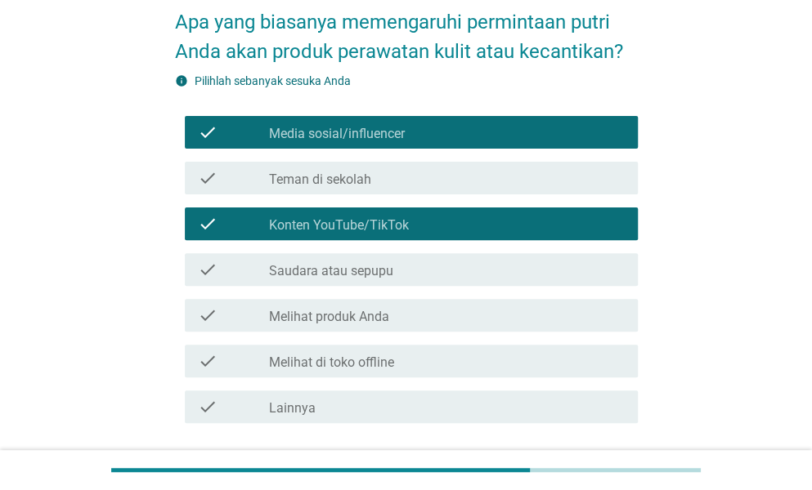
scroll to position [205, 0]
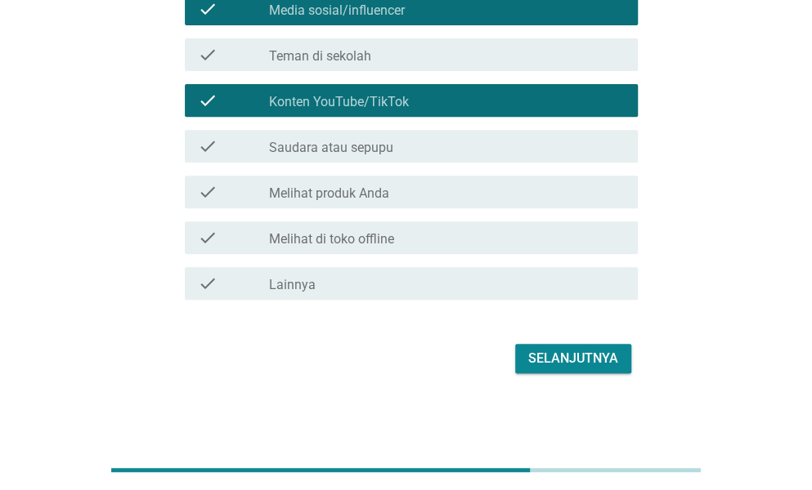
click at [533, 357] on div "Selanjutnya" at bounding box center [573, 359] width 90 height 20
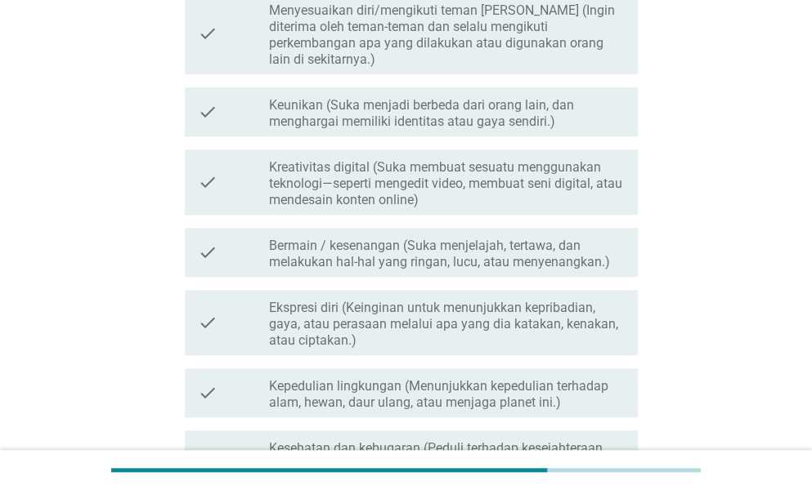
scroll to position [0, 0]
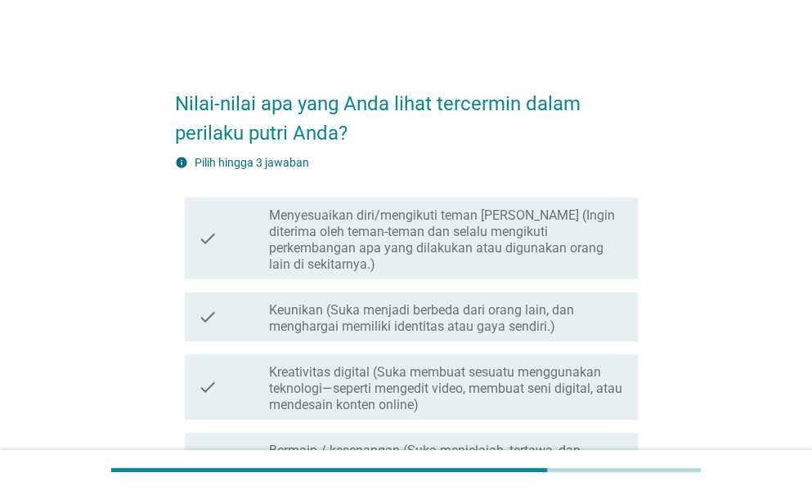
click at [414, 231] on label "Menyesuaikan diri/mengikuti teman [PERSON_NAME] (Ingin diterima oleh teman-tema…" at bounding box center [447, 240] width 356 height 65
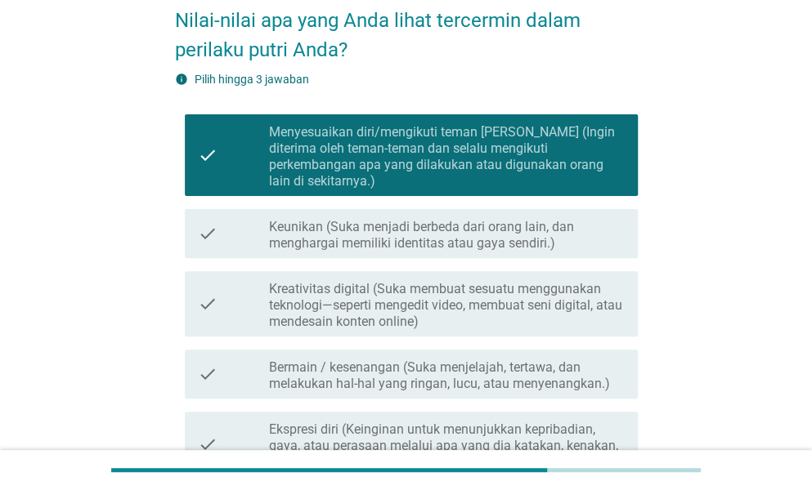
scroll to position [163, 0]
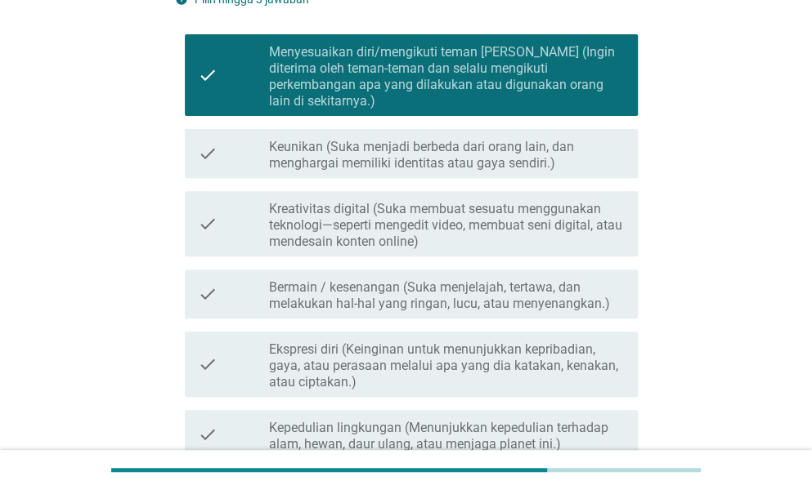
click at [403, 263] on div "check check_box_outline_blank Bermain / kesenangan (Suka menjelajah, tertawa, d…" at bounding box center [406, 294] width 463 height 62
click at [403, 280] on label "Bermain / kesenangan (Suka menjelajah, tertawa, dan melakukan hal-hal yang ring…" at bounding box center [447, 296] width 356 height 33
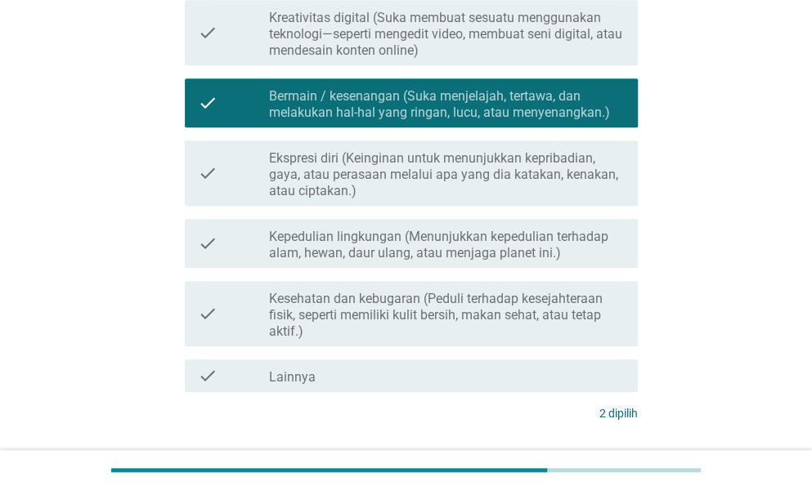
scroll to position [454, 0]
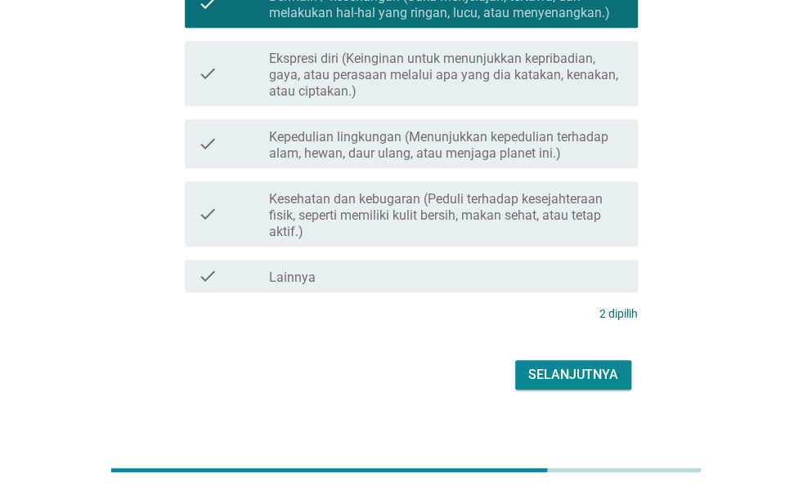
click at [384, 136] on label "Kepedulian lingkungan (Menunjukkan kepedulian terhadap alam, hewan, daur ulang,…" at bounding box center [447, 145] width 356 height 33
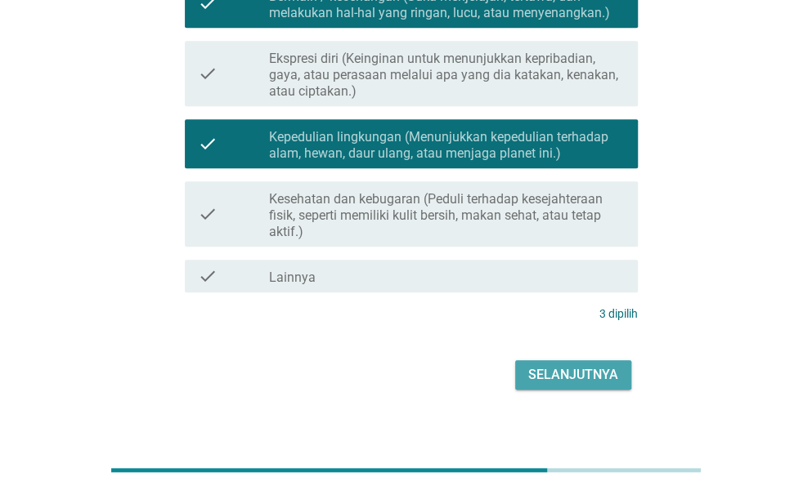
click at [556, 365] on div "Selanjutnya" at bounding box center [573, 375] width 90 height 20
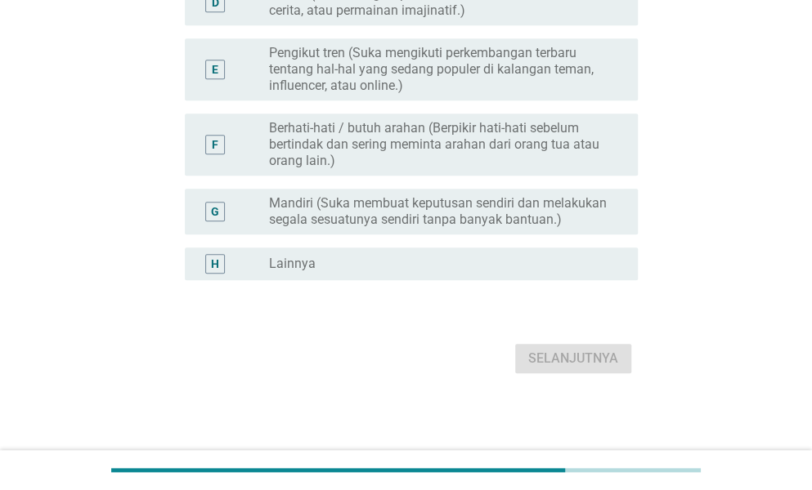
scroll to position [0, 0]
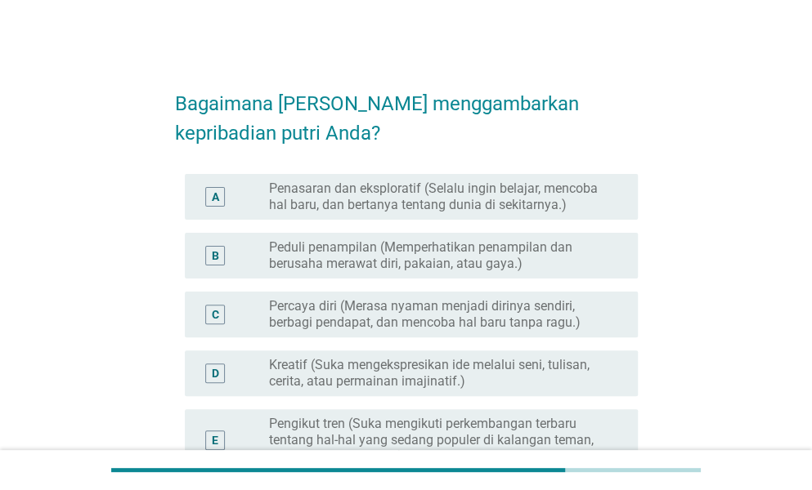
click at [401, 204] on label "Penasaran dan eksploratif (Selalu ingin belajar, mencoba hal baru, dan bertanya…" at bounding box center [440, 197] width 342 height 33
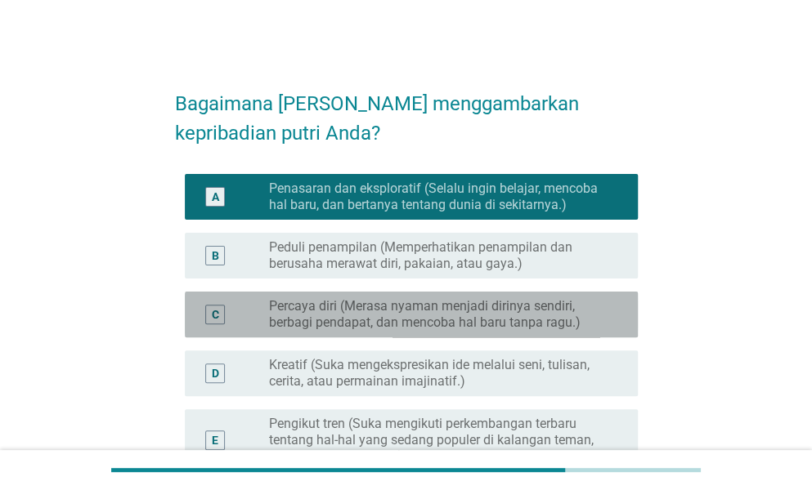
click at [396, 311] on label "Percaya diri (Merasa nyaman menjadi dirinya sendiri, berbagi pendapat, dan menc…" at bounding box center [440, 314] width 342 height 33
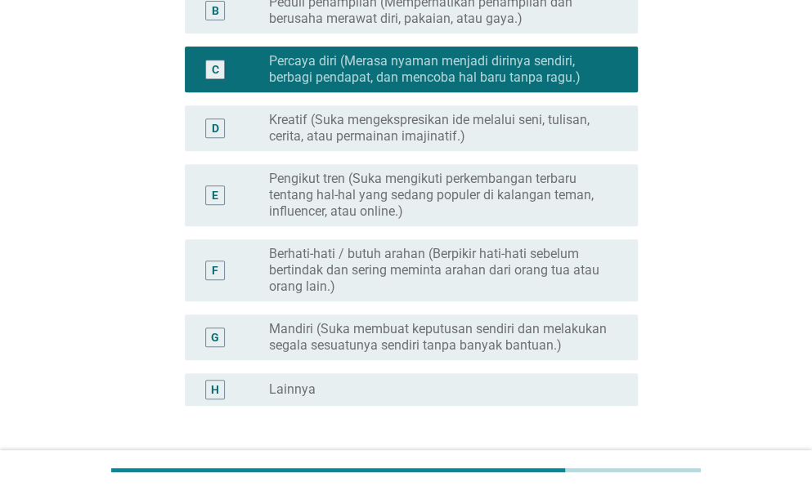
scroll to position [371, 0]
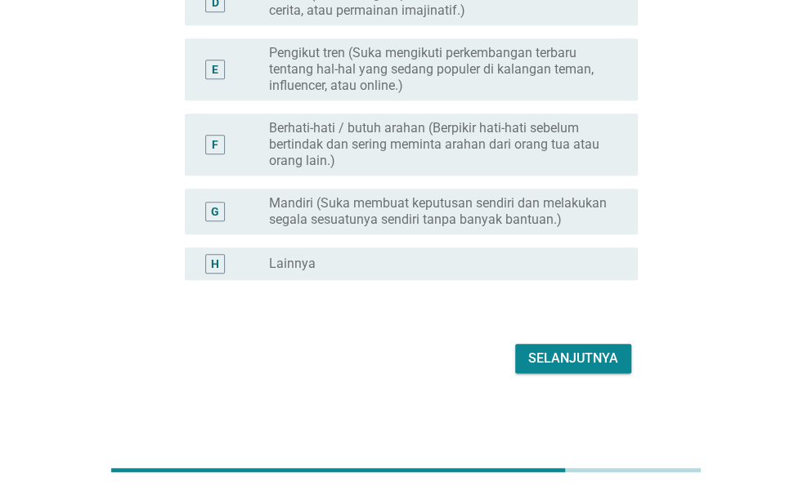
click at [546, 356] on div "Selanjutnya" at bounding box center [573, 359] width 90 height 20
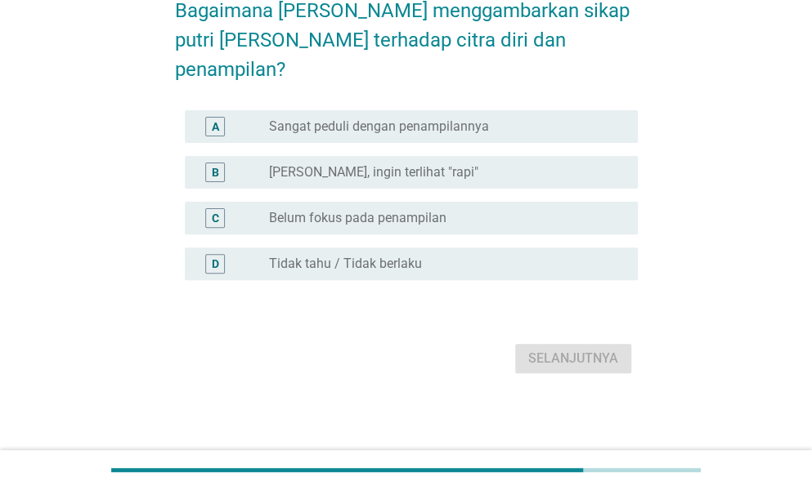
scroll to position [0, 0]
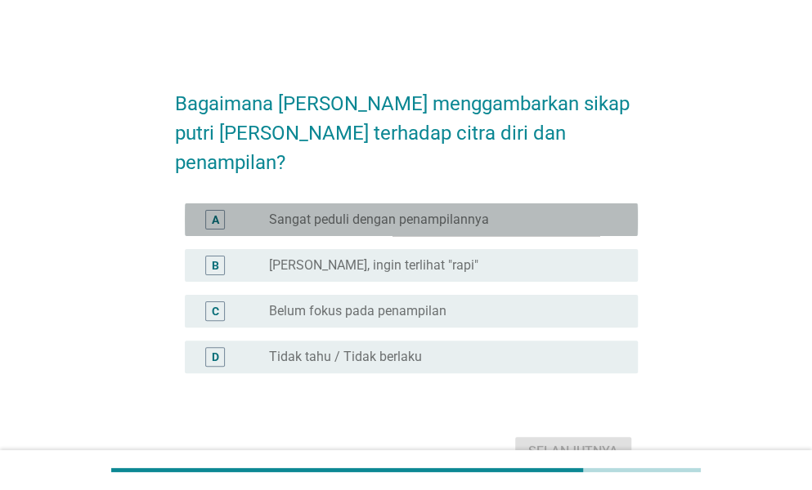
click at [338, 212] on label "Sangat peduli dengan penampilannya" at bounding box center [379, 220] width 220 height 16
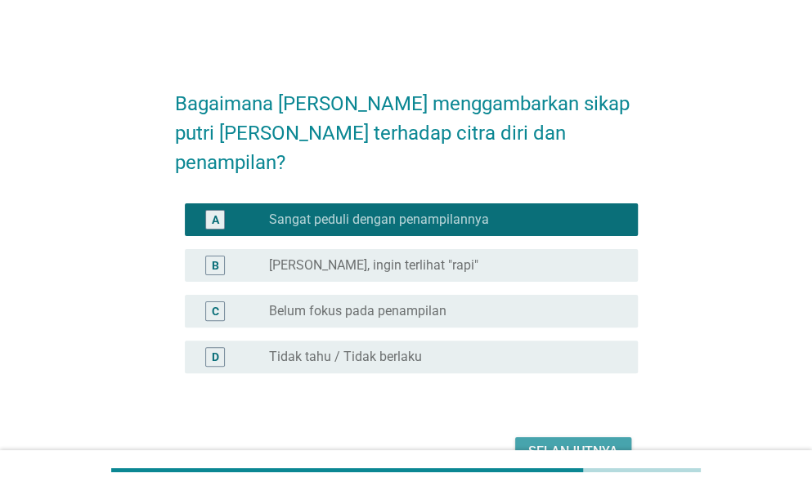
click at [576, 442] on div "Selanjutnya" at bounding box center [573, 452] width 90 height 20
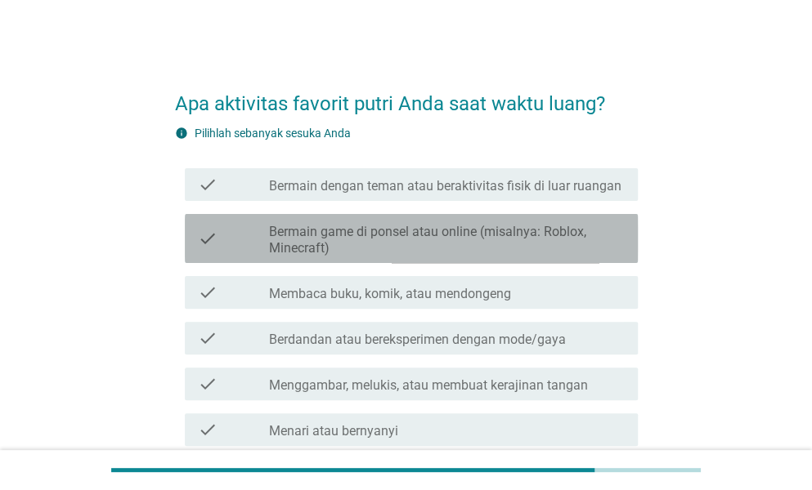
click at [353, 244] on label "Bermain game di ponsel atau online (misalnya: Roblox, Minecraft)" at bounding box center [447, 240] width 356 height 33
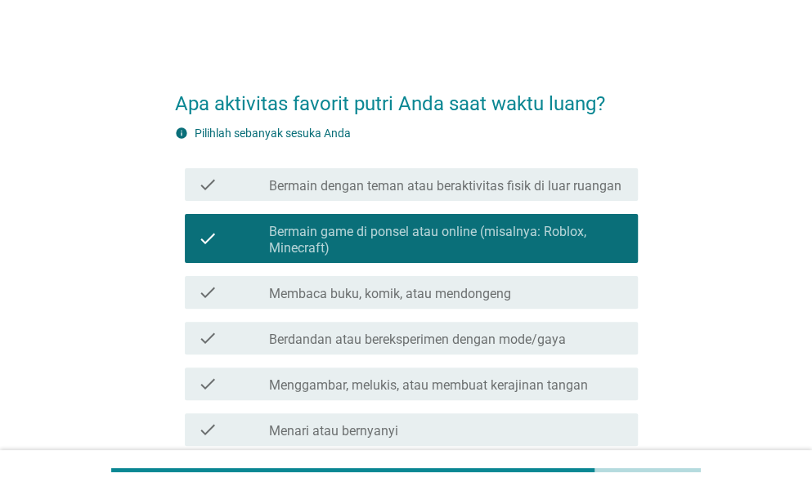
click at [355, 339] on label "Berdandan atau bereksperimen dengan mode/gaya" at bounding box center [417, 340] width 297 height 16
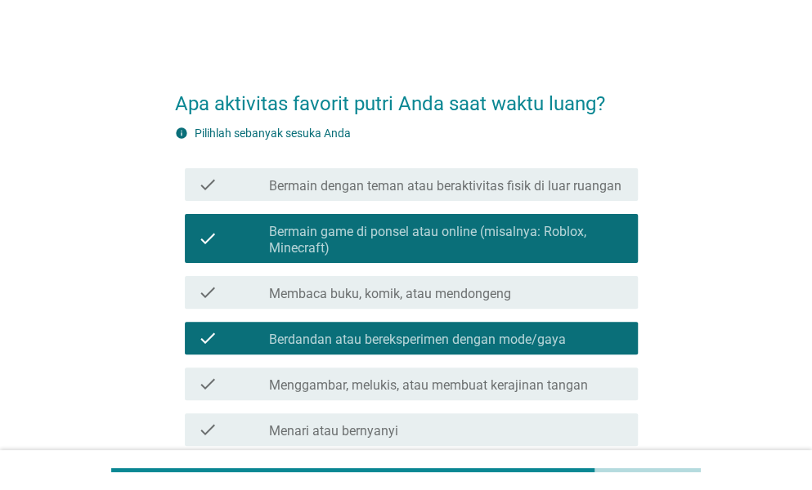
scroll to position [163, 0]
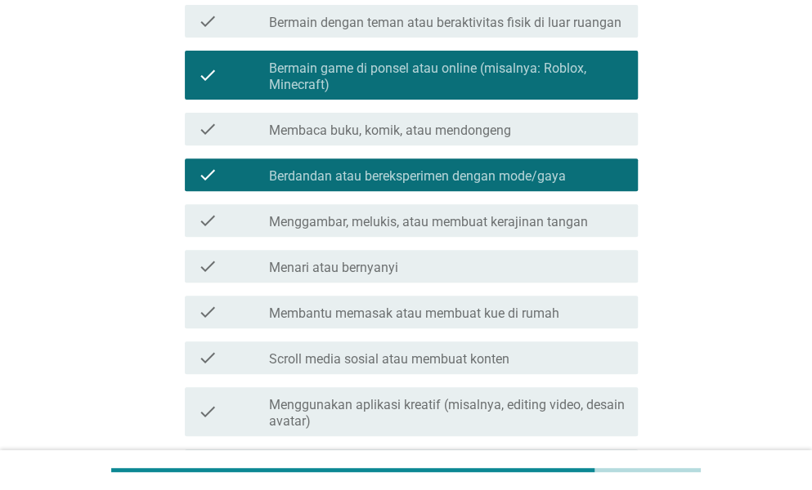
click at [350, 308] on label "Membantu memasak atau membuat kue di rumah" at bounding box center [414, 314] width 290 height 16
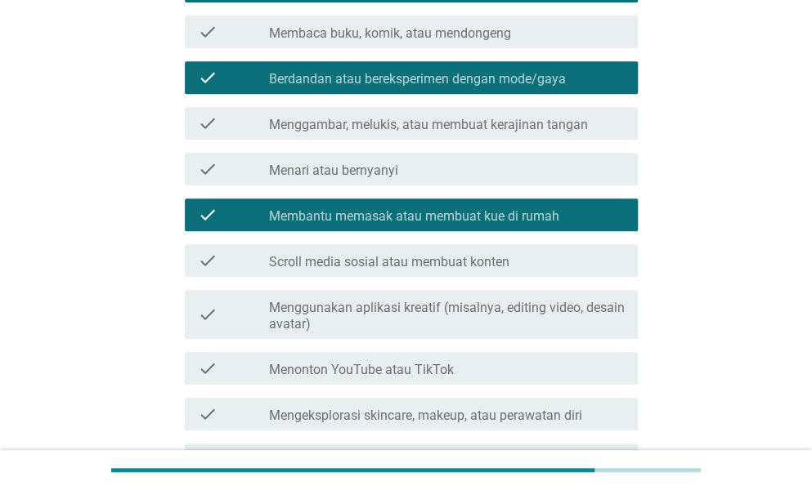
scroll to position [409, 0]
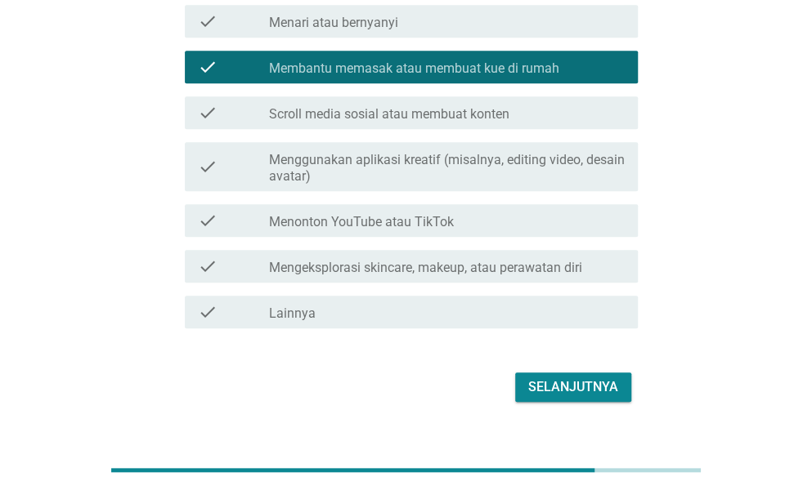
click at [338, 214] on label "Menonton YouTube atau TikTok" at bounding box center [361, 222] width 185 height 16
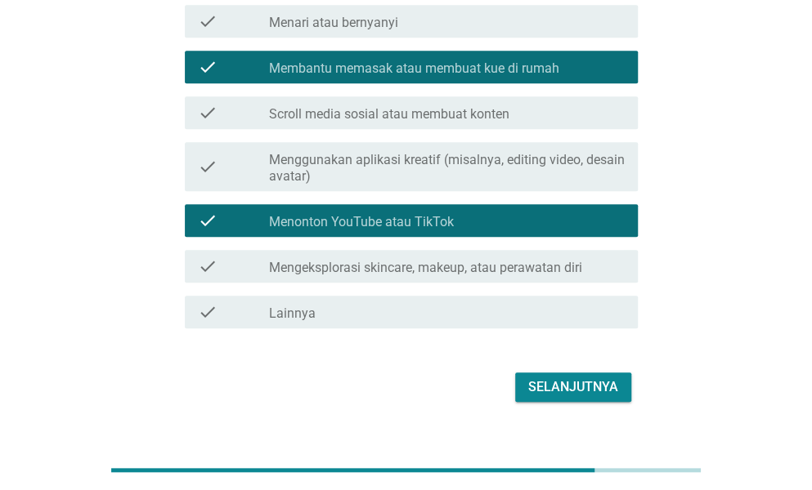
click at [562, 390] on div "Selanjutnya" at bounding box center [573, 388] width 90 height 20
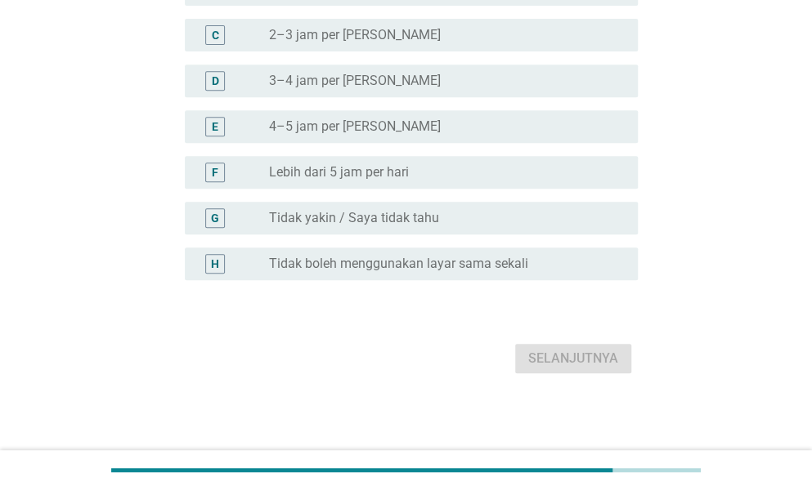
scroll to position [0, 0]
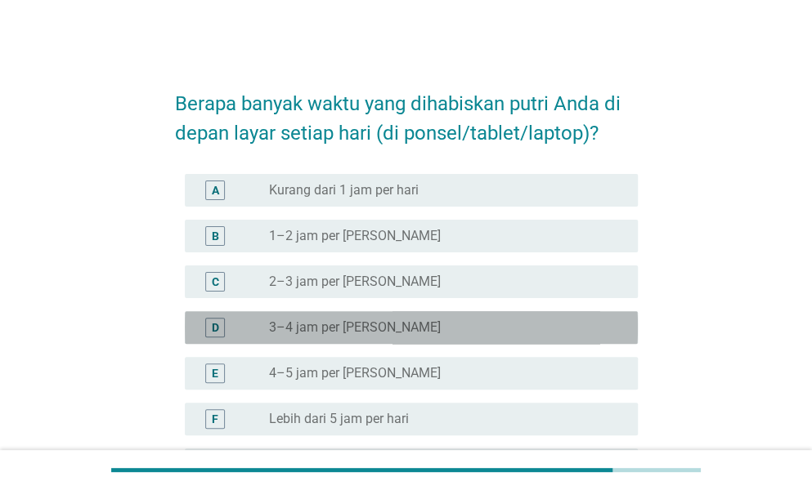
click at [357, 320] on label "3–4 jam per [PERSON_NAME]" at bounding box center [355, 328] width 172 height 16
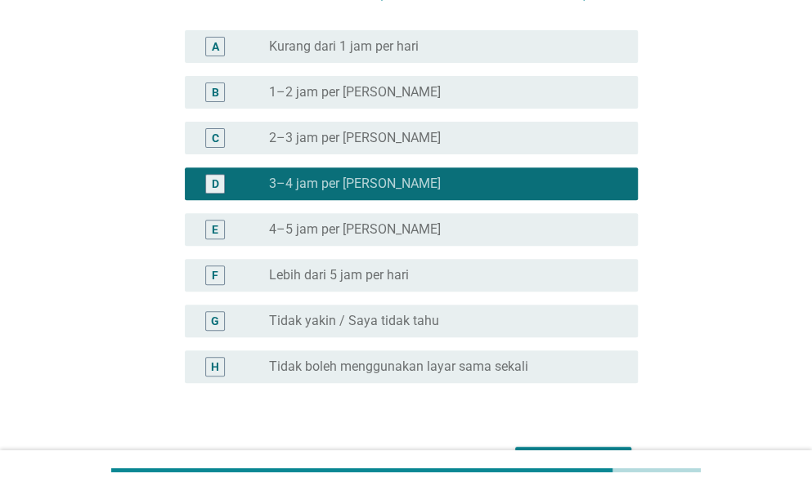
scroll to position [247, 0]
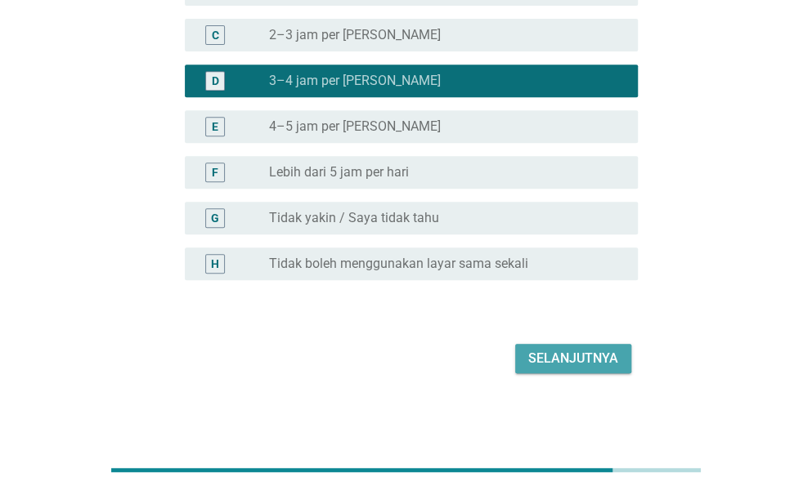
click at [562, 360] on div "Selanjutnya" at bounding box center [573, 359] width 90 height 20
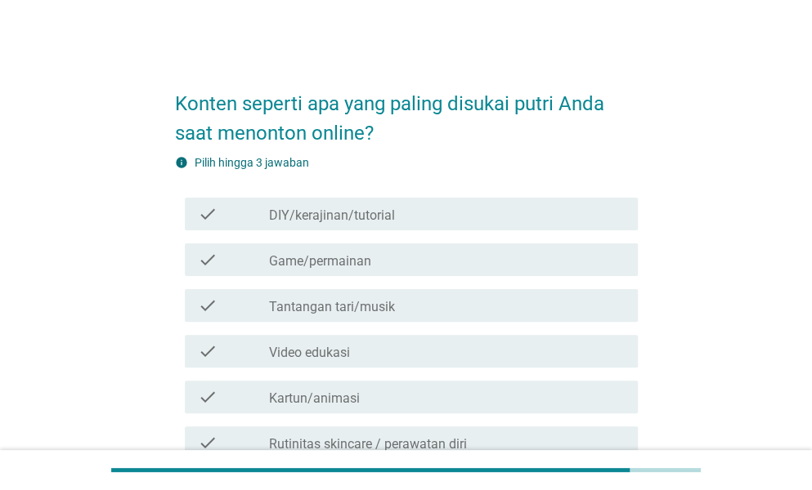
click at [360, 269] on div "check check_box_outline_blank Game/permainan" at bounding box center [411, 260] width 453 height 33
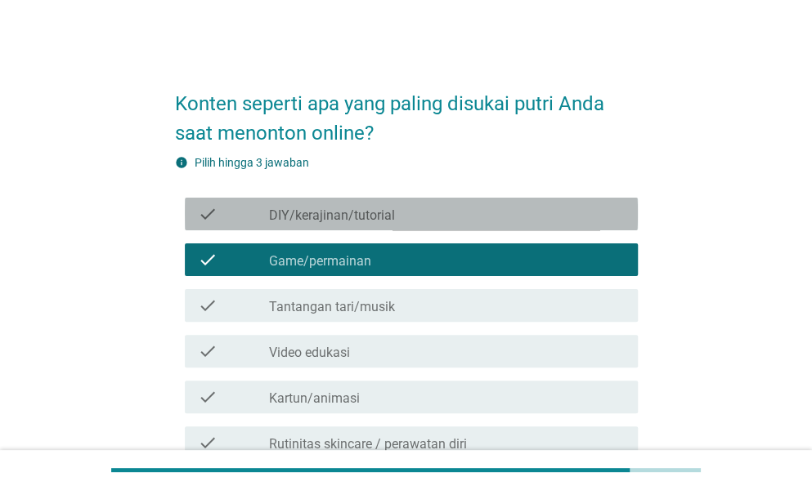
click at [367, 225] on div "check check_box_outline_blank DIY/kerajinan/tutorial" at bounding box center [411, 214] width 453 height 33
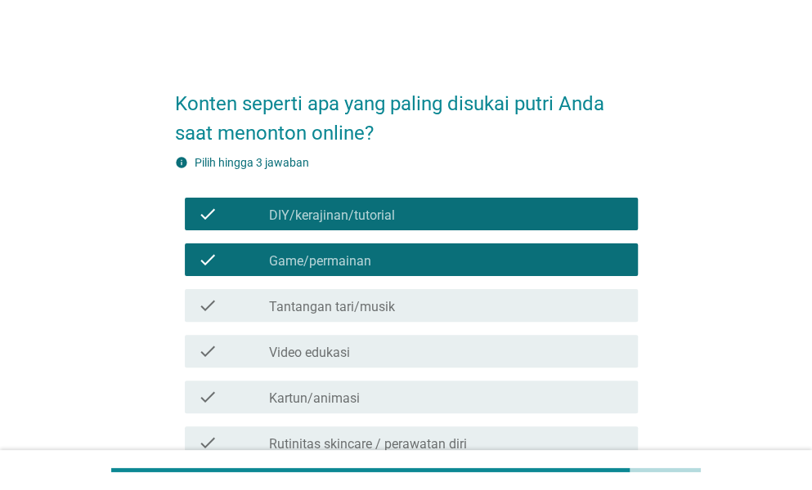
click at [369, 349] on div "check_box_outline_blank Video edukasi" at bounding box center [447, 352] width 356 height 20
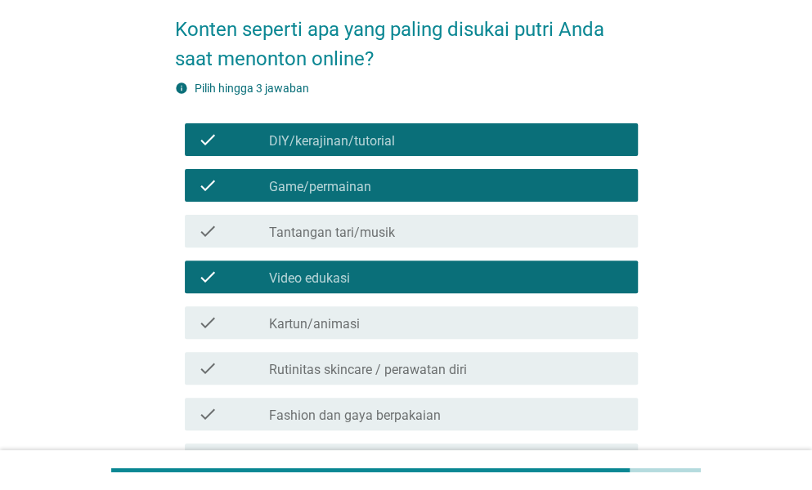
scroll to position [163, 0]
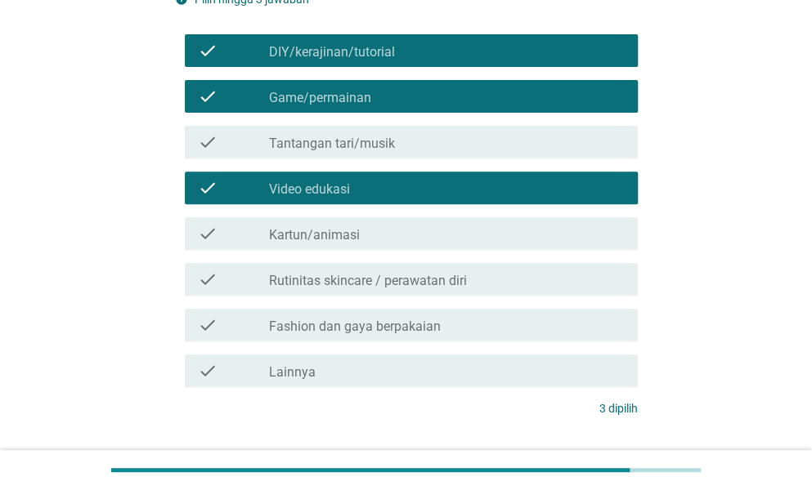
click at [360, 279] on label "Rutinitas skincare / perawatan diri" at bounding box center [368, 281] width 198 height 16
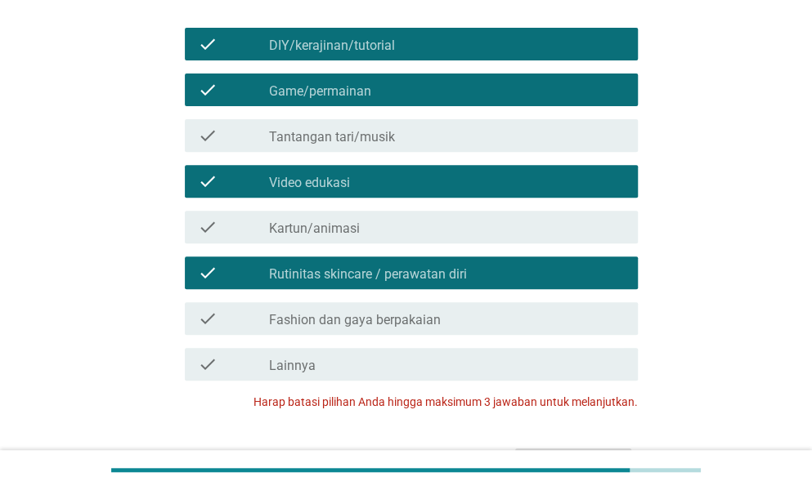
scroll to position [193, 0]
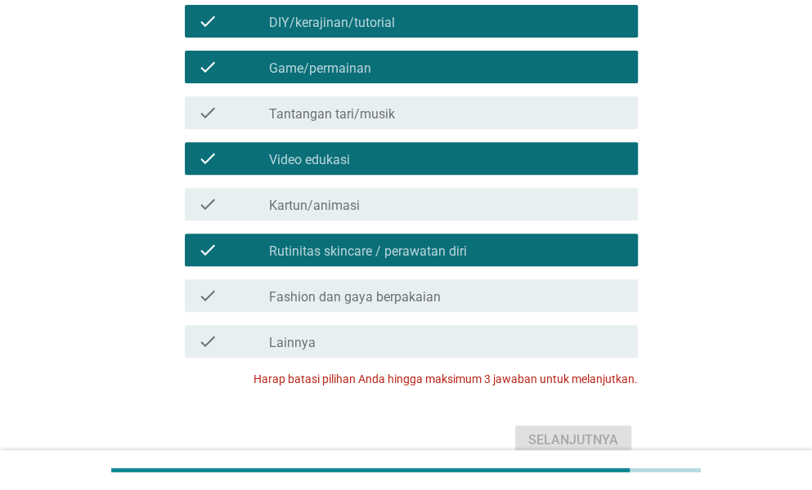
click at [421, 253] on label "Rutinitas skincare / perawatan diri" at bounding box center [368, 252] width 198 height 16
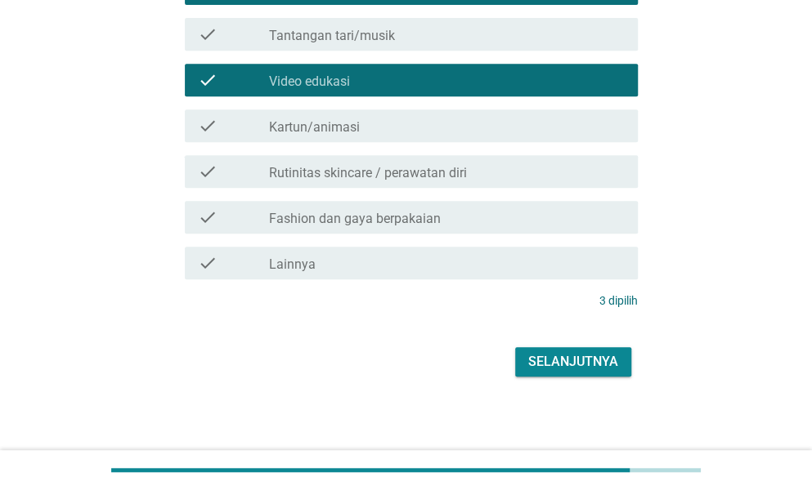
scroll to position [275, 0]
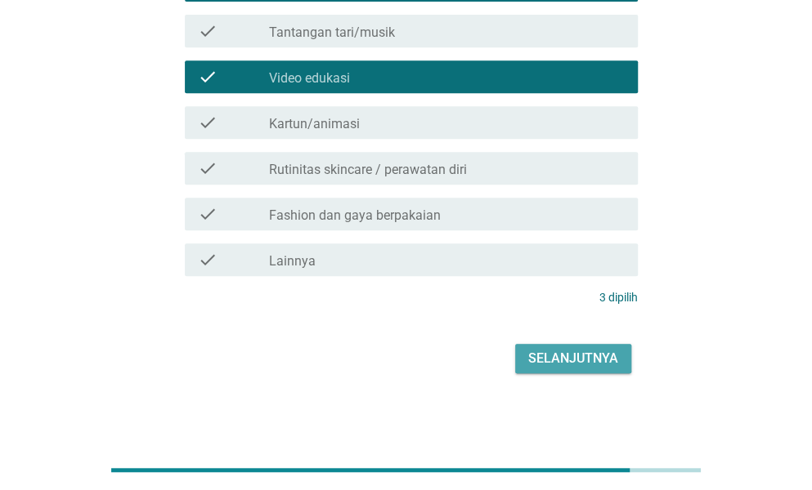
click at [542, 347] on button "Selanjutnya" at bounding box center [573, 358] width 116 height 29
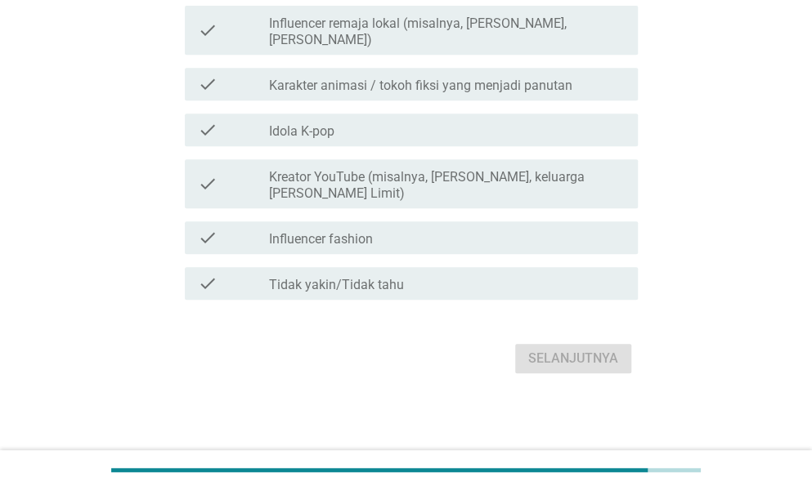
scroll to position [0, 0]
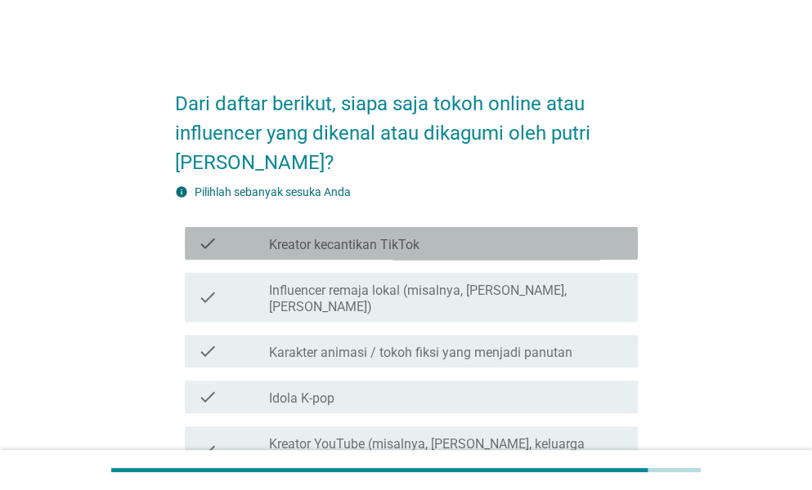
click at [330, 239] on label "Kreator kecantikan TikTok" at bounding box center [344, 245] width 150 height 16
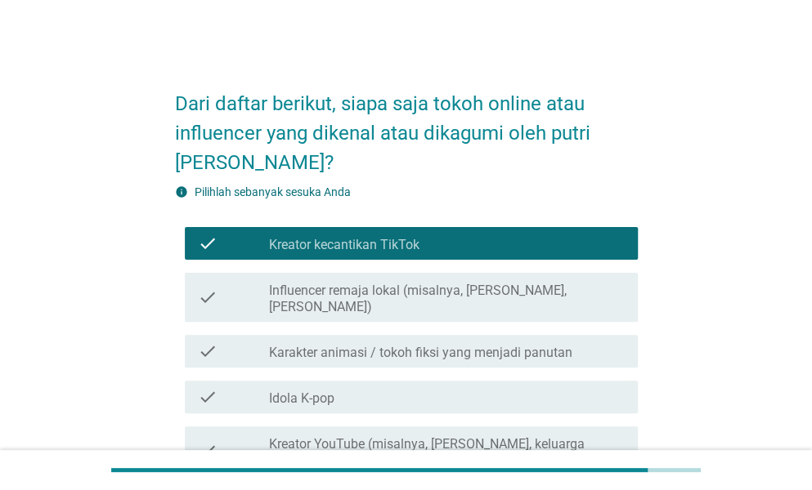
click at [381, 345] on label "Karakter animasi / tokoh fiksi yang menjadi panutan" at bounding box center [420, 353] width 303 height 16
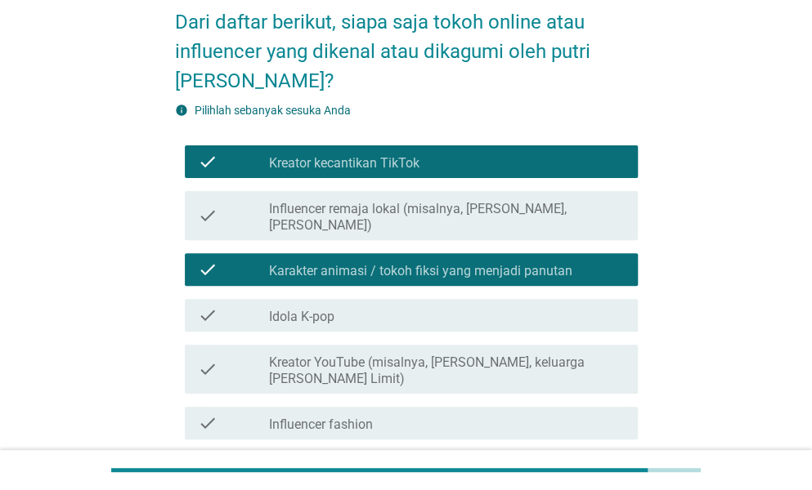
click at [381, 355] on label "Kreator YouTube (misalnya, [PERSON_NAME], keluarga [PERSON_NAME] Limit)" at bounding box center [447, 371] width 356 height 33
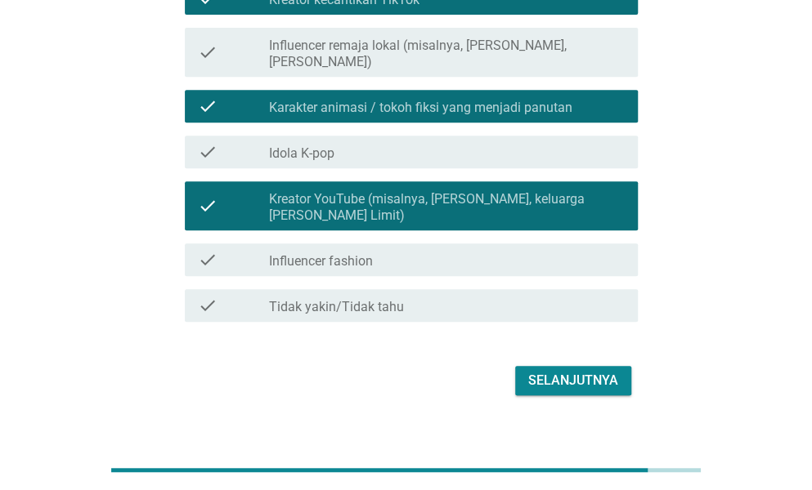
scroll to position [251, 0]
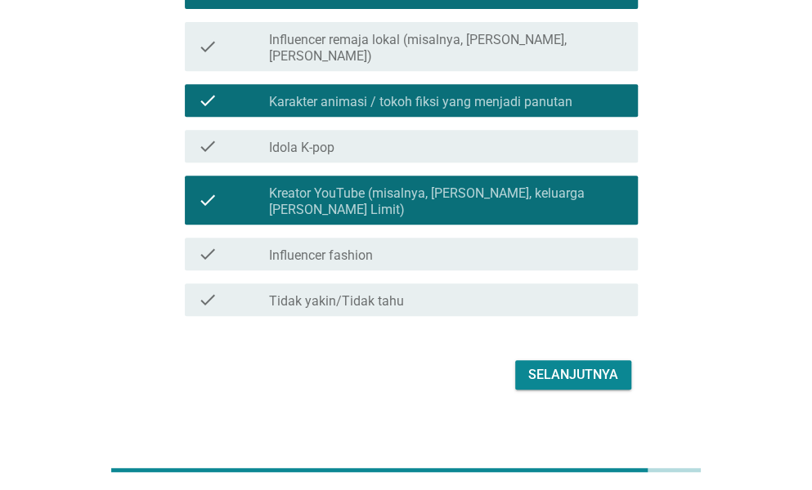
click at [539, 365] on div "Selanjutnya" at bounding box center [573, 375] width 90 height 20
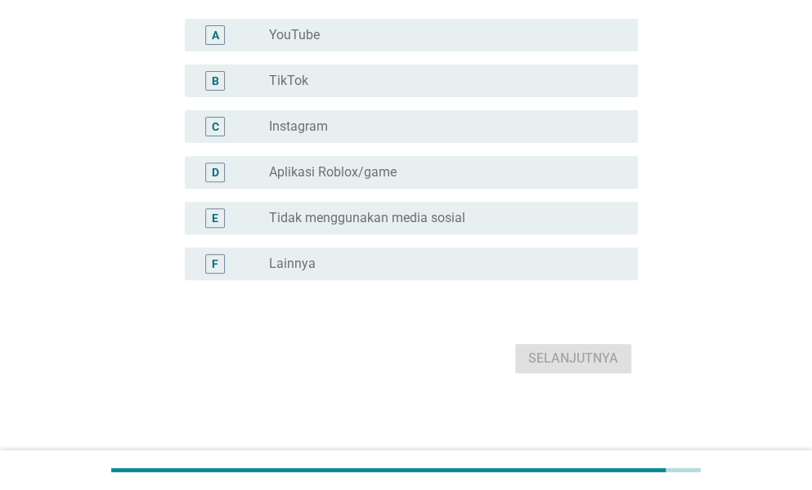
scroll to position [0, 0]
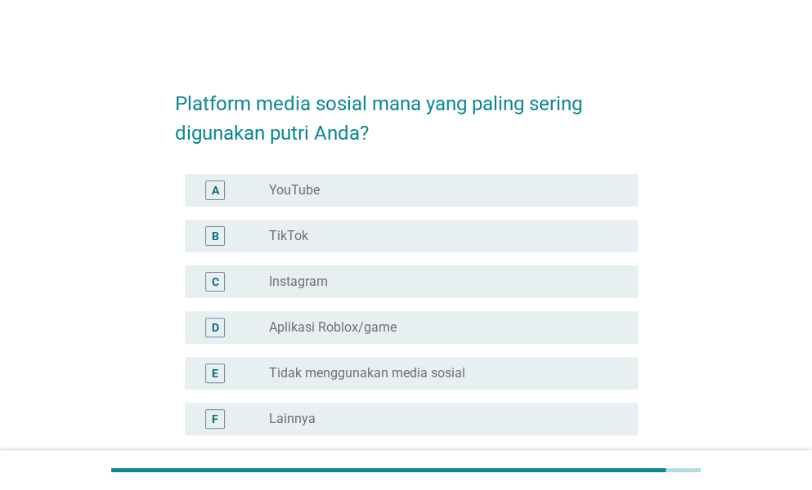
click at [291, 187] on label "YouTube" at bounding box center [294, 190] width 51 height 16
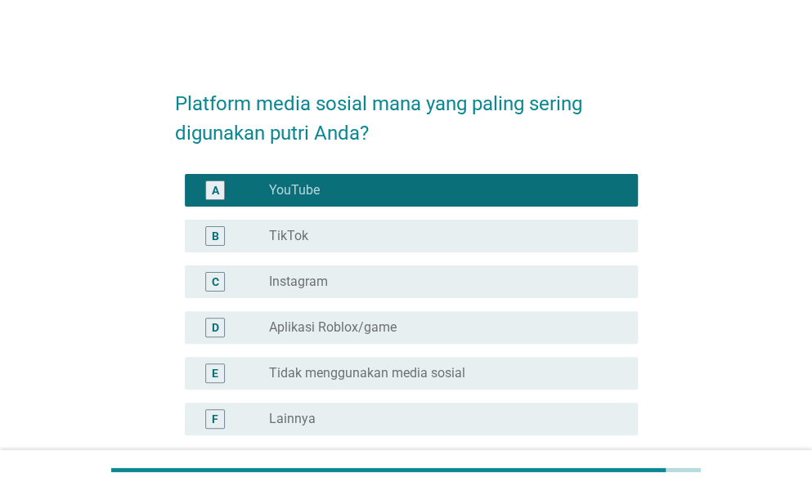
click at [295, 284] on label "Instagram" at bounding box center [298, 282] width 59 height 16
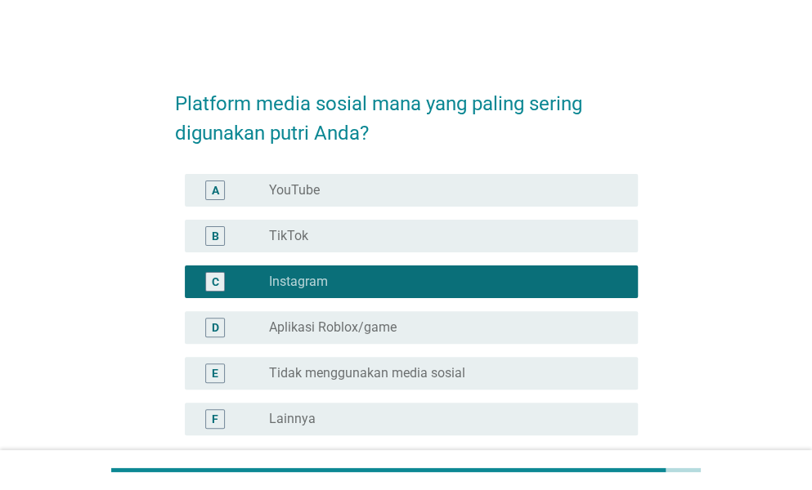
click at [318, 238] on div "radio_button_unchecked TikTok" at bounding box center [440, 236] width 342 height 16
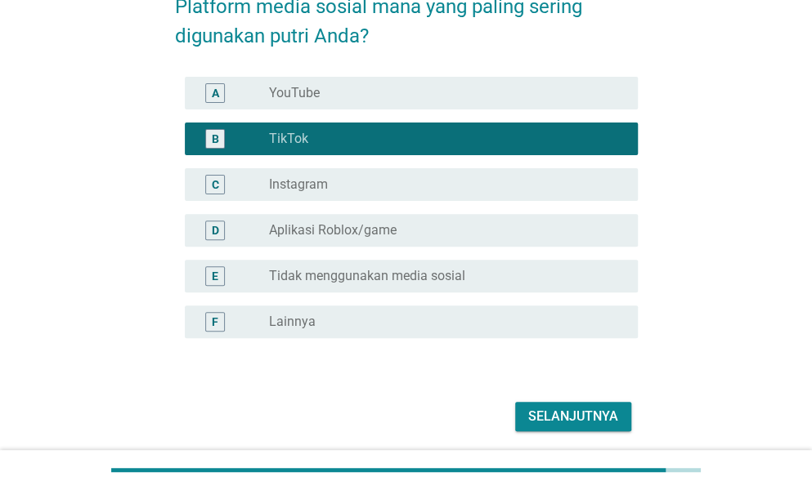
scroll to position [155, 0]
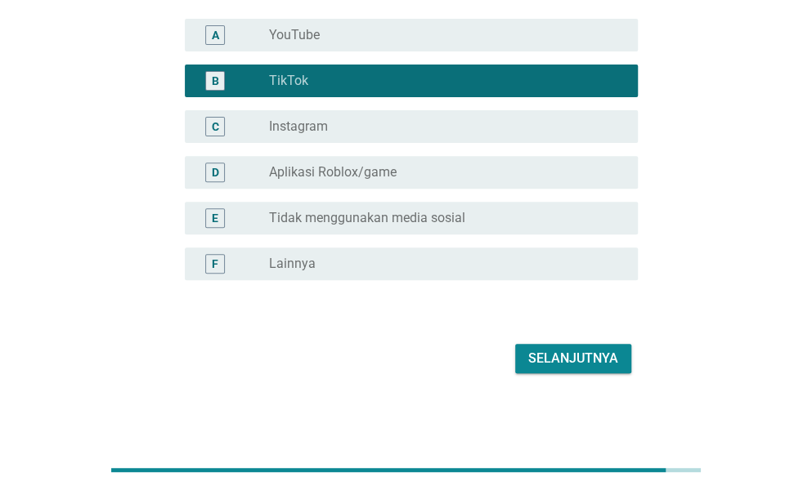
click at [614, 359] on div "Selanjutnya" at bounding box center [573, 359] width 90 height 20
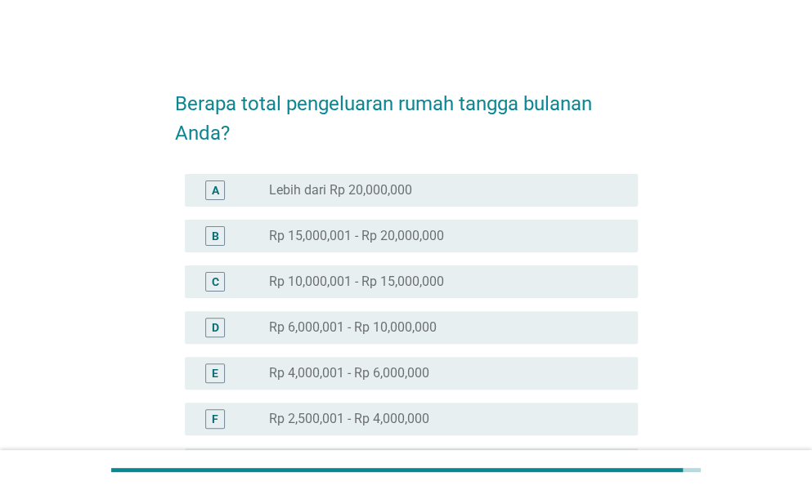
click at [346, 270] on div "C radio_button_unchecked Rp 10,000,001 - Rp 15,000,000" at bounding box center [411, 282] width 453 height 33
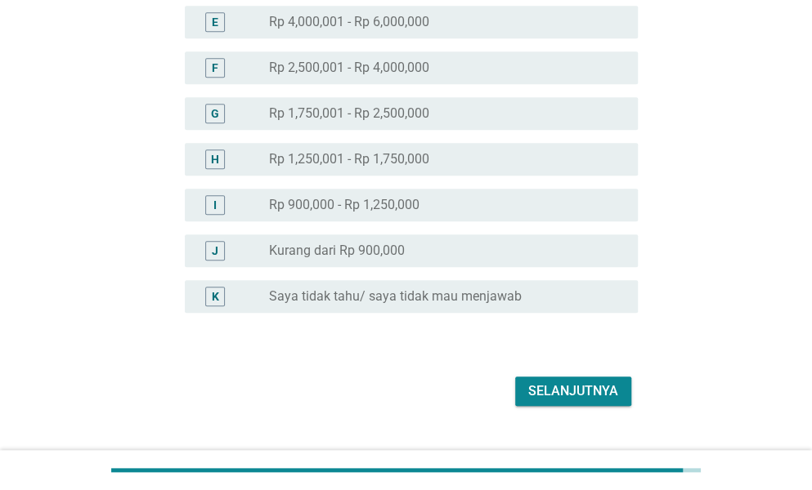
scroll to position [384, 0]
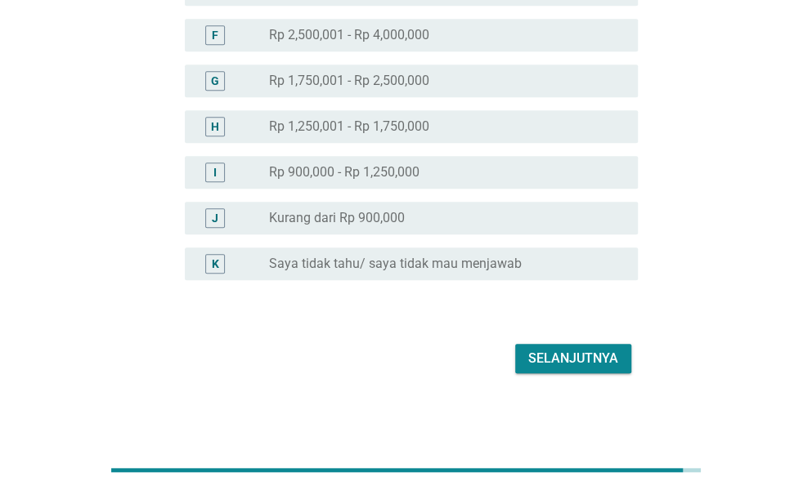
click at [596, 362] on div "Selanjutnya" at bounding box center [573, 359] width 90 height 20
